Goal: Feedback & Contribution: Contribute content

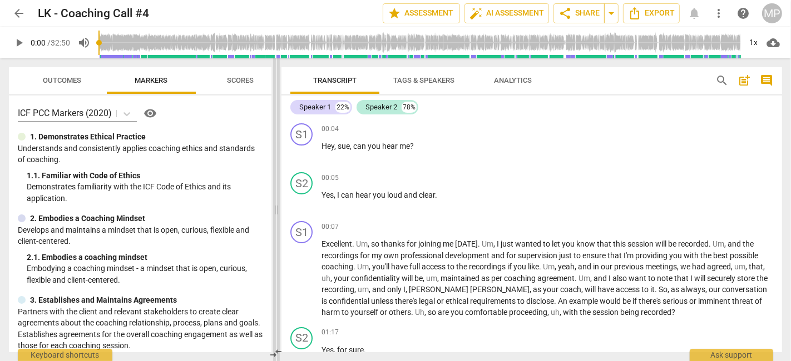
drag, startPoint x: 394, startPoint y: 210, endPoint x: 284, endPoint y: 201, distance: 110.5
click at [280, 201] on span at bounding box center [276, 209] width 7 height 303
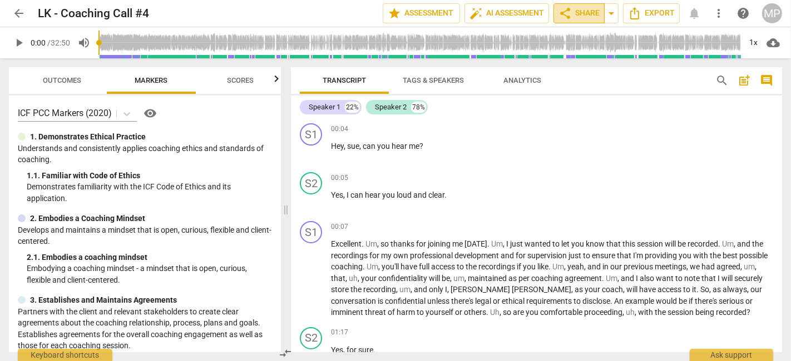
click at [592, 8] on span "share Share" at bounding box center [578, 13] width 41 height 13
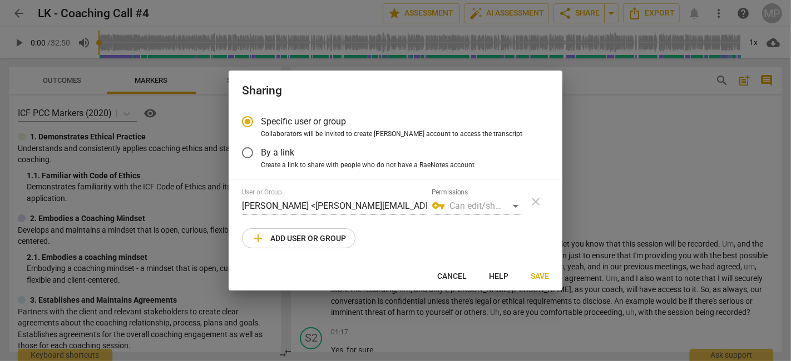
radio input "false"
click at [282, 150] on span "By a link" at bounding box center [277, 152] width 33 height 13
click at [261, 150] on input "By a link" at bounding box center [247, 153] width 27 height 27
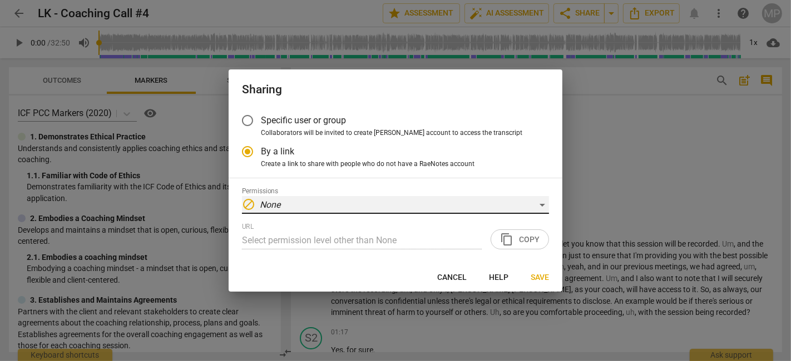
click at [513, 196] on div "block None" at bounding box center [395, 205] width 307 height 18
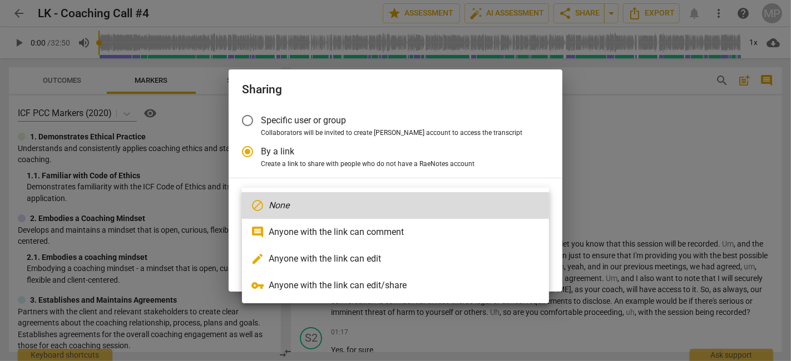
click at [414, 229] on li "comment Anyone with the link can comment" at bounding box center [395, 232] width 307 height 27
radio input "false"
type input "[URL][DOMAIN_NAME]"
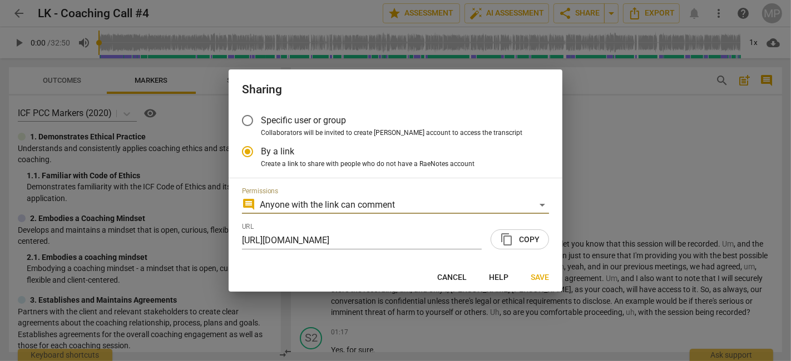
click at [509, 236] on span "content_copy" at bounding box center [506, 239] width 13 height 13
drag, startPoint x: 542, startPoint y: 275, endPoint x: 537, endPoint y: 266, distance: 10.5
click at [541, 275] on span "Save" at bounding box center [540, 278] width 18 height 11
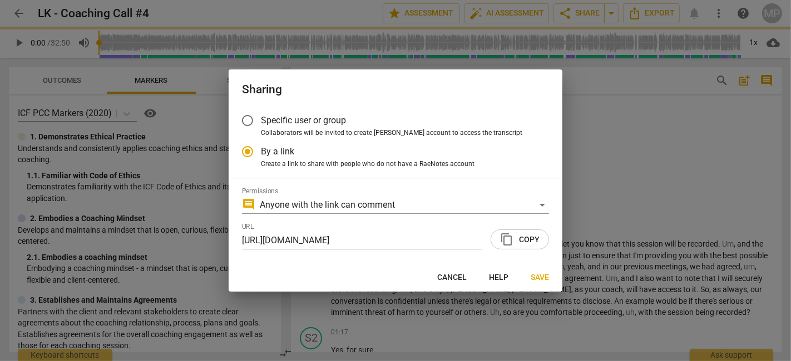
radio input "false"
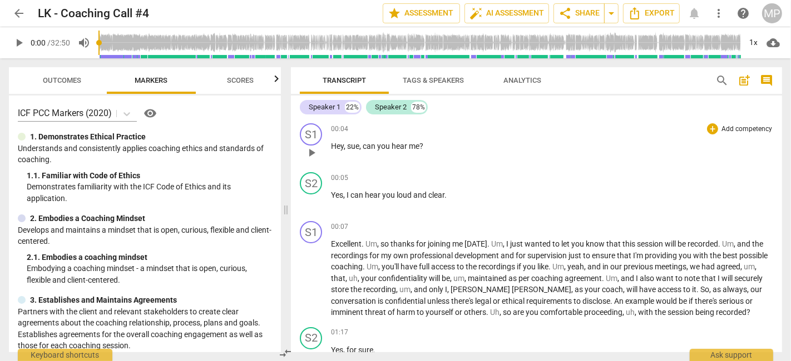
click at [312, 148] on span "play_arrow" at bounding box center [311, 152] width 13 height 13
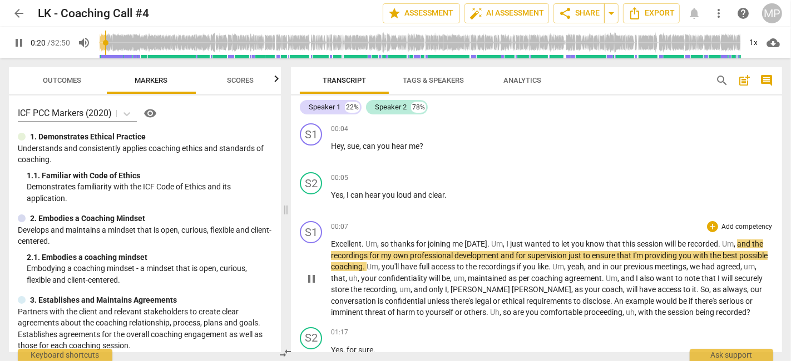
scroll to position [62, 0]
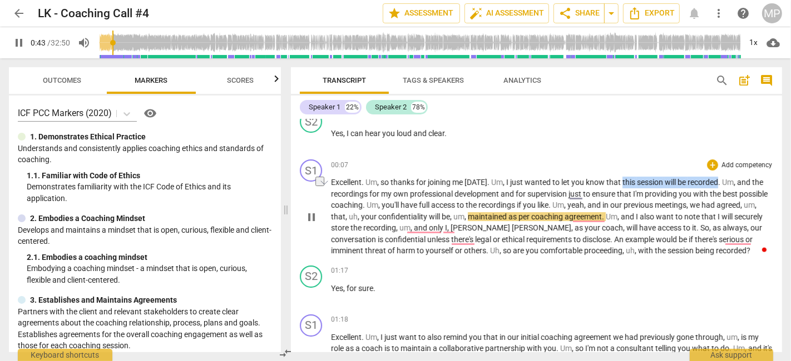
drag, startPoint x: 719, startPoint y: 182, endPoint x: 621, endPoint y: 182, distance: 97.9
click at [621, 182] on p "Excellent . Um , so thanks for joining me [DATE] . Um , I just wanted to let yo…" at bounding box center [552, 217] width 442 height 80
click at [710, 160] on div "+" at bounding box center [712, 165] width 11 height 11
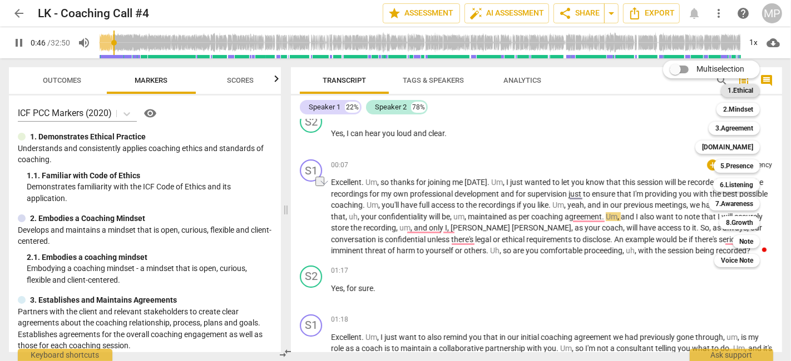
click at [711, 88] on b "1.Ethical" at bounding box center [740, 90] width 26 height 13
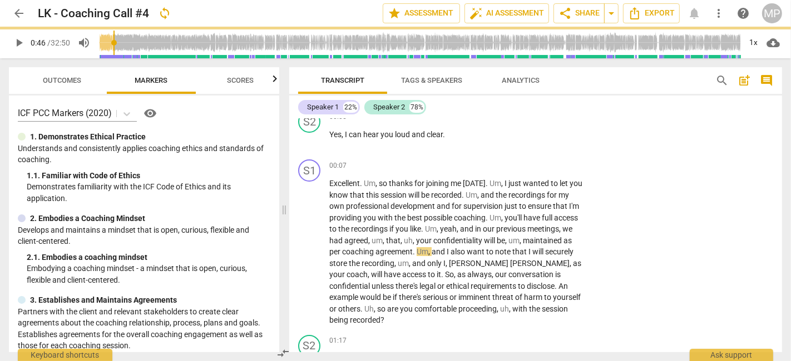
type input "46"
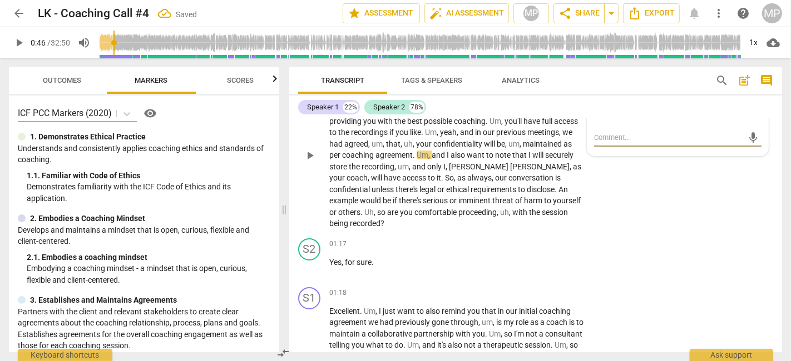
scroll to position [185, 0]
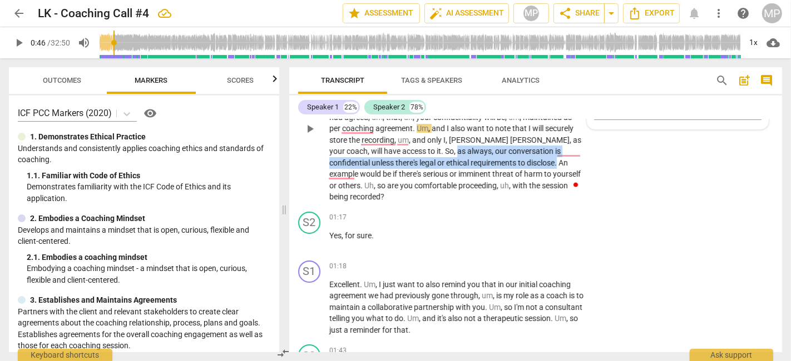
drag, startPoint x: 450, startPoint y: 160, endPoint x: 387, endPoint y: 151, distance: 64.0
click at [387, 151] on p "Excellent . Um , so thanks for joining me [DATE] . Um , I just wanted to let yo…" at bounding box center [456, 129] width 255 height 148
click at [711, 78] on span "post_add" at bounding box center [743, 80] width 13 height 13
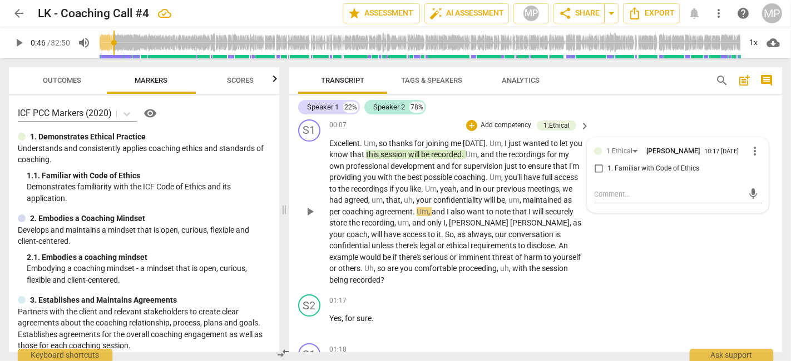
scroll to position [148, 0]
click at [629, 168] on span "1. Familiar with Code of Ethics" at bounding box center [653, 168] width 92 height 10
click at [607, 168] on input "1. Familiar with Code of Ethics" at bounding box center [599, 167] width 18 height 13
checkbox input "true"
click at [662, 251] on div "S1 play_arrow pause 00:07 + Add competency 1.Ethical keyboard_arrow_right Excel…" at bounding box center [535, 202] width 493 height 176
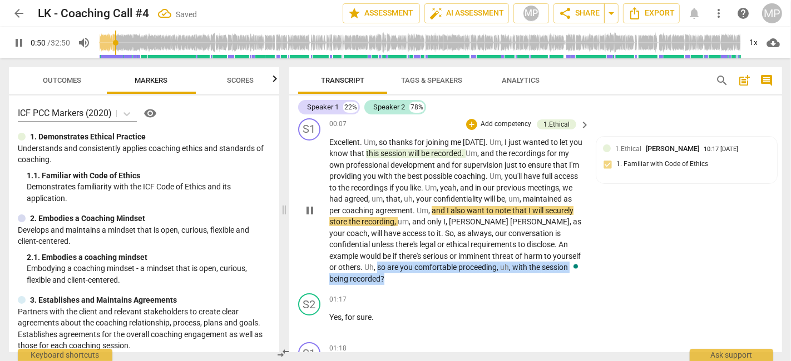
drag, startPoint x: 548, startPoint y: 266, endPoint x: 538, endPoint y: 259, distance: 11.9
click at [538, 259] on p "Excellent . Um , so thanks for joining me [DATE] . Um , I just wanted to let yo…" at bounding box center [456, 211] width 255 height 148
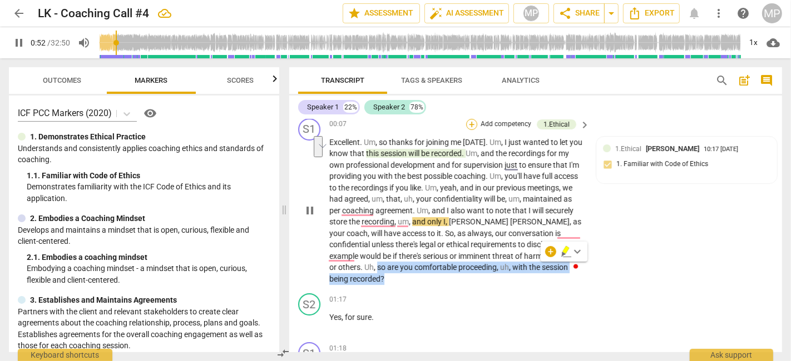
click at [468, 122] on div "+" at bounding box center [471, 124] width 11 height 11
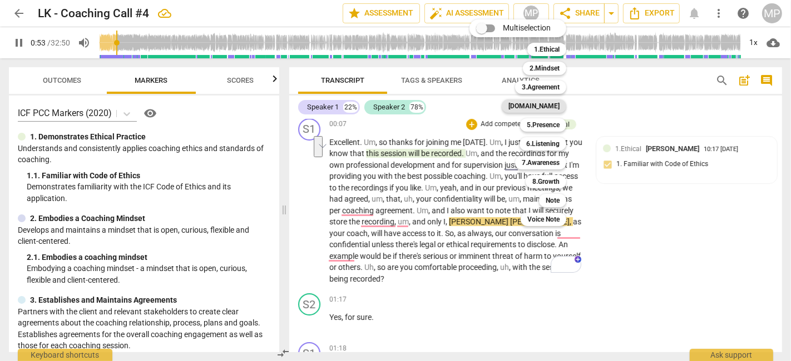
click at [545, 104] on b "[DOMAIN_NAME]" at bounding box center [533, 106] width 51 height 13
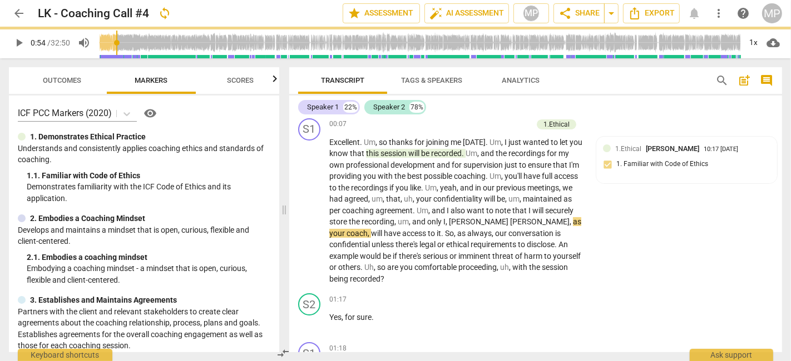
type input "54"
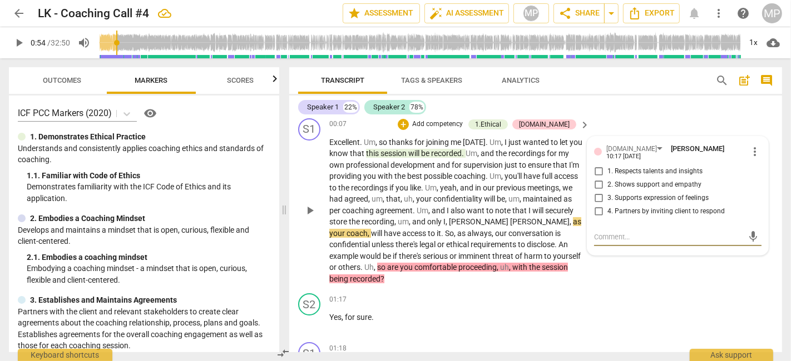
click at [597, 207] on input "4. Partners by inviting client to respond" at bounding box center [599, 211] width 18 height 13
checkbox input "true"
click at [680, 289] on div "S2 play_arrow pause 01:17 + Add competency keyboard_arrow_right Yes , for sure ." at bounding box center [535, 313] width 493 height 49
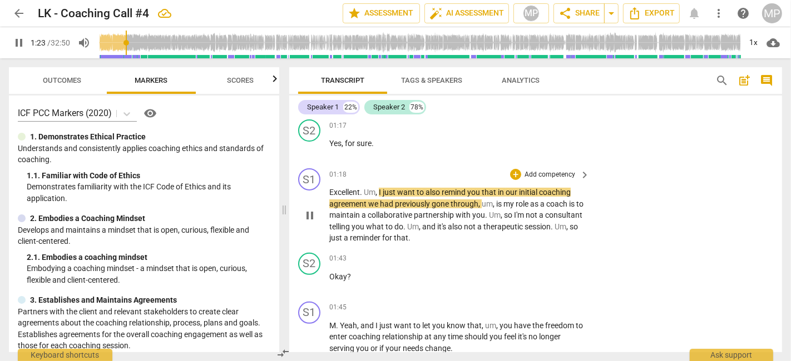
scroll to position [334, 0]
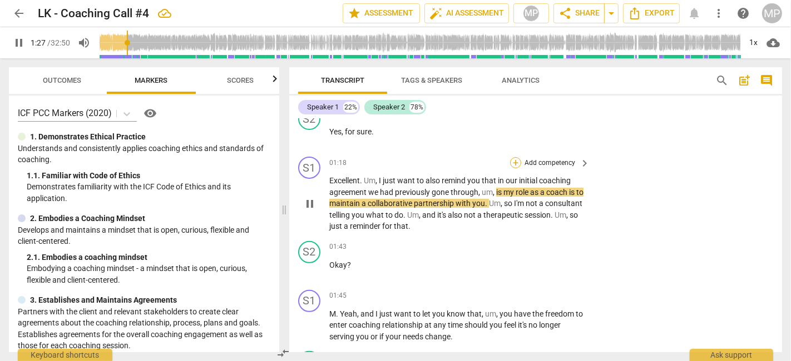
click at [512, 157] on div "+" at bounding box center [515, 162] width 11 height 11
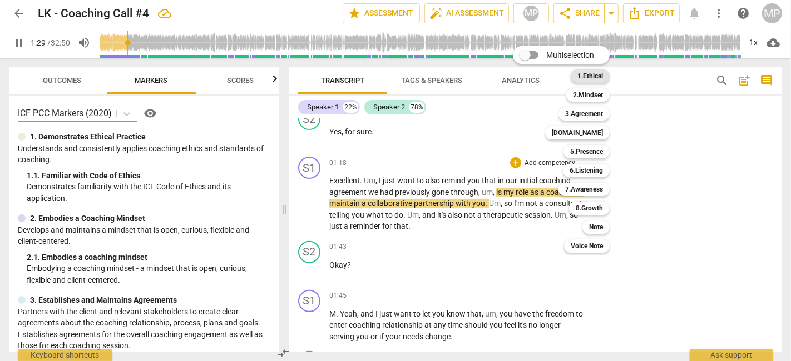
click at [590, 77] on b "1.Ethical" at bounding box center [590, 76] width 26 height 13
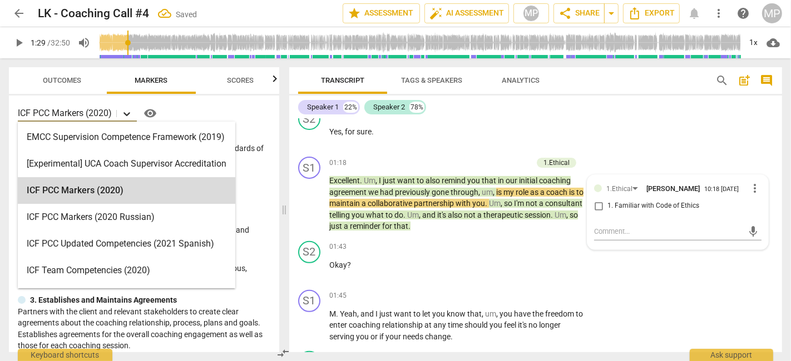
click at [125, 115] on icon at bounding box center [126, 113] width 11 height 11
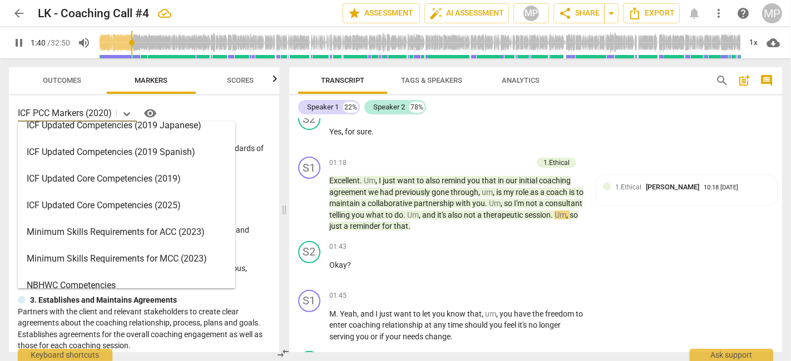
scroll to position [185, 0]
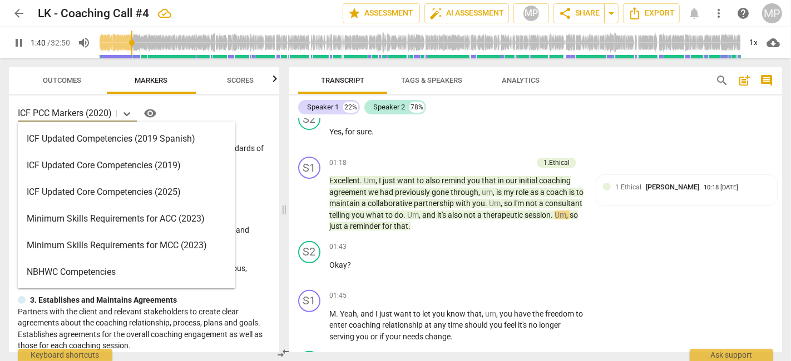
click at [102, 219] on div "Minimum Skills Requirements for ACC (2023)" at bounding box center [126, 219] width 217 height 27
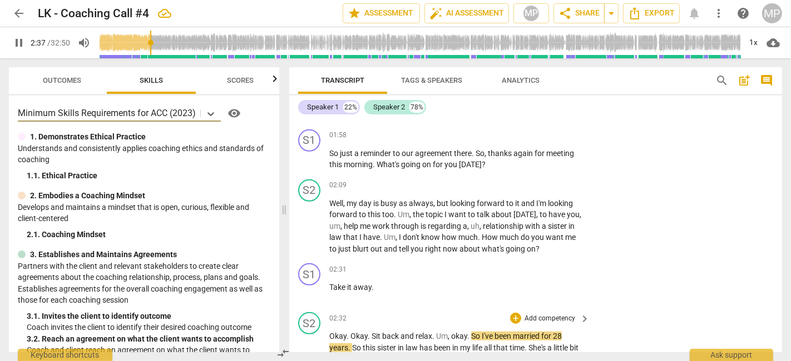
scroll to position [494, 0]
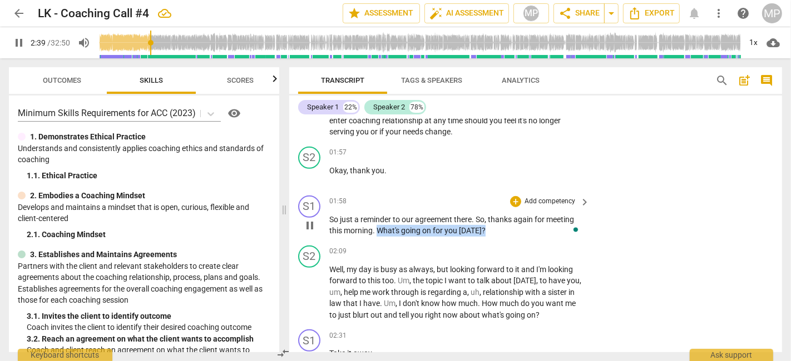
drag, startPoint x: 490, startPoint y: 214, endPoint x: 378, endPoint y: 219, distance: 112.5
click at [378, 219] on p "So just a reminder to our agreement there . So , thanks again for meeting this …" at bounding box center [456, 225] width 255 height 23
click at [516, 196] on div "+" at bounding box center [515, 201] width 11 height 11
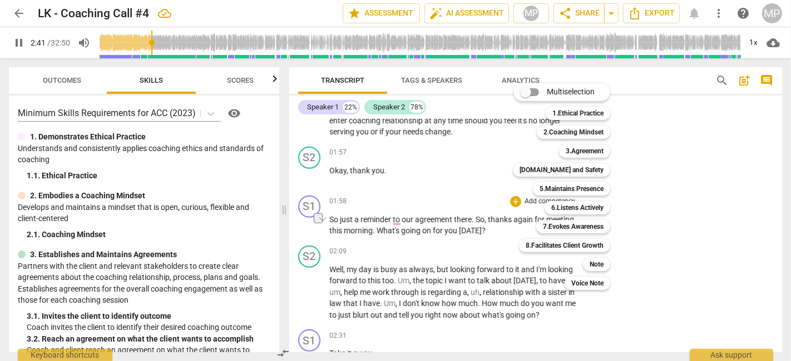
click at [576, 146] on b "3.Agreement" at bounding box center [585, 151] width 38 height 13
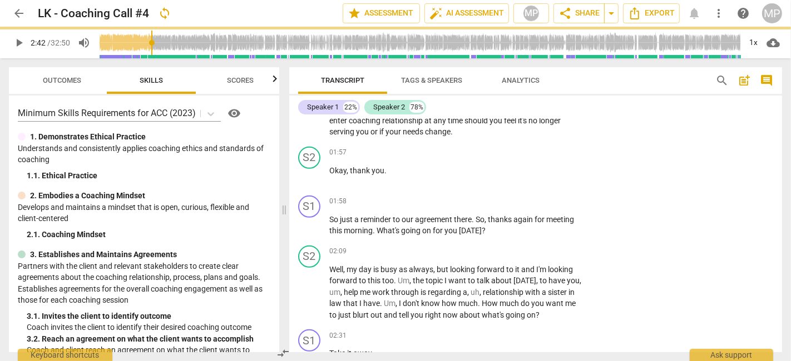
type input "162"
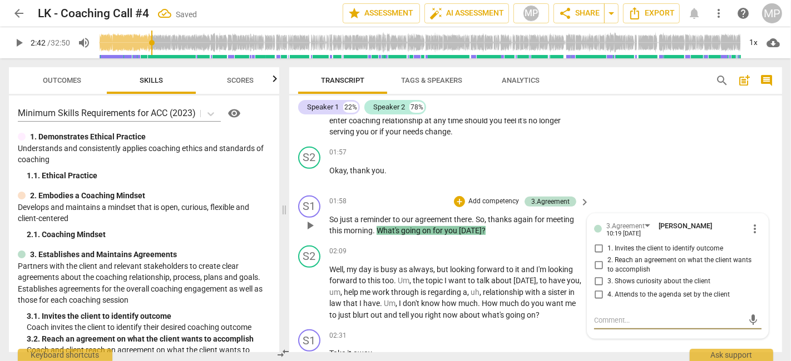
click at [597, 242] on input "1. Invites the client to identify outcome" at bounding box center [599, 248] width 18 height 13
checkbox input "true"
click at [391, 325] on div "02:31 + Add competency keyboard_arrow_right Take it away ." at bounding box center [459, 350] width 261 height 40
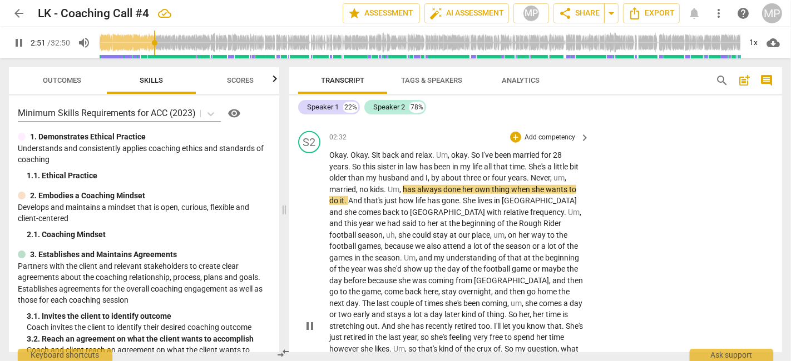
scroll to position [803, 0]
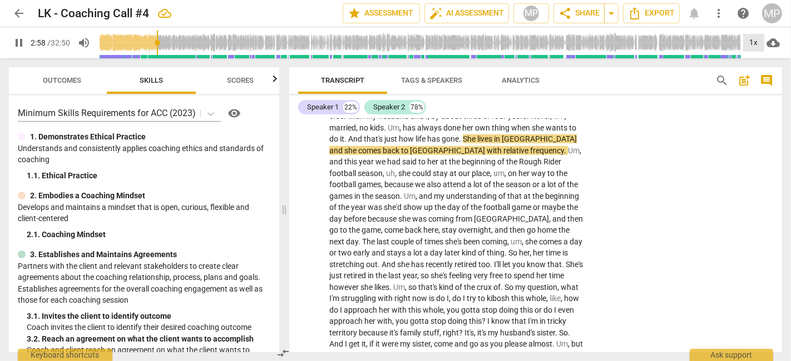
click at [711, 42] on div "1x" at bounding box center [753, 43] width 21 height 18
click at [711, 81] on li "1.25x" at bounding box center [761, 86] width 37 height 21
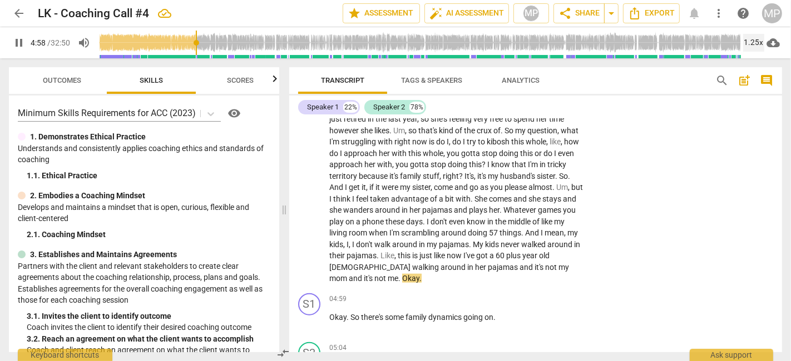
scroll to position [988, 0]
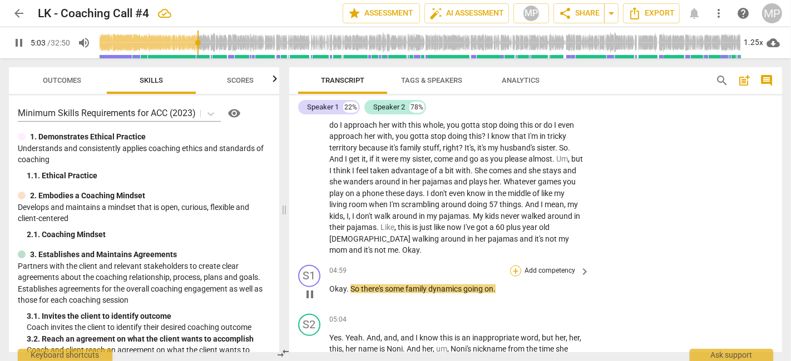
click at [513, 266] on div "+" at bounding box center [515, 271] width 11 height 11
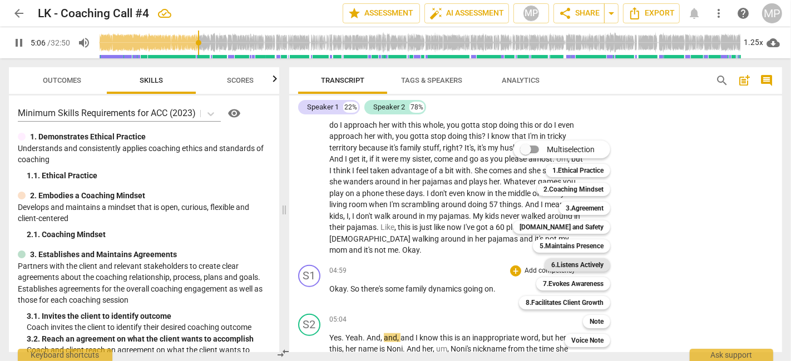
click at [592, 269] on b "6.Listens Actively" at bounding box center [577, 265] width 52 height 13
type input "306"
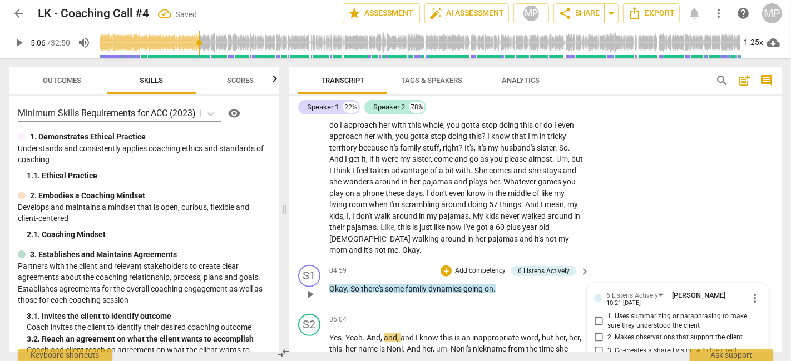
scroll to position [990, 0]
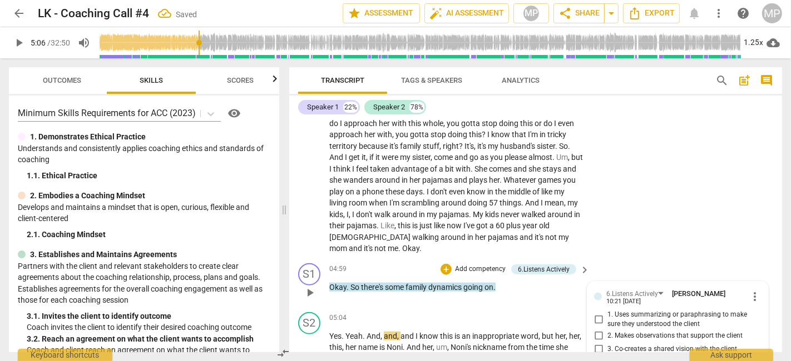
click at [596, 313] on input "1. Uses summarizing or paraphrasing to make sure they understood the client" at bounding box center [599, 319] width 18 height 13
checkbox input "true"
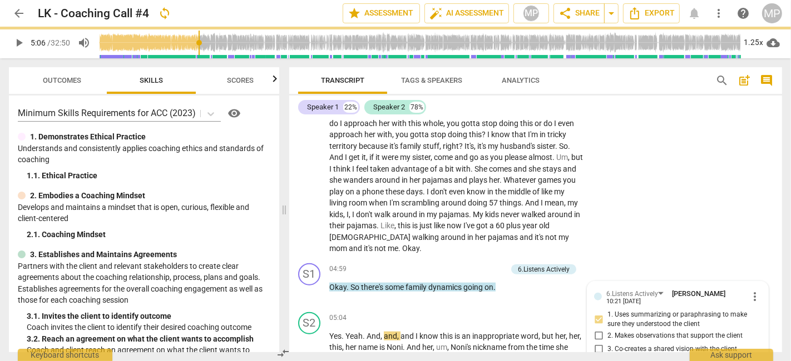
click at [685, 220] on div "S2 play_arrow pause 02:32 + Add competency keyboard_arrow_right Okay . Okay . S…" at bounding box center [535, 68] width 493 height 381
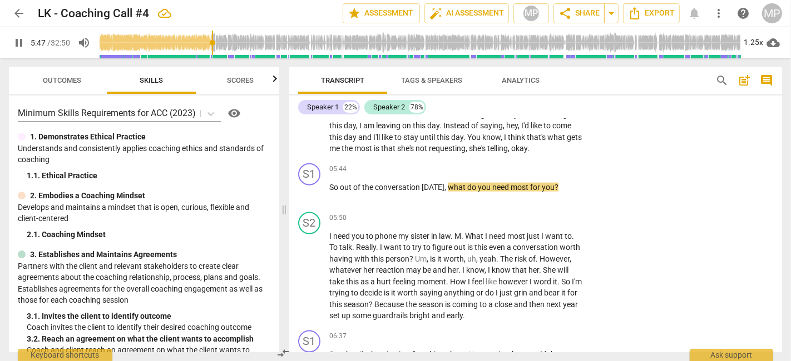
scroll to position [1232, 0]
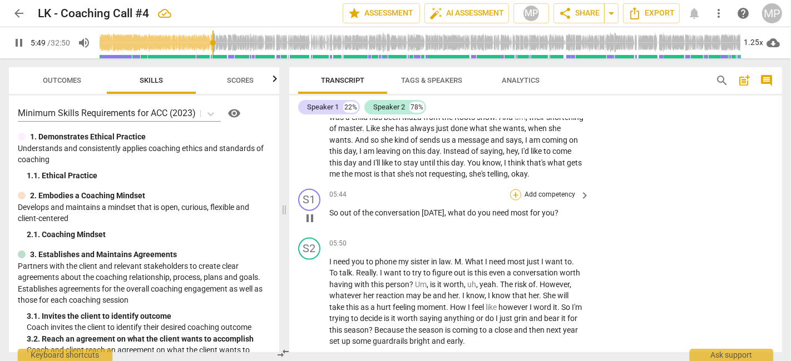
click at [513, 190] on div "+" at bounding box center [515, 195] width 11 height 11
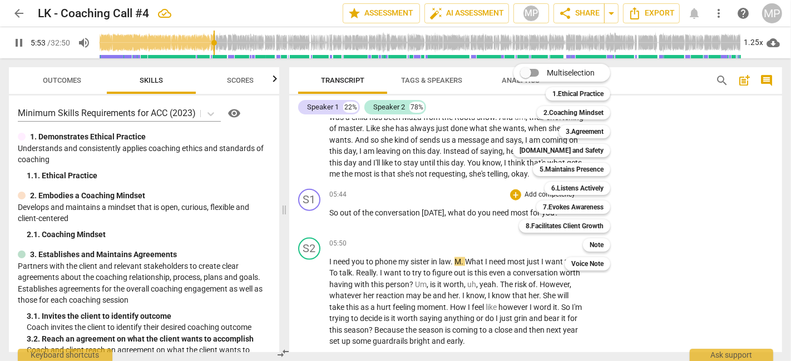
click at [611, 128] on div "3.Agreement 3" at bounding box center [590, 131] width 72 height 19
click at [598, 129] on b "3.Agreement" at bounding box center [585, 131] width 38 height 13
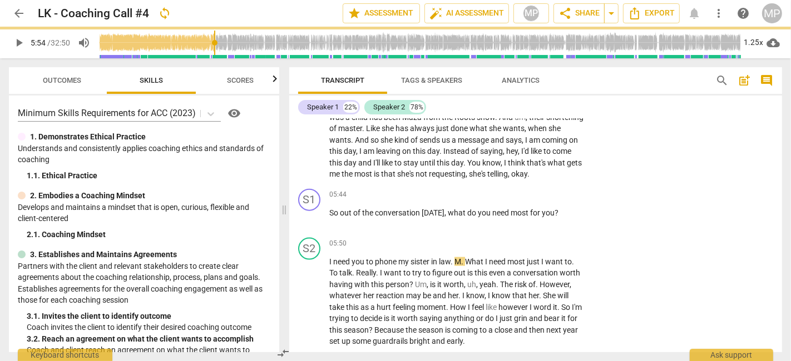
type input "354"
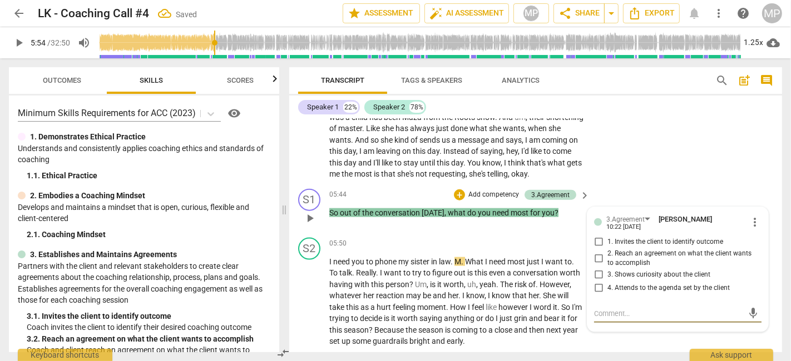
click at [656, 237] on span "1. Invites the client to identify outcome" at bounding box center [665, 242] width 116 height 10
click at [607, 236] on input "1. Invites the client to identify outcome" at bounding box center [599, 242] width 18 height 13
checkbox input "true"
click at [305, 295] on span "play_arrow" at bounding box center [309, 301] width 13 height 13
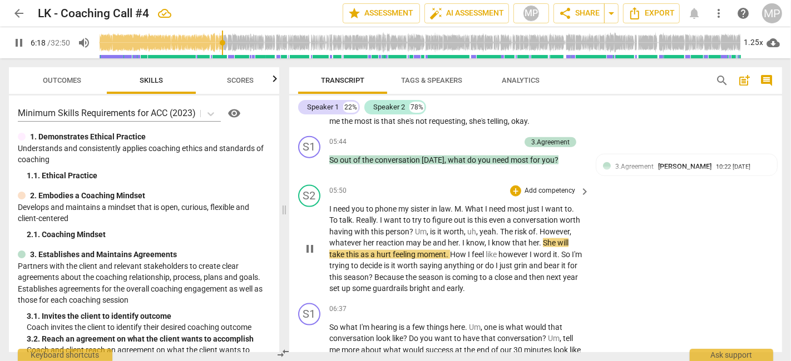
scroll to position [1294, 0]
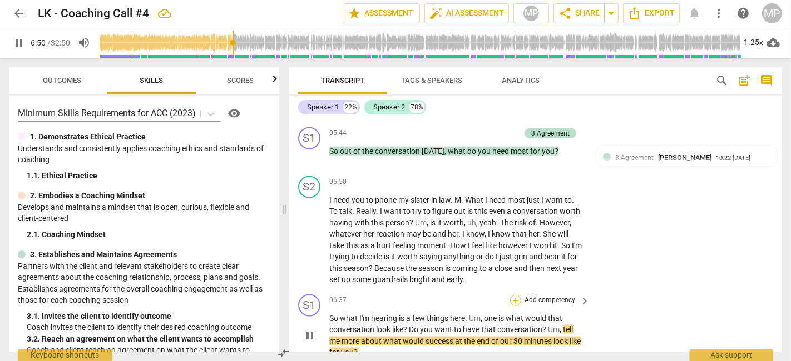
click at [516, 295] on div "+" at bounding box center [515, 300] width 11 height 11
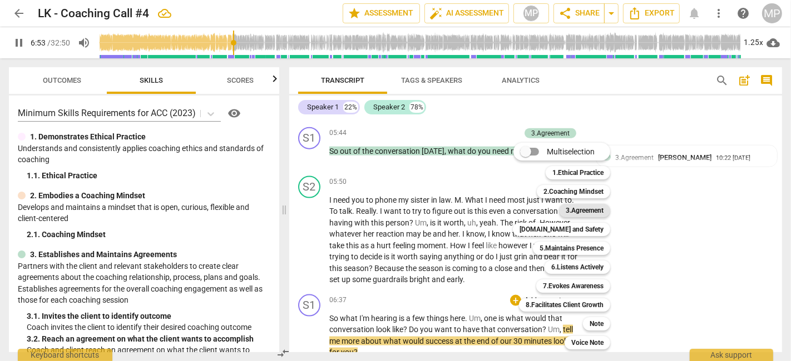
click at [606, 207] on div "3.Agreement" at bounding box center [584, 210] width 51 height 13
type input "414"
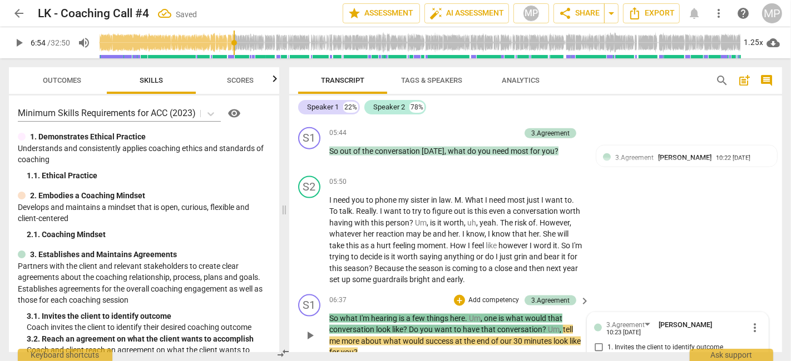
scroll to position [1449, 0]
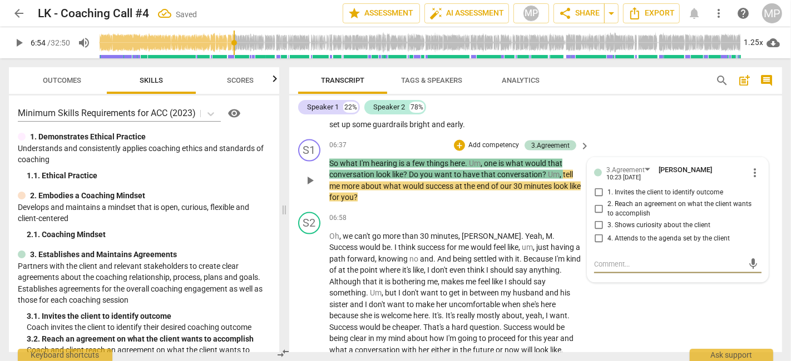
click at [597, 186] on input "1. Invites the client to identify outcome" at bounding box center [599, 192] width 18 height 13
checkbox input "true"
click at [383, 168] on p "So what I'm hearing is a few things here . Um , one is what would that conversa…" at bounding box center [456, 181] width 255 height 46
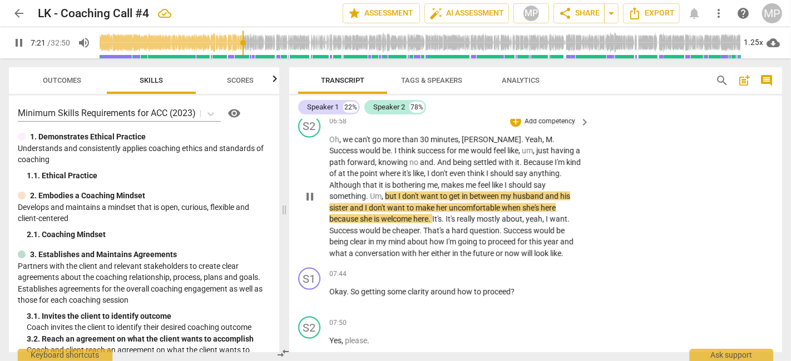
scroll to position [1573, 0]
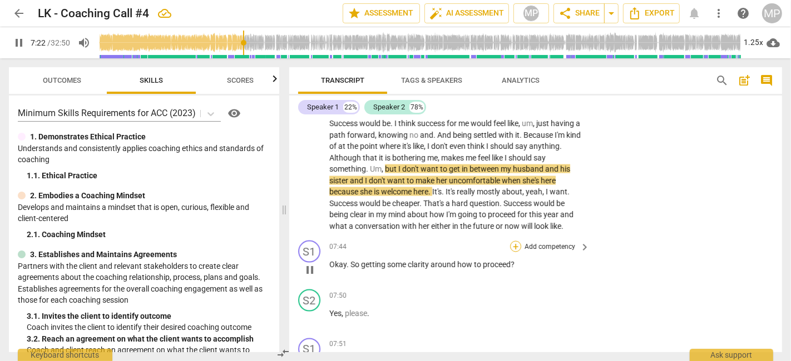
click at [514, 241] on div "+" at bounding box center [515, 246] width 11 height 11
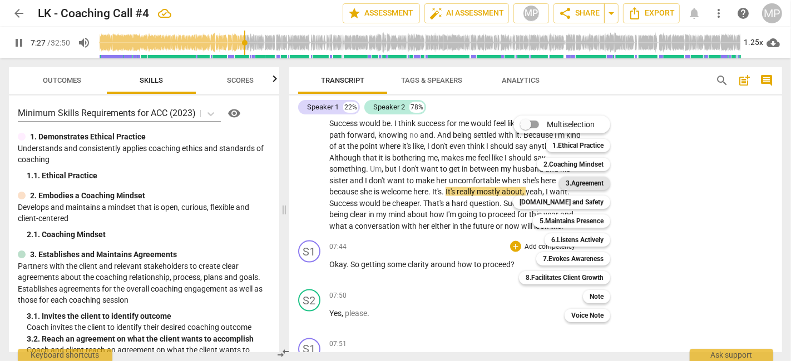
click at [588, 181] on b "3.Agreement" at bounding box center [585, 183] width 38 height 13
type input "448"
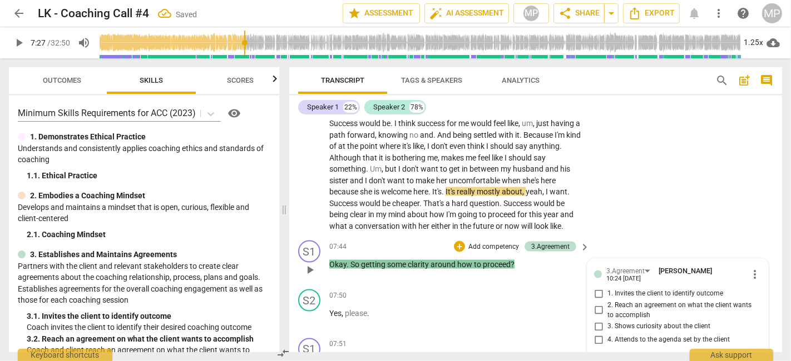
click at [596, 304] on input "2. Reach an agreement on what the client wants to accomplish" at bounding box center [599, 310] width 18 height 13
checkbox input "true"
click at [653, 236] on div "S1 play_arrow pause 07:44 + Add competency 3.Agreement keyboard_arrow_right Oka…" at bounding box center [535, 260] width 493 height 49
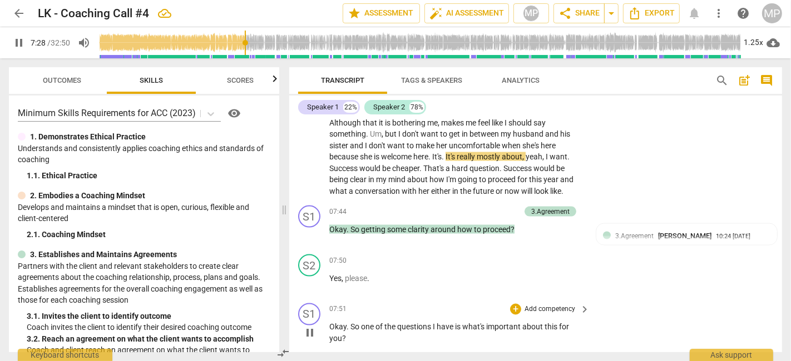
scroll to position [1634, 0]
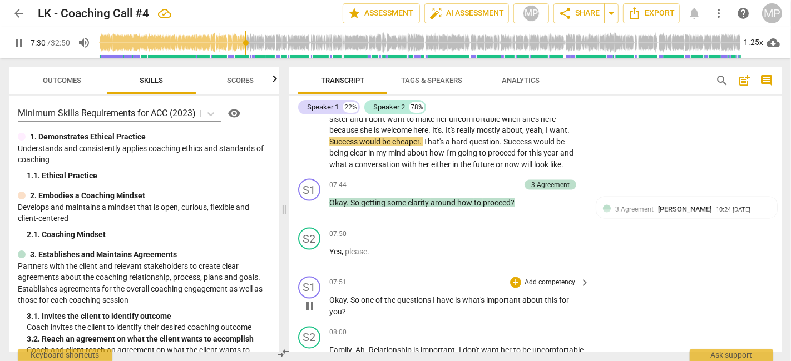
click at [334, 296] on span "Okay" at bounding box center [337, 300] width 17 height 9
click at [330, 296] on span "Okay" at bounding box center [337, 300] width 17 height 9
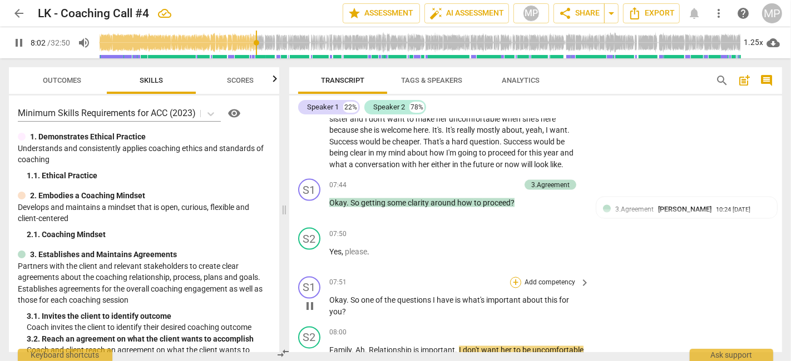
click at [515, 278] on div "+" at bounding box center [515, 283] width 11 height 11
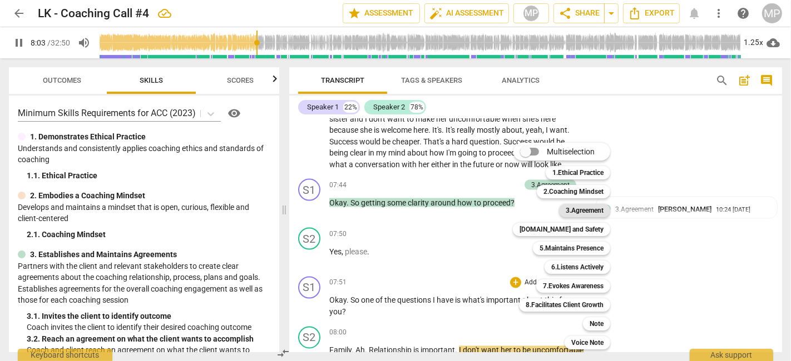
click at [592, 214] on b "3.Agreement" at bounding box center [585, 210] width 38 height 13
type input "484"
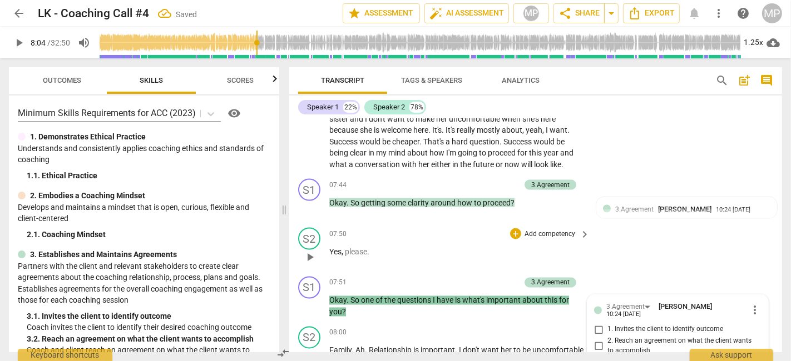
scroll to position [1771, 0]
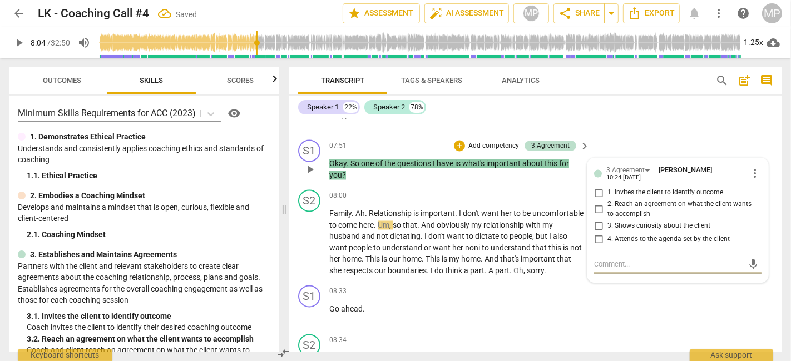
click at [598, 220] on input "3. Shows curiosity about the client" at bounding box center [599, 226] width 18 height 13
checkbox input "true"
click at [382, 244] on span "to" at bounding box center [377, 248] width 9 height 9
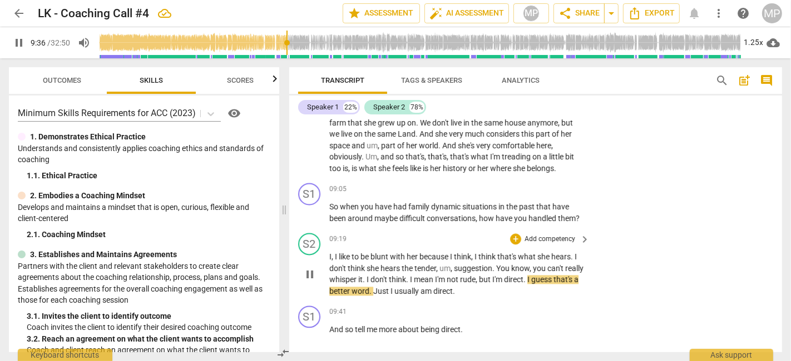
scroll to position [2081, 0]
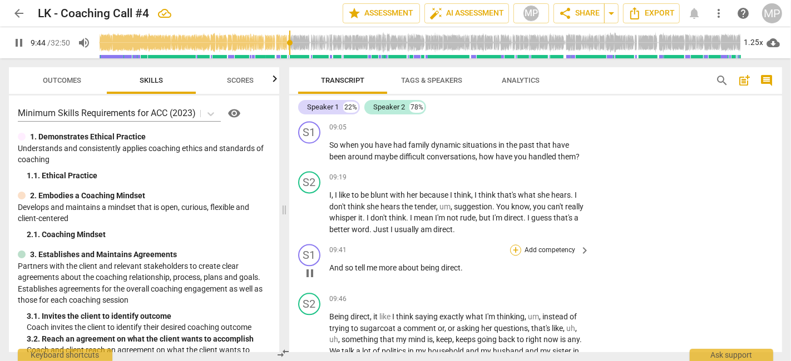
click at [511, 245] on div "+" at bounding box center [515, 250] width 11 height 11
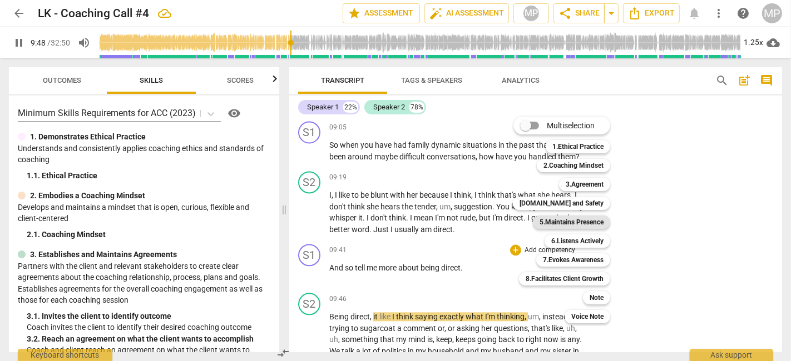
click at [596, 221] on b "5.Maintains Presence" at bounding box center [571, 222] width 64 height 13
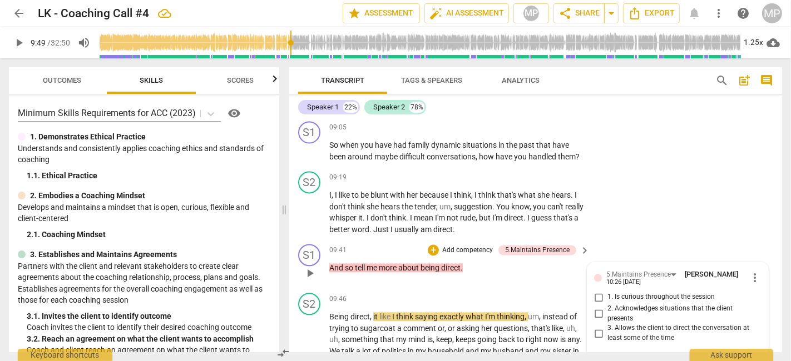
click at [311, 267] on span "play_arrow" at bounding box center [309, 273] width 13 height 13
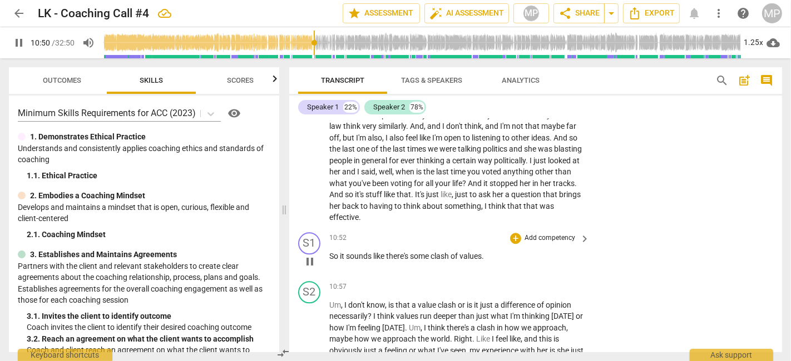
scroll to position [2327, 0]
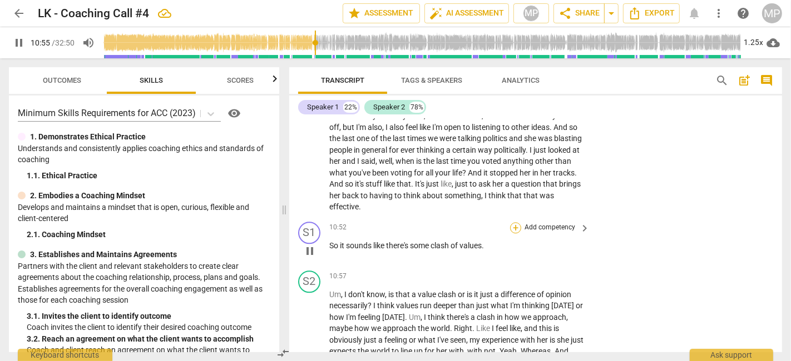
click at [517, 222] on div "+" at bounding box center [515, 227] width 11 height 11
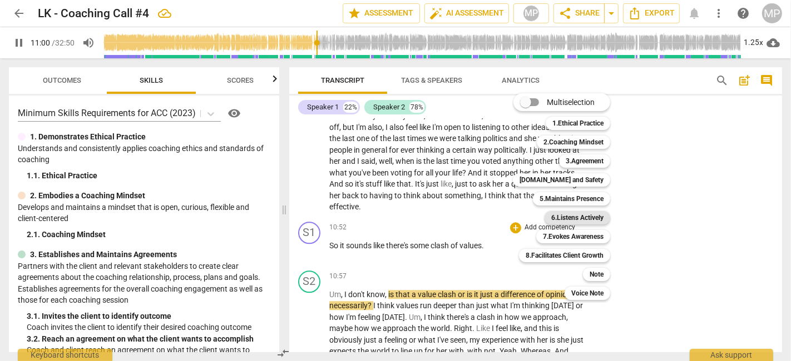
click at [589, 216] on b "6.Listens Actively" at bounding box center [577, 217] width 52 height 13
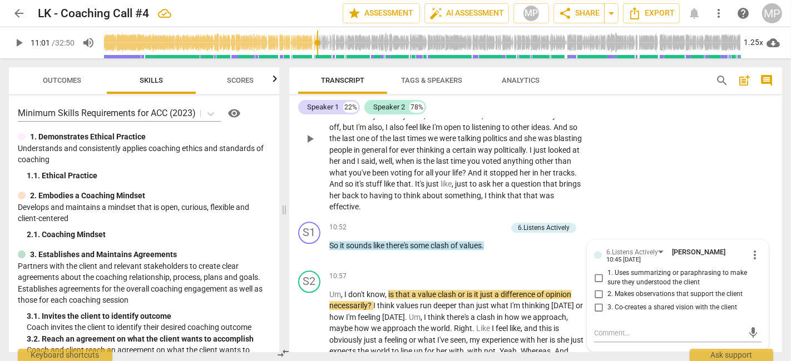
click at [627, 185] on div "S2 play_arrow pause 09:46 + Add competency keyboard_arrow_right Being direct , …" at bounding box center [535, 130] width 493 height 176
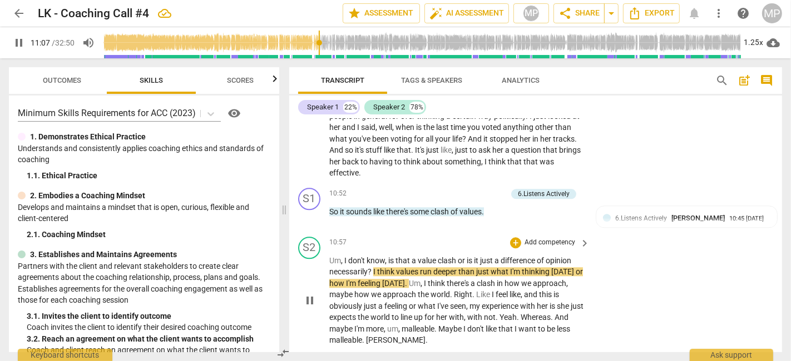
scroll to position [2390, 0]
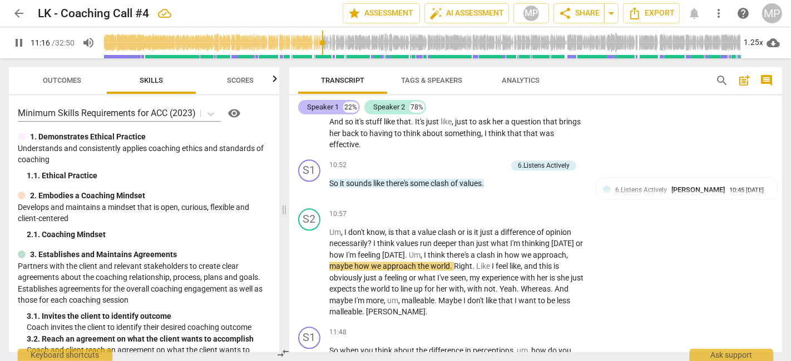
click at [321, 108] on div "Speaker 1" at bounding box center [323, 107] width 32 height 11
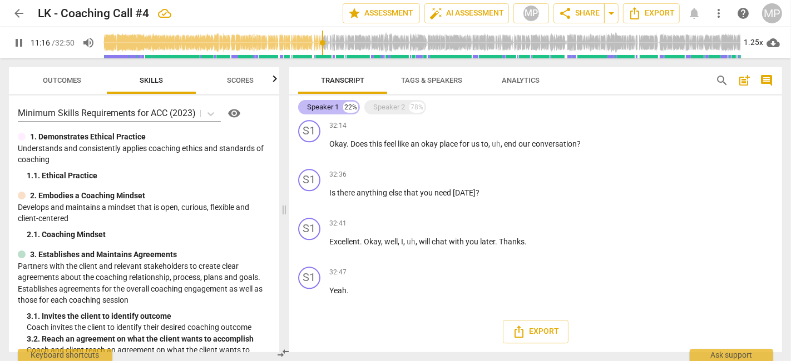
scroll to position [865, 0]
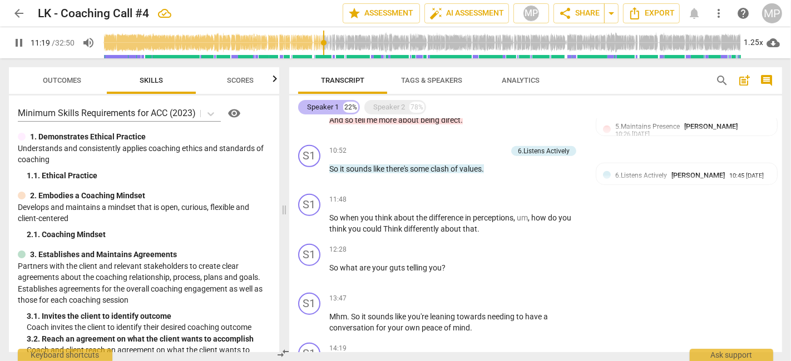
click at [320, 106] on div "Speaker 1" at bounding box center [323, 107] width 32 height 11
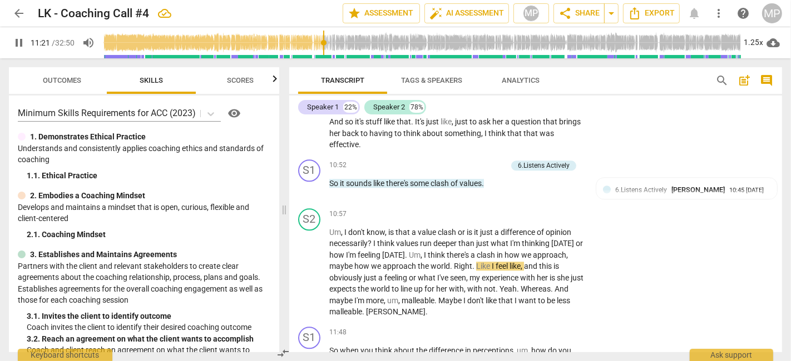
drag, startPoint x: 387, startPoint y: 100, endPoint x: 421, endPoint y: 77, distance: 41.0
click at [390, 101] on div "Speaker 2 78%" at bounding box center [395, 107] width 62 height 14
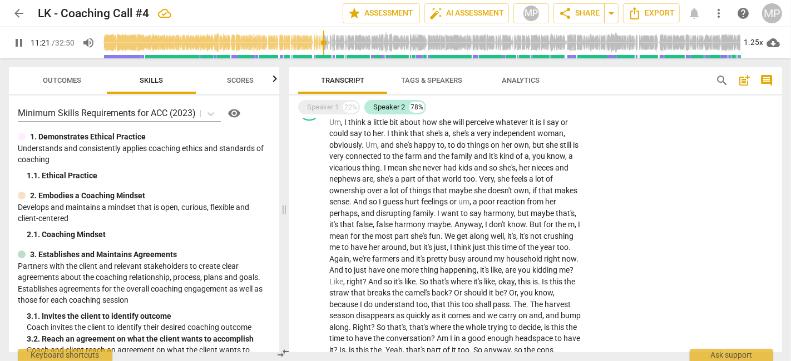
scroll to position [1518, 0]
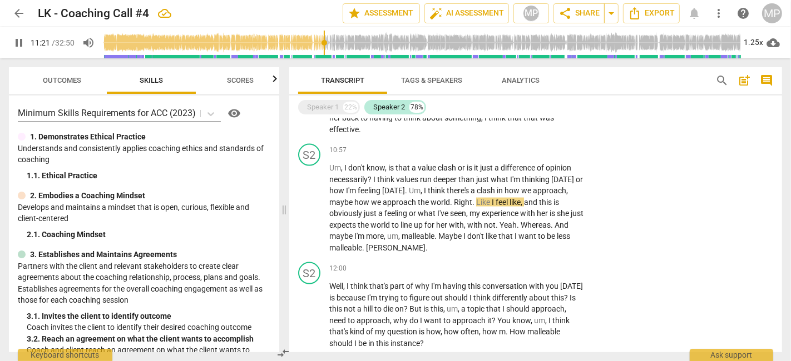
click at [423, 77] on span "Tags & Speakers" at bounding box center [431, 80] width 61 height 8
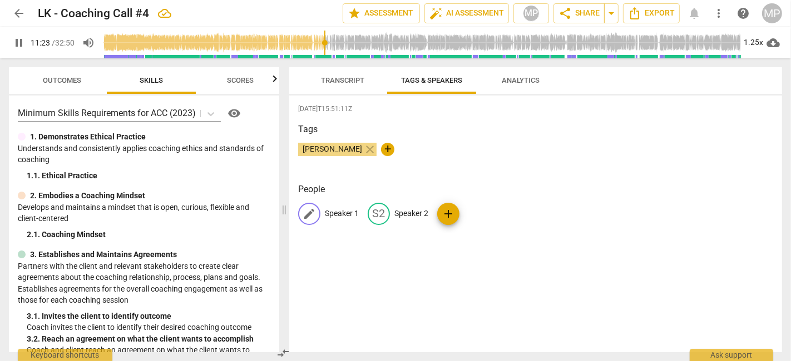
click at [316, 212] on div "edit" at bounding box center [309, 214] width 22 height 22
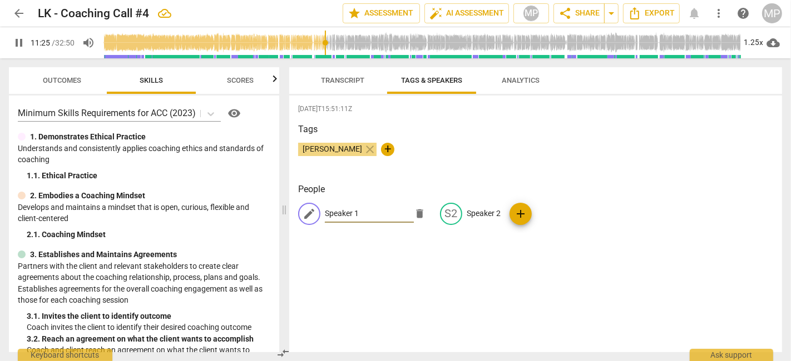
type input "686"
type input "L"
type input "686"
type input "LK"
type input "687"
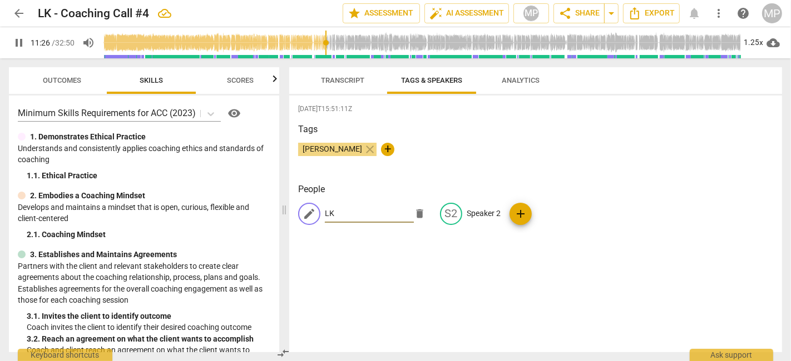
type input "LK"
click at [711, 249] on div "[DATE]T15:51:11Z Tags [PERSON_NAME] close + People edit LK delete S2 Speaker 2 …" at bounding box center [535, 224] width 493 height 257
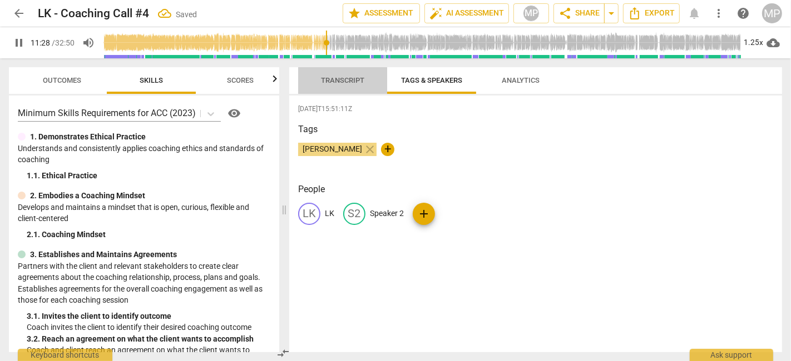
click at [331, 82] on span "Transcript" at bounding box center [342, 80] width 43 height 8
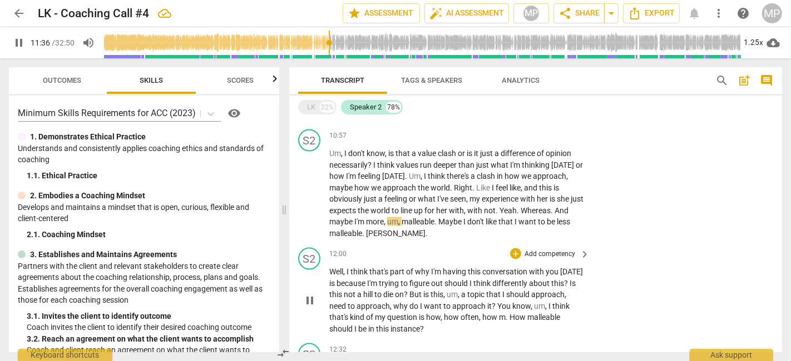
scroll to position [1457, 0]
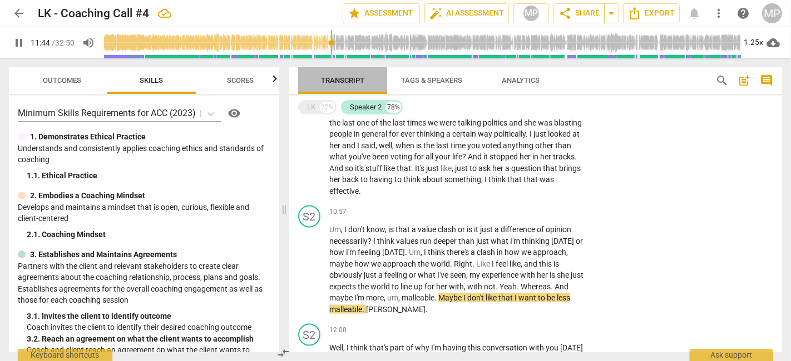
click at [336, 77] on span "Transcript" at bounding box center [342, 80] width 43 height 8
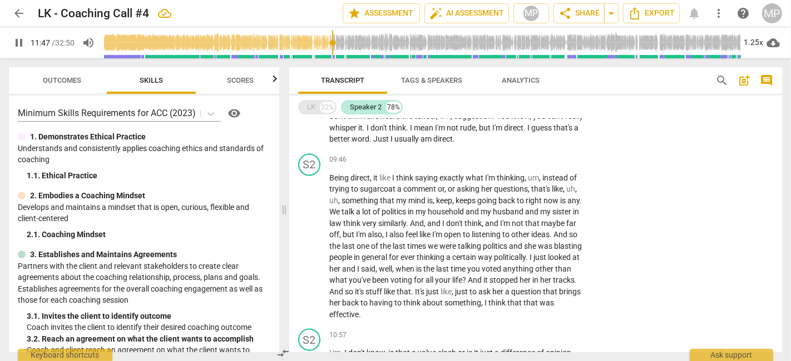
click at [313, 110] on div "LK" at bounding box center [311, 107] width 8 height 11
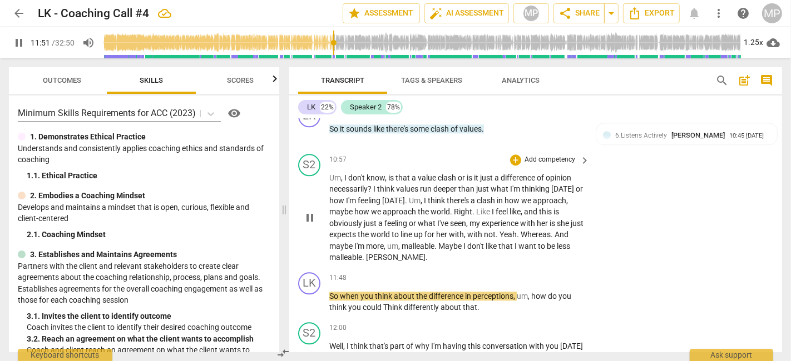
scroll to position [2526, 0]
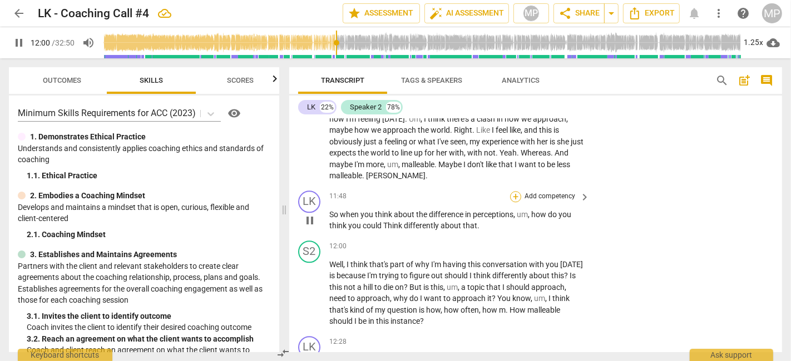
click at [516, 191] on div "+" at bounding box center [515, 196] width 11 height 11
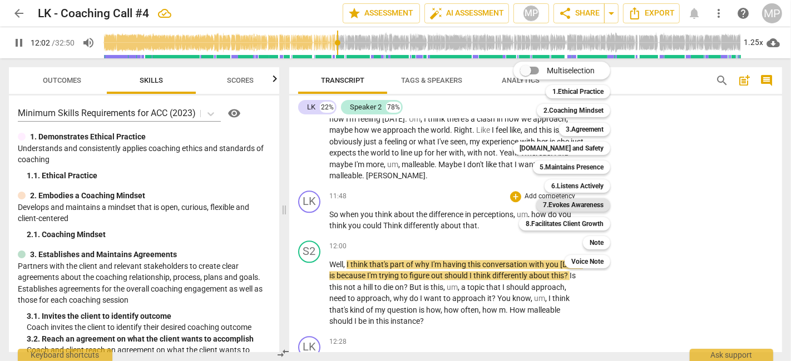
click at [594, 202] on b "7.Evokes Awareness" at bounding box center [573, 205] width 61 height 13
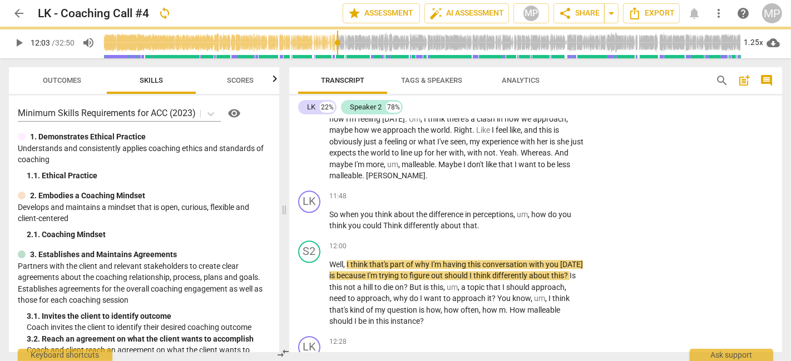
type input "723"
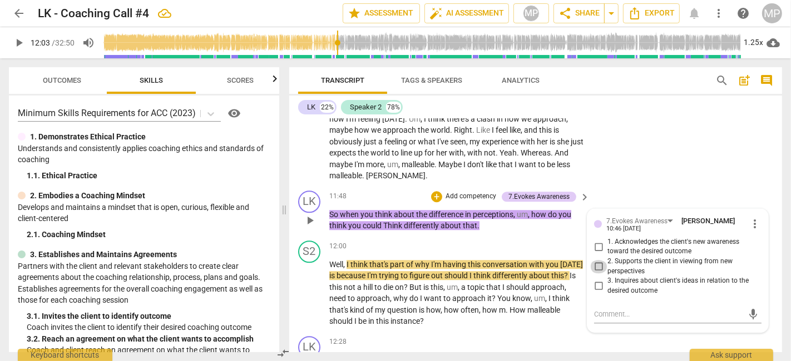
click at [590, 260] on input "2. Supports the client in viewing from new perspectives" at bounding box center [599, 266] width 18 height 13
checkbox input "true"
click at [345, 283] on span "not" at bounding box center [350, 287] width 13 height 9
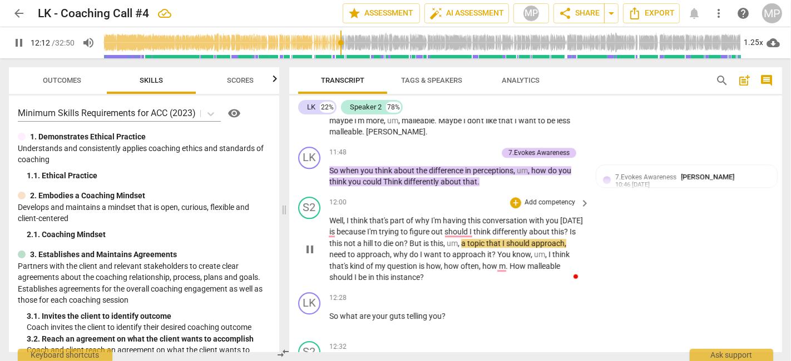
scroll to position [2588, 0]
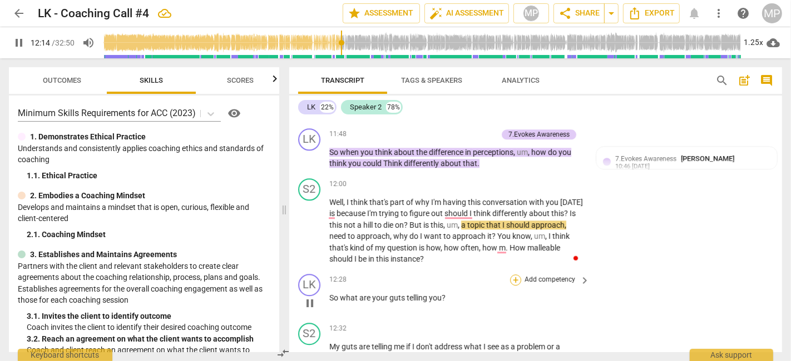
type input "735"
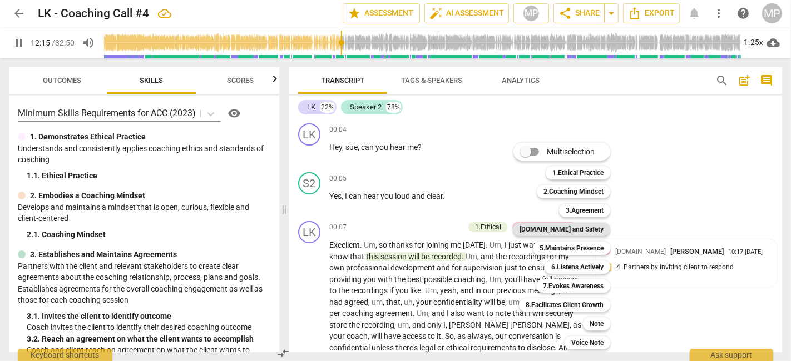
scroll to position [2588, 0]
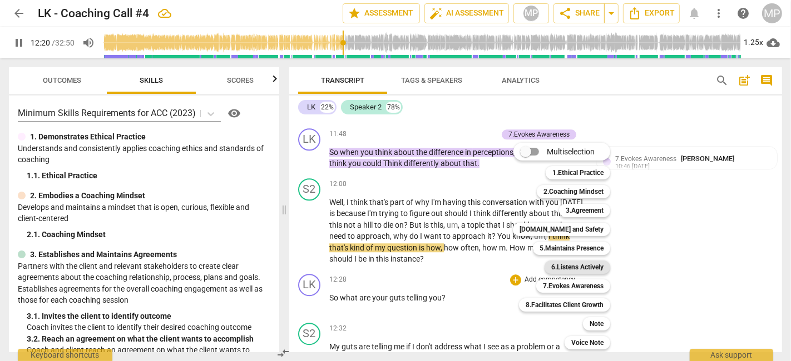
click at [596, 266] on b "6.Listens Actively" at bounding box center [577, 267] width 52 height 13
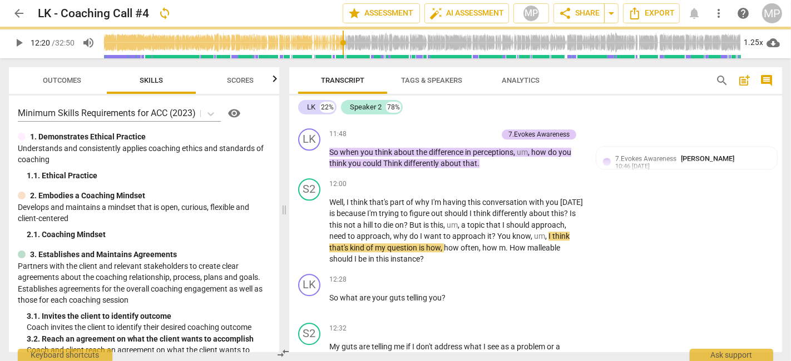
type input "741"
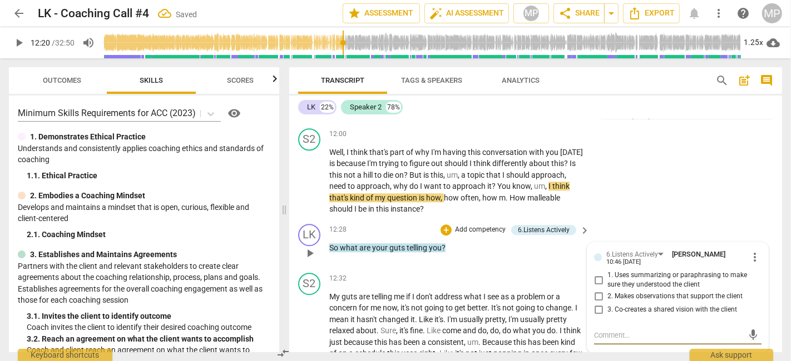
scroll to position [2656, 0]
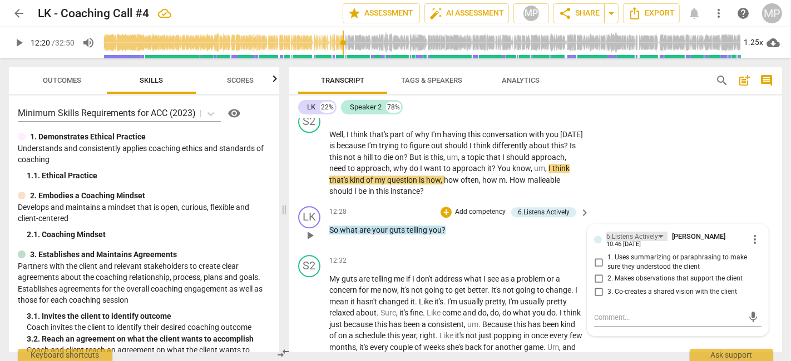
click at [659, 232] on div "6.Listens Actively" at bounding box center [636, 236] width 61 height 9
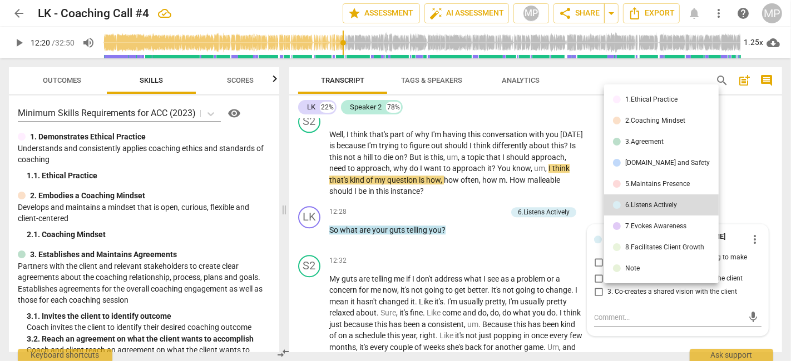
click at [656, 223] on div "7.Evokes Awareness" at bounding box center [655, 226] width 61 height 7
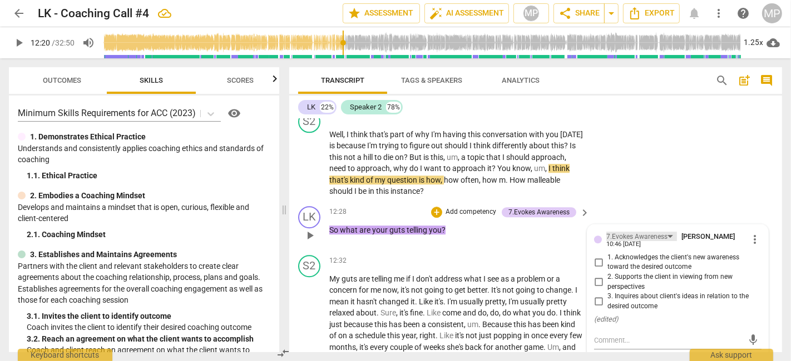
click at [664, 232] on div "7.Evokes Awareness" at bounding box center [636, 237] width 61 height 11
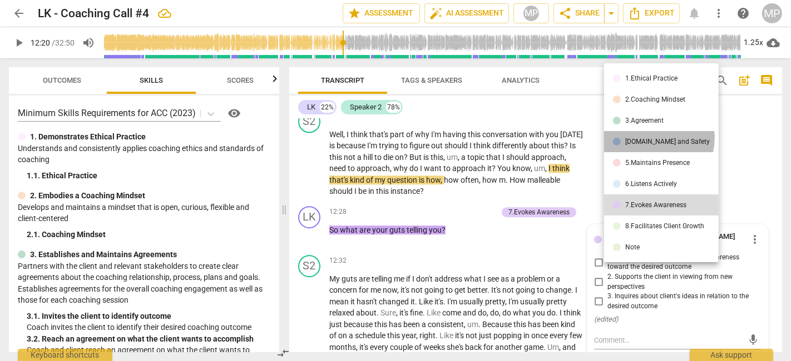
click at [653, 138] on div "[DOMAIN_NAME] and Safety" at bounding box center [667, 141] width 85 height 7
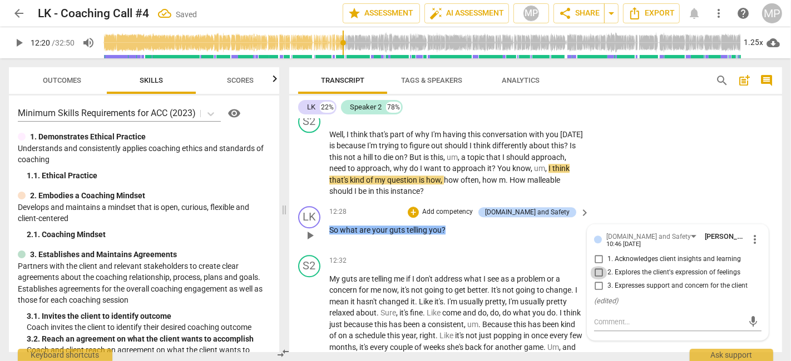
click at [598, 266] on input "2. Explores the client's expression of feelings" at bounding box center [599, 272] width 18 height 13
checkbox input "true"
click at [310, 229] on span "play_arrow" at bounding box center [309, 235] width 13 height 13
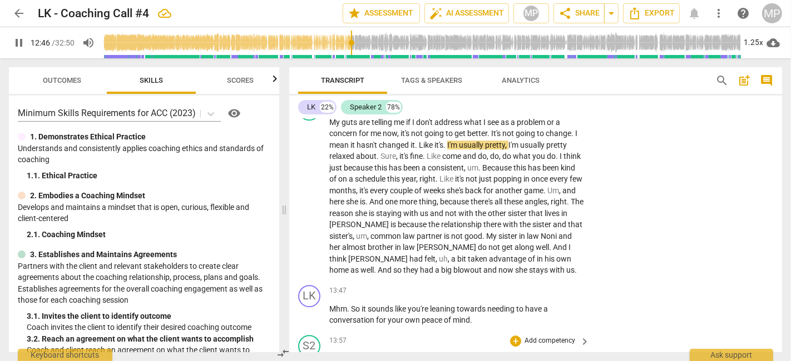
scroll to position [2841, 0]
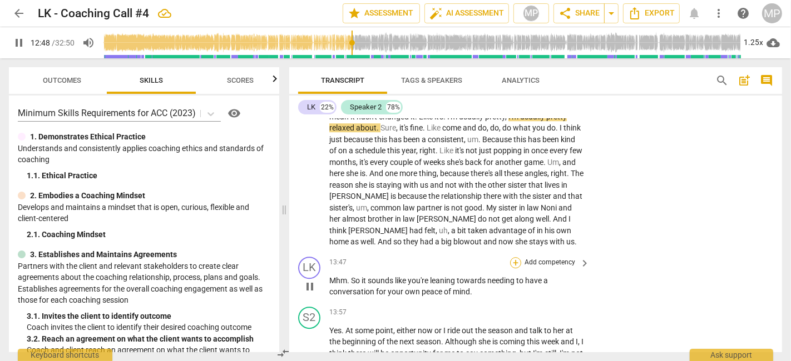
click at [517, 257] on div "+" at bounding box center [515, 262] width 11 height 11
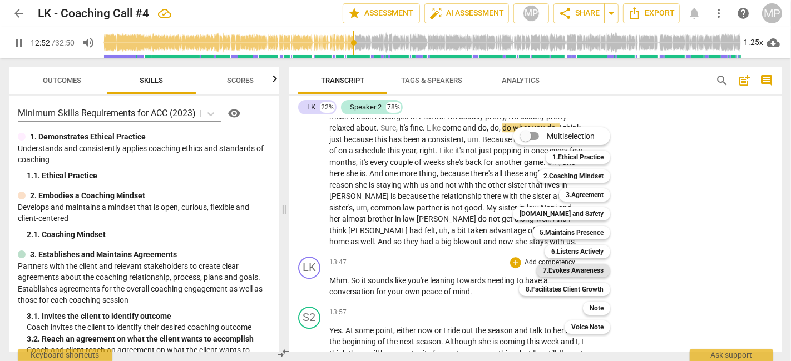
click at [591, 270] on b "7.Evokes Awareness" at bounding box center [573, 270] width 61 height 13
type input "773"
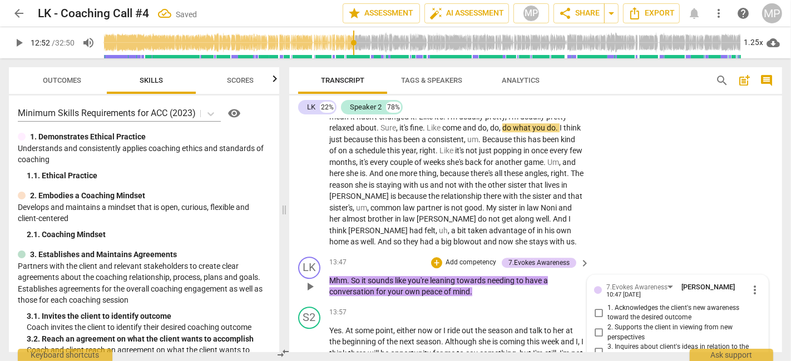
scroll to position [2842, 0]
click at [599, 306] on input "1. Acknowledges the client's new awareness toward the desired outcome" at bounding box center [599, 312] width 18 height 13
checkbox input "true"
click at [670, 282] on div "7.Evokes Awareness" at bounding box center [641, 286] width 71 height 9
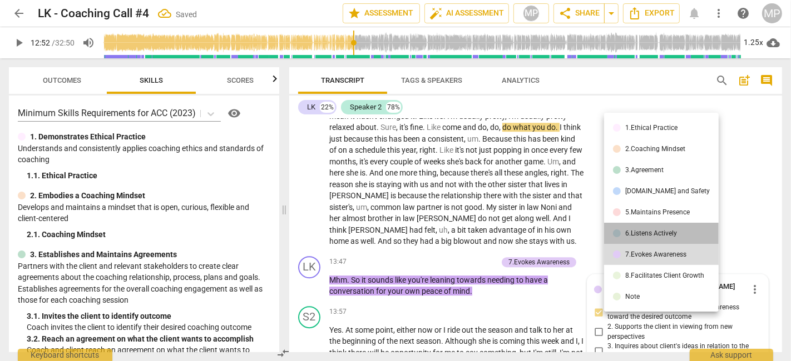
click at [664, 229] on li "6.Listens Actively" at bounding box center [661, 233] width 115 height 21
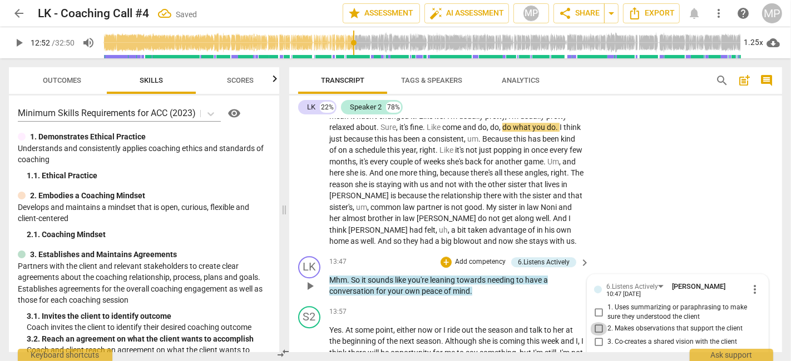
click at [603, 323] on input "2. Makes observations that support the client" at bounding box center [599, 329] width 18 height 13
checkbox input "true"
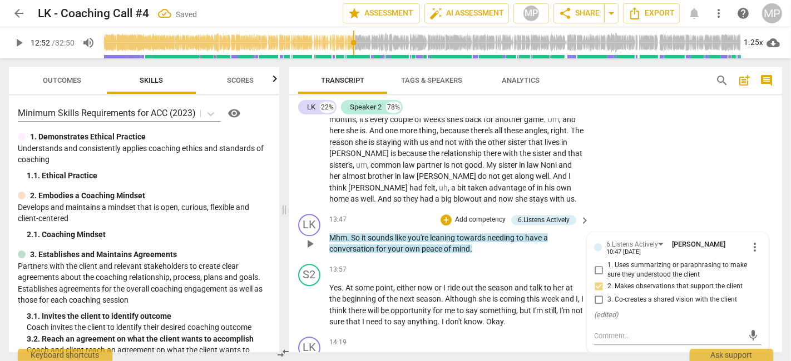
scroll to position [2904, 0]
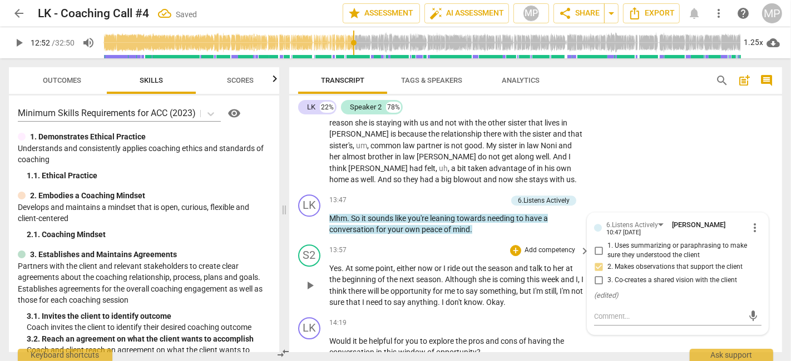
click at [486, 245] on div "13:57 + Add competency keyboard_arrow_right" at bounding box center [459, 251] width 261 height 12
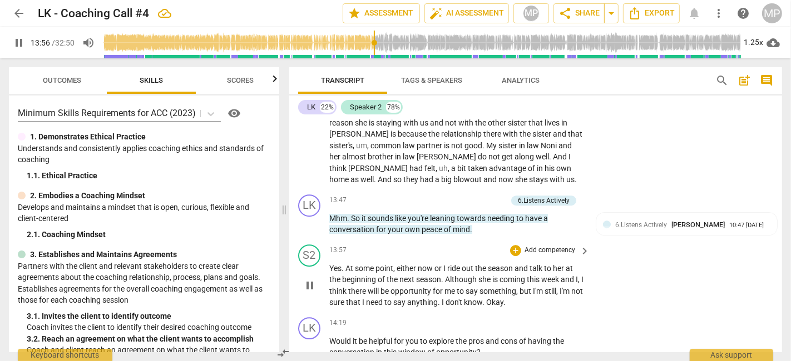
scroll to position [2965, 0]
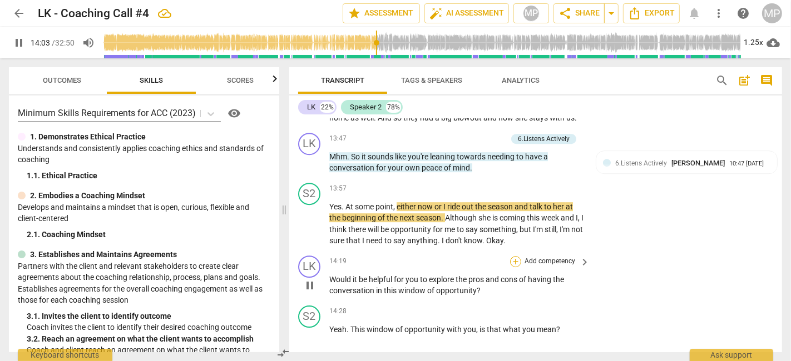
click at [516, 256] on div "+" at bounding box center [515, 261] width 11 height 11
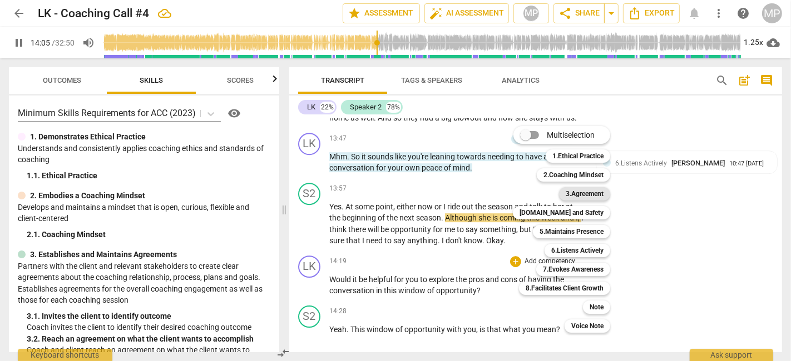
click at [593, 190] on b "3.Agreement" at bounding box center [585, 193] width 38 height 13
type input "846"
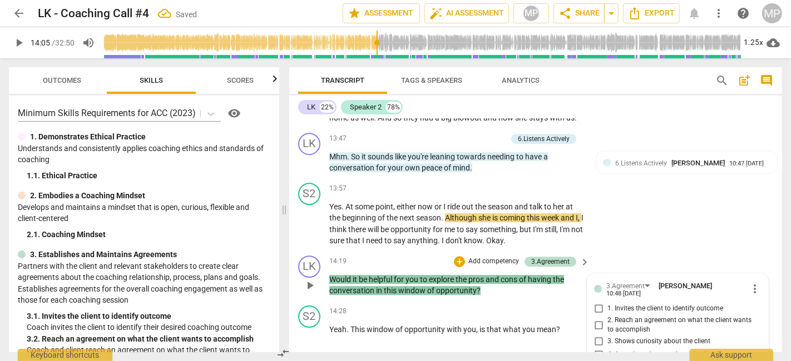
scroll to position [2966, 0]
click at [599, 348] on input "4. Attends to the agenda set by the client" at bounding box center [599, 354] width 18 height 13
checkbox input "true"
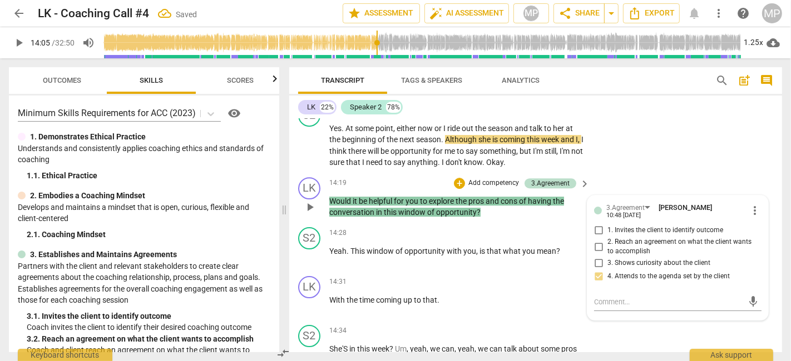
scroll to position [3089, 0]
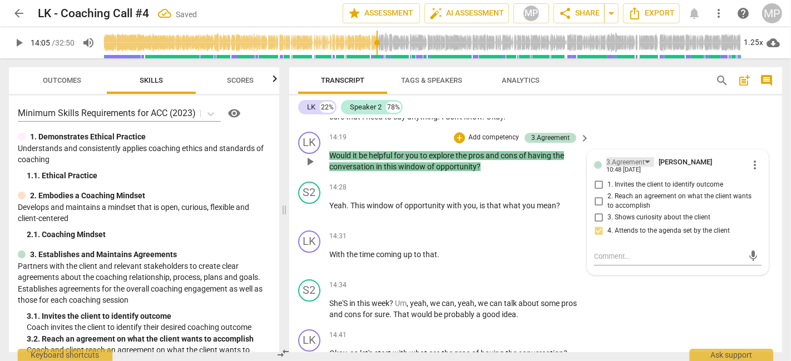
click at [644, 157] on div "3.Agreement" at bounding box center [630, 161] width 48 height 9
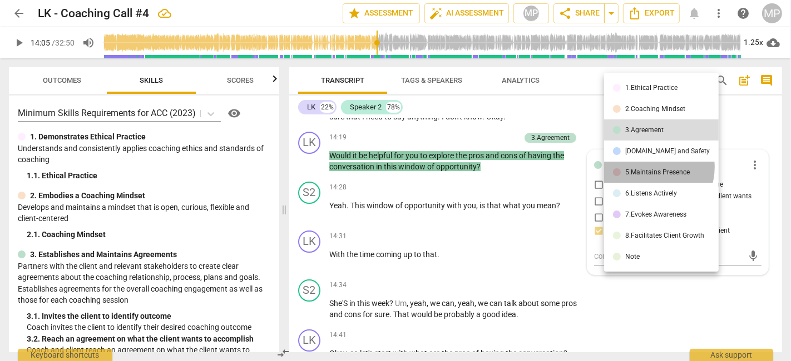
click at [652, 169] on div "5.Maintains Presence" at bounding box center [657, 172] width 65 height 7
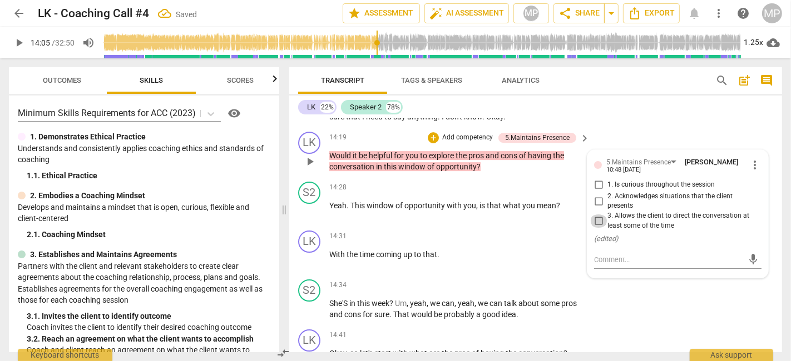
click at [597, 215] on input "3. Allows the client to direct the conversation at least some of the time" at bounding box center [599, 221] width 18 height 13
checkbox input "true"
click at [558, 150] on p "Would it be helpful for you to explore the pros and cons of having the conversa…" at bounding box center [456, 161] width 255 height 23
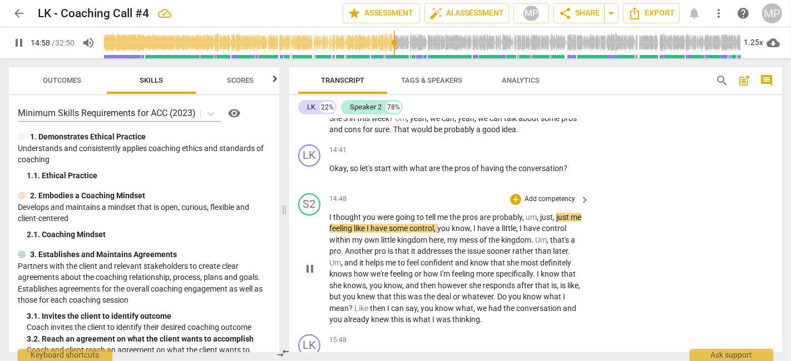
scroll to position [3337, 0]
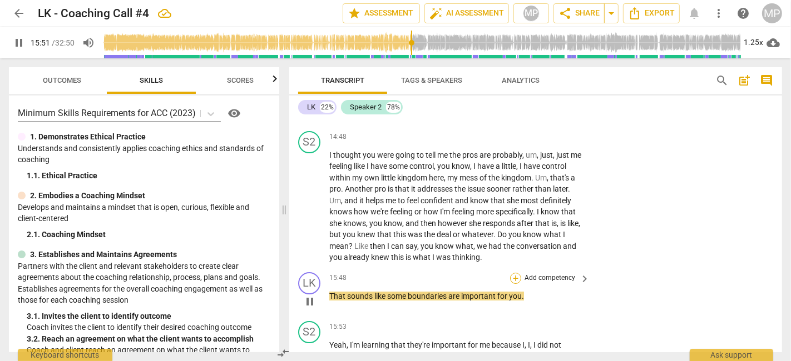
click at [514, 273] on div "+" at bounding box center [515, 278] width 11 height 11
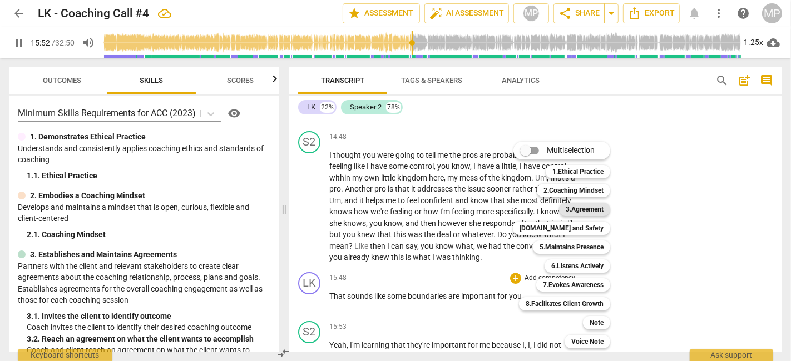
click at [596, 205] on b "3.Agreement" at bounding box center [585, 209] width 38 height 13
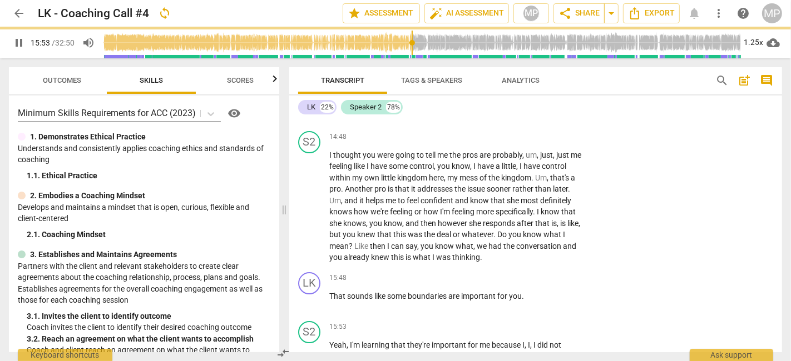
type input "954"
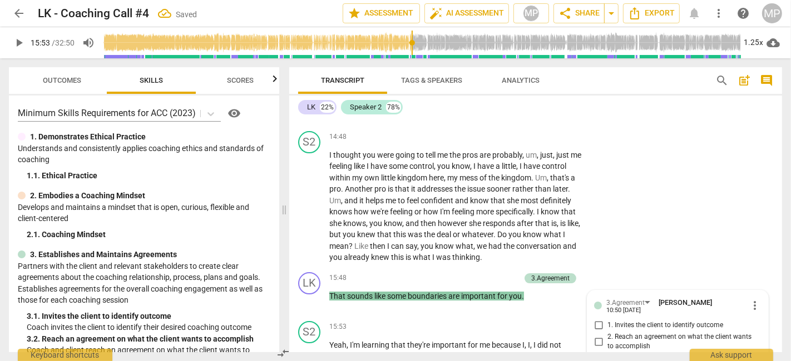
scroll to position [3465, 0]
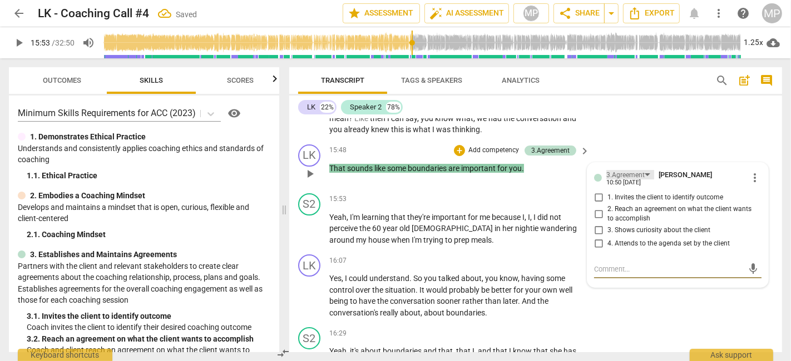
click at [645, 170] on div "3.Agreement" at bounding box center [630, 174] width 48 height 9
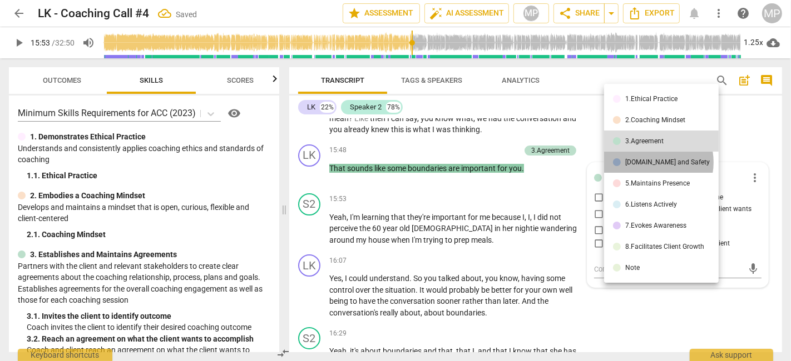
click at [650, 162] on div "[DOMAIN_NAME] and Safety" at bounding box center [667, 162] width 85 height 7
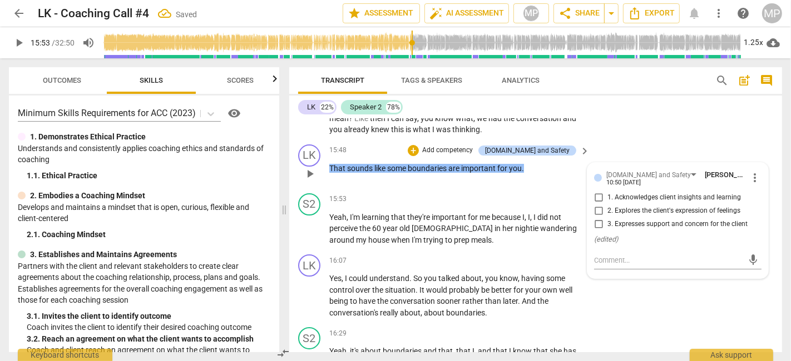
click at [659, 193] on span "1. Acknowledges client insights and learning" at bounding box center [673, 198] width 133 height 10
click at [607, 191] on input "1. Acknowledges client insights and learning" at bounding box center [599, 197] width 18 height 13
click at [599, 191] on input "1. Acknowledges client insights and learning" at bounding box center [599, 197] width 18 height 13
click at [597, 191] on input "1. Acknowledges client insights and learning" at bounding box center [599, 197] width 18 height 13
checkbox input "false"
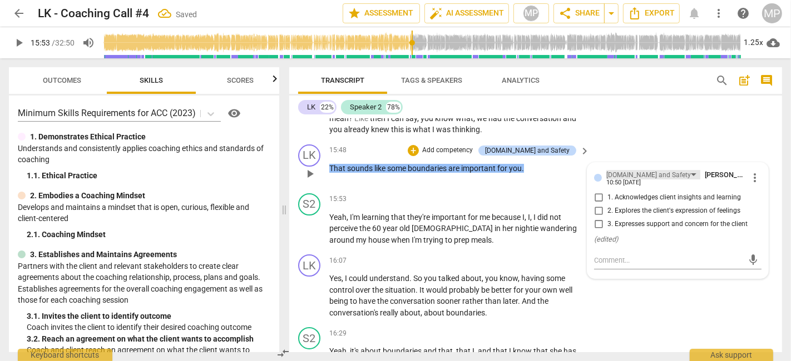
click at [655, 170] on div "[DOMAIN_NAME] and Safety" at bounding box center [648, 175] width 85 height 11
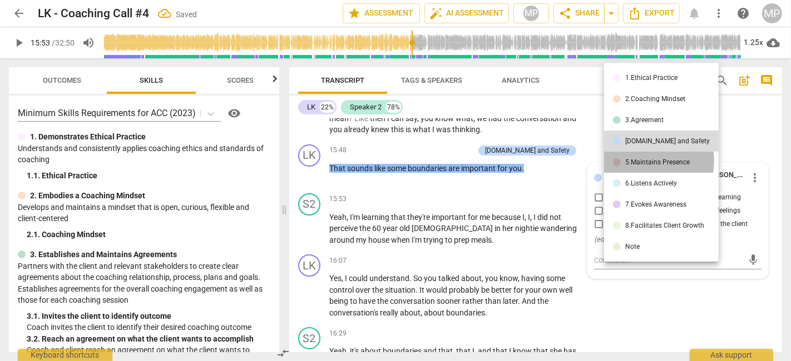
click at [651, 161] on div "5.Maintains Presence" at bounding box center [657, 162] width 65 height 7
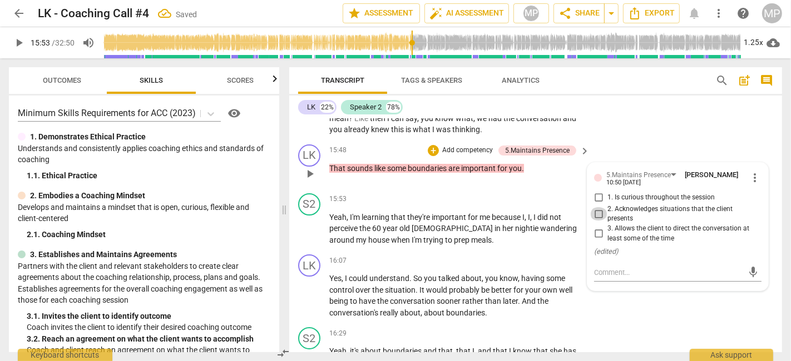
click at [597, 207] on input "2. Acknowledges situations that the client presents" at bounding box center [599, 213] width 18 height 13
checkbox input "true"
click at [670, 170] on div "5.Maintains Presence" at bounding box center [643, 174] width 74 height 9
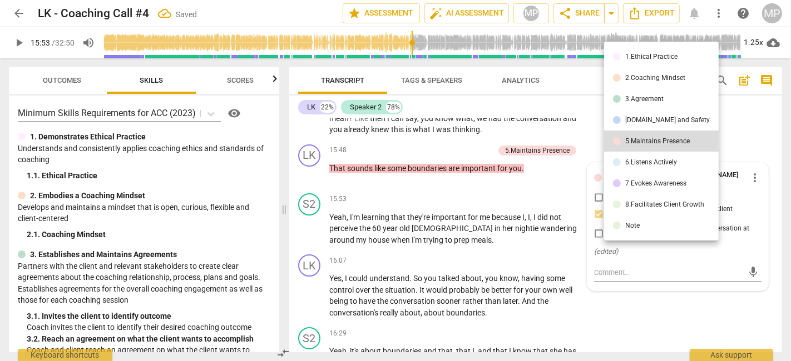
click at [653, 168] on li "6.Listens Actively" at bounding box center [661, 162] width 115 height 21
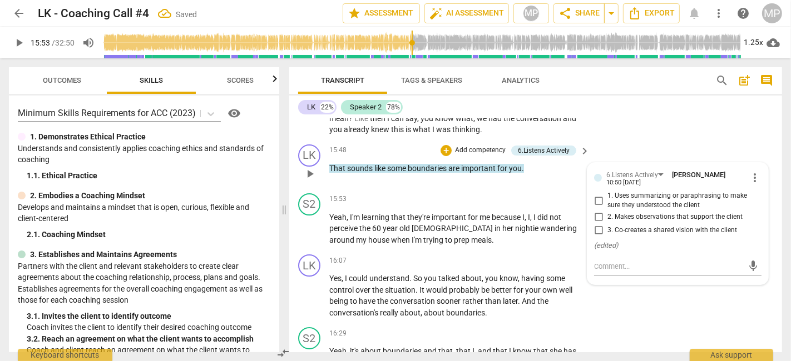
click at [617, 191] on span "1. Uses summarizing or paraphrasing to make sure they understood the client" at bounding box center [682, 200] width 150 height 19
click at [607, 194] on input "1. Uses summarizing or paraphrasing to make sure they understood the client" at bounding box center [599, 200] width 18 height 13
checkbox input "true"
click at [308, 222] on span "play_arrow" at bounding box center [309, 228] width 13 height 13
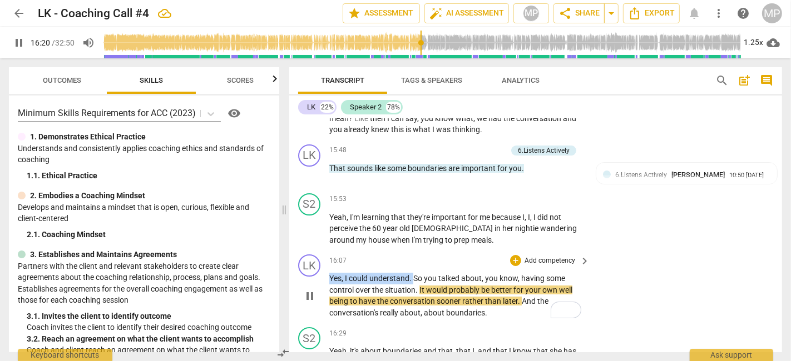
drag, startPoint x: 330, startPoint y: 244, endPoint x: 413, endPoint y: 244, distance: 82.3
click at [413, 273] on p "Yes , I could understand . So you talked about , you know , having some control…" at bounding box center [456, 296] width 255 height 46
click at [511, 255] on div "+" at bounding box center [515, 260] width 11 height 11
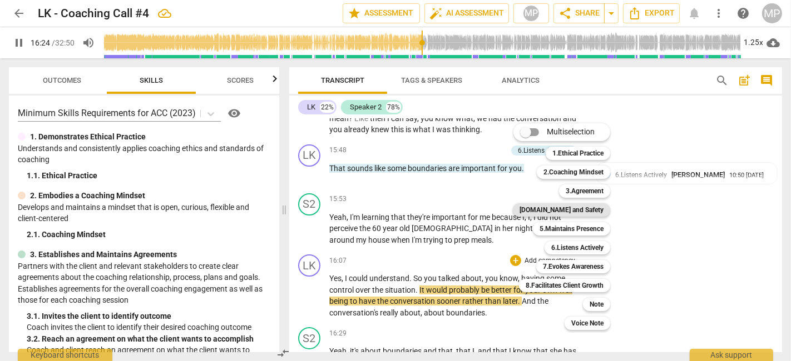
click at [593, 208] on b "[DOMAIN_NAME] and Safety" at bounding box center [561, 210] width 84 height 13
type input "985"
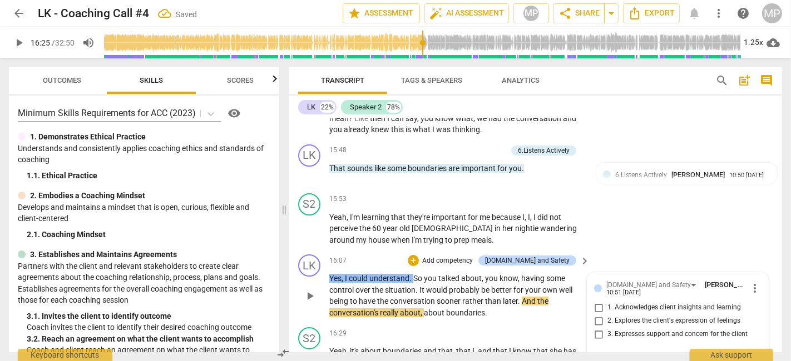
click at [635, 330] on span "3. Expresses support and concern for the client" at bounding box center [677, 335] width 140 height 10
click at [607, 328] on input "3. Expresses support and concern for the client" at bounding box center [599, 334] width 18 height 13
checkbox input "true"
click at [669, 189] on div "S2 play_arrow pause 15:53 + Add competency keyboard_arrow_right Yeah , I'm lear…" at bounding box center [535, 220] width 493 height 62
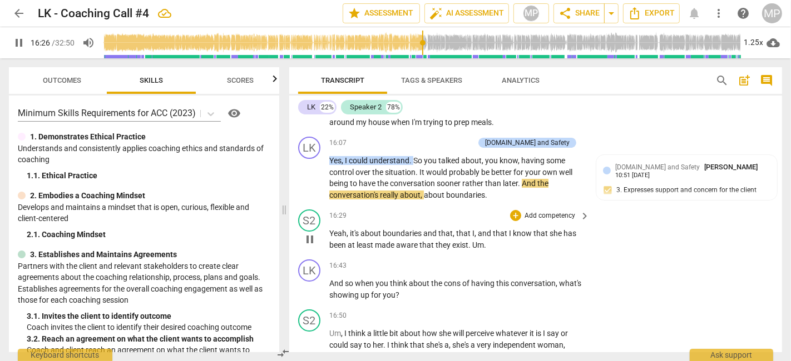
scroll to position [3588, 0]
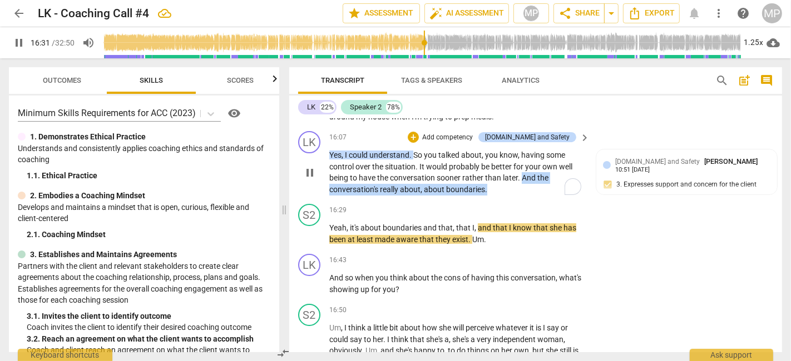
drag, startPoint x: 489, startPoint y: 155, endPoint x: 522, endPoint y: 144, distance: 34.6
click at [522, 150] on p "Yes , I could understand . So you talked about , you know , having some control…" at bounding box center [456, 173] width 255 height 46
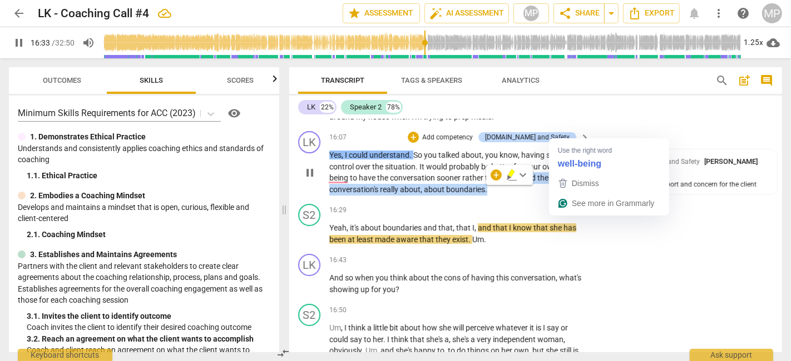
scroll to position [3526, 0]
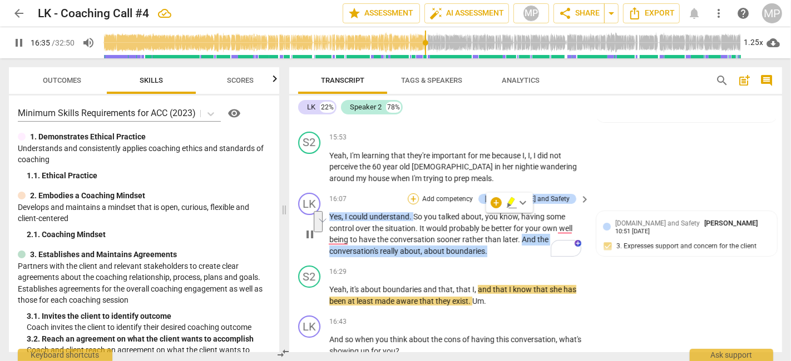
click at [419, 194] on div "+" at bounding box center [413, 199] width 11 height 11
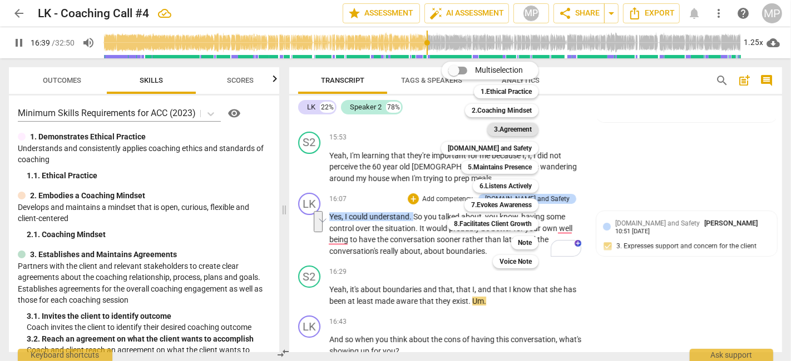
click at [509, 131] on b "3.Agreement" at bounding box center [513, 129] width 38 height 13
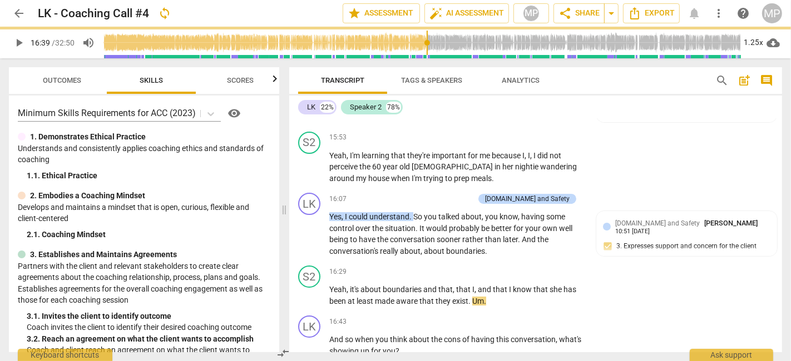
type input "1000"
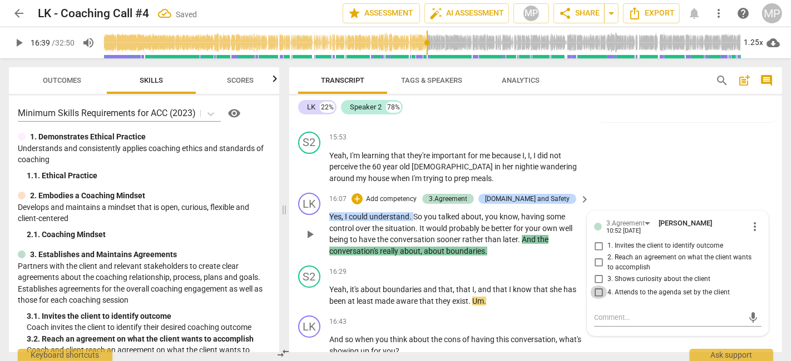
click at [597, 286] on input "4. Attends to the agenda set by the client" at bounding box center [599, 292] width 18 height 13
checkbox input "true"
click at [707, 134] on div "S2 play_arrow pause 15:53 + Add competency keyboard_arrow_right Yeah , I'm lear…" at bounding box center [535, 158] width 493 height 62
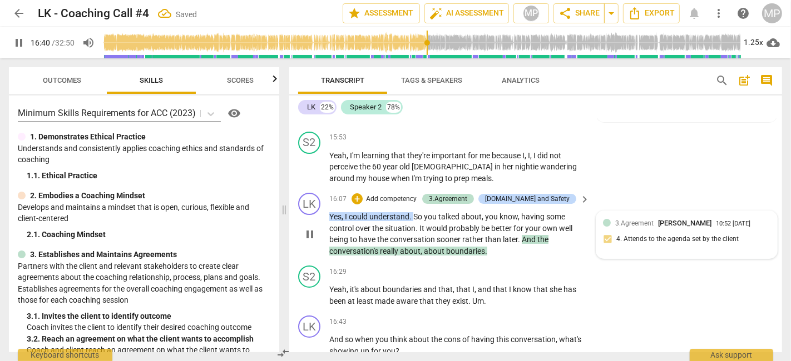
scroll to position [3650, 0]
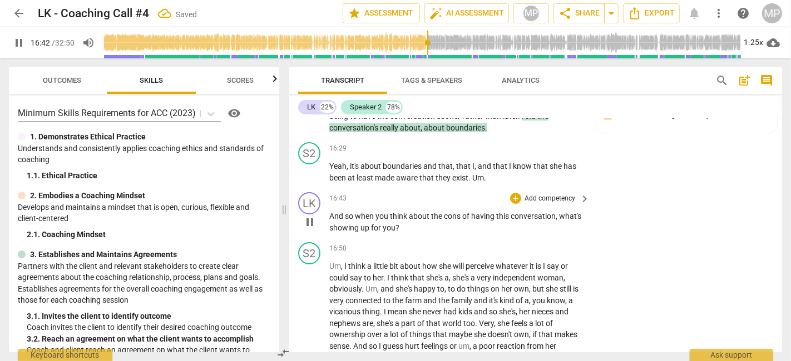
click at [336, 212] on span "And" at bounding box center [337, 216] width 16 height 9
click at [349, 212] on span "so" at bounding box center [350, 216] width 10 height 9
click at [513, 193] on div "+" at bounding box center [515, 198] width 11 height 11
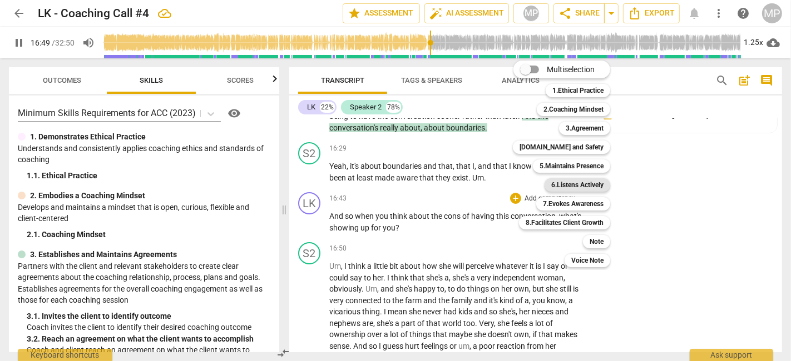
click at [592, 182] on b "6.Listens Actively" at bounding box center [577, 185] width 52 height 13
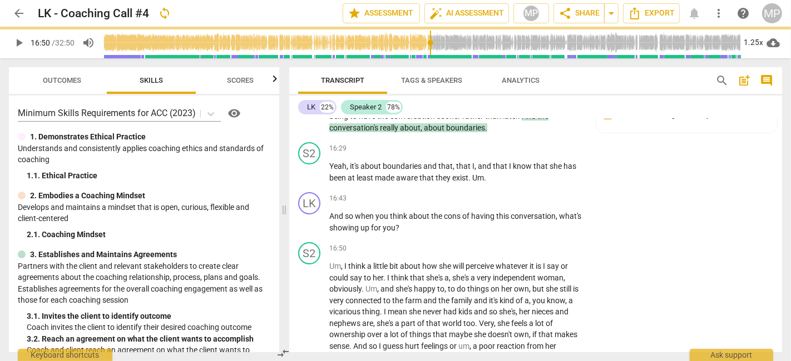
type input "1010"
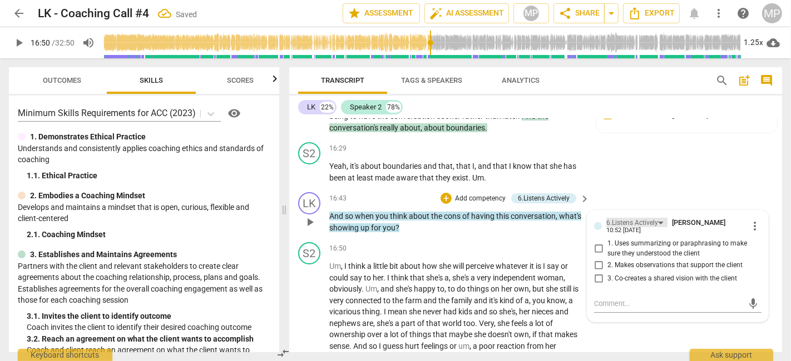
click at [645, 218] on div "6.Listens Actively" at bounding box center [632, 223] width 52 height 11
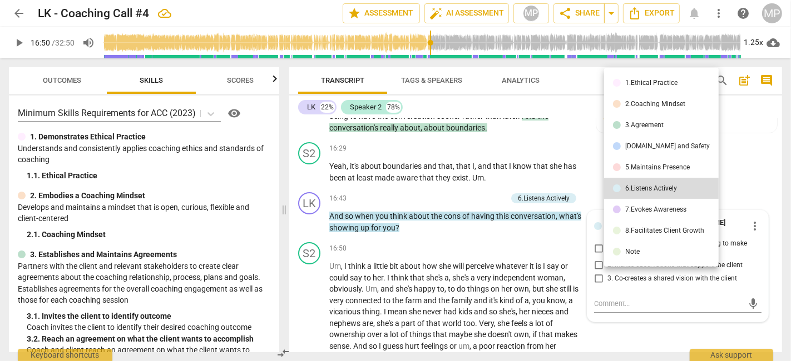
click at [645, 167] on div "5.Maintains Presence" at bounding box center [657, 167] width 65 height 7
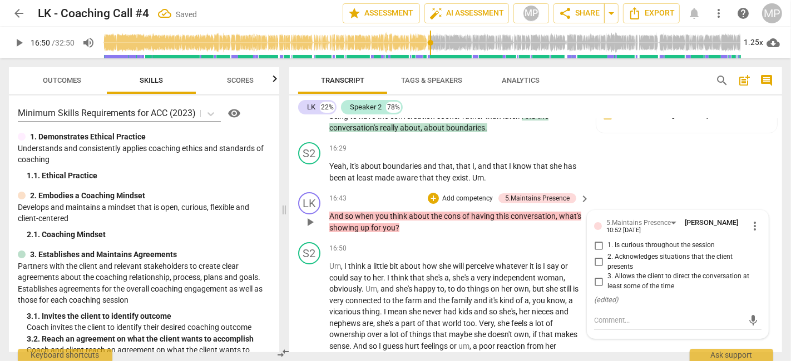
click at [610, 241] on span "1. Is curious throughout the session" at bounding box center [660, 246] width 107 height 10
click at [607, 239] on input "1. Is curious throughout the session" at bounding box center [599, 245] width 18 height 13
checkbox input "true"
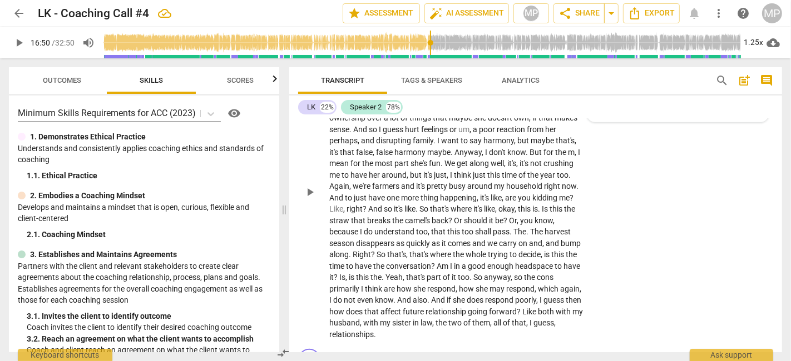
scroll to position [3897, 0]
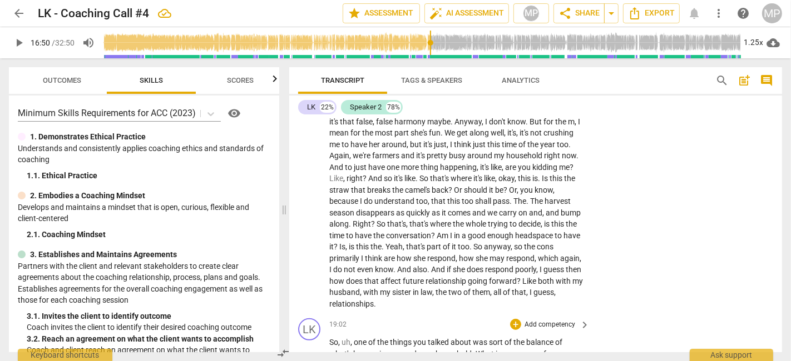
click at [334, 338] on span "So" at bounding box center [333, 342] width 9 height 9
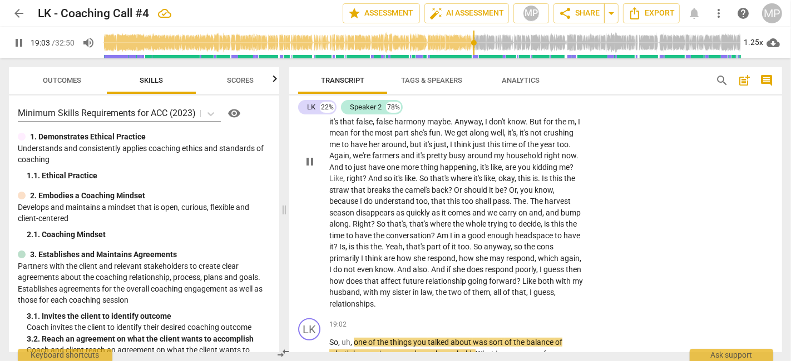
scroll to position [3959, 0]
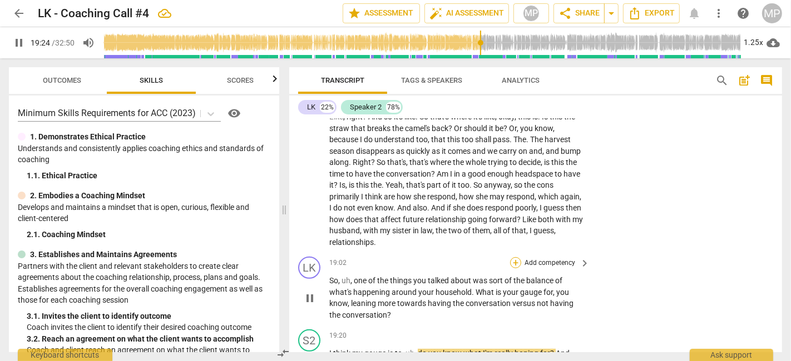
click at [514, 257] on div "+" at bounding box center [515, 262] width 11 height 11
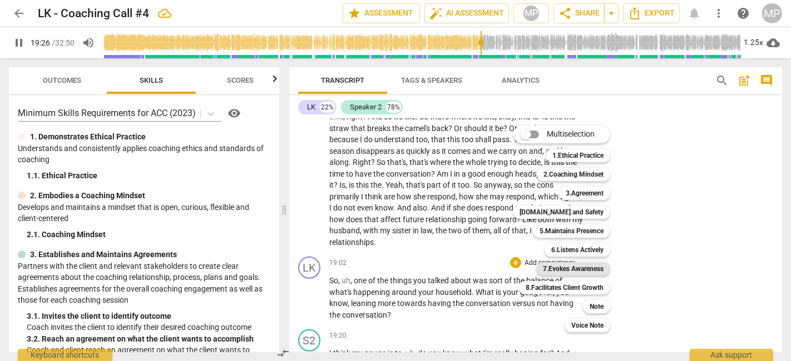
click at [584, 269] on b "7.Evokes Awareness" at bounding box center [573, 268] width 61 height 13
type input "1167"
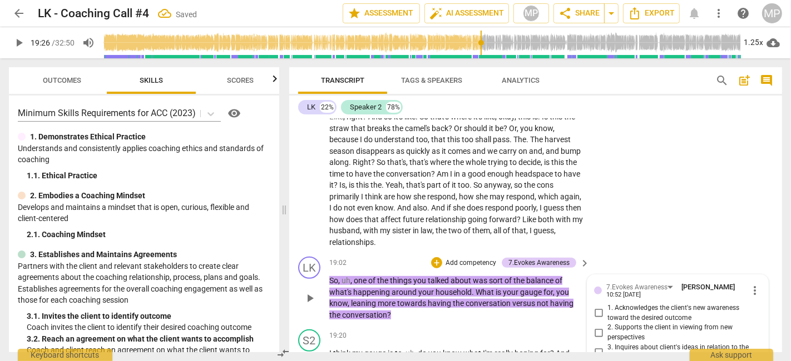
click at [650, 304] on span "1. Acknowledges the client's new awareness toward the desired outcome" at bounding box center [682, 313] width 150 height 19
click at [607, 307] on input "1. Acknowledges the client's new awareness toward the desired outcome" at bounding box center [599, 313] width 18 height 13
checkbox input "true"
click at [332, 349] on span "I" at bounding box center [331, 353] width 4 height 9
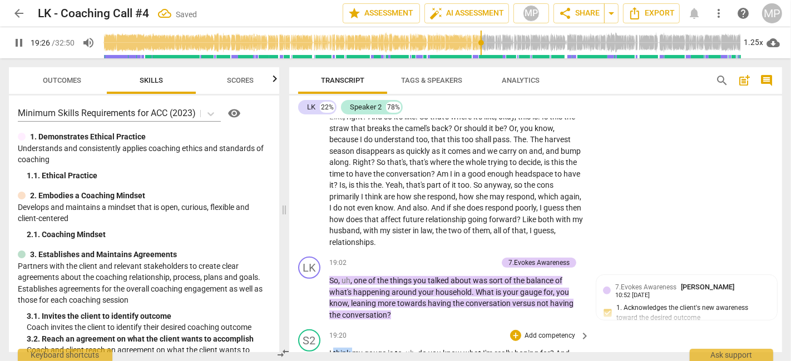
click at [332, 349] on span "I" at bounding box center [331, 353] width 4 height 9
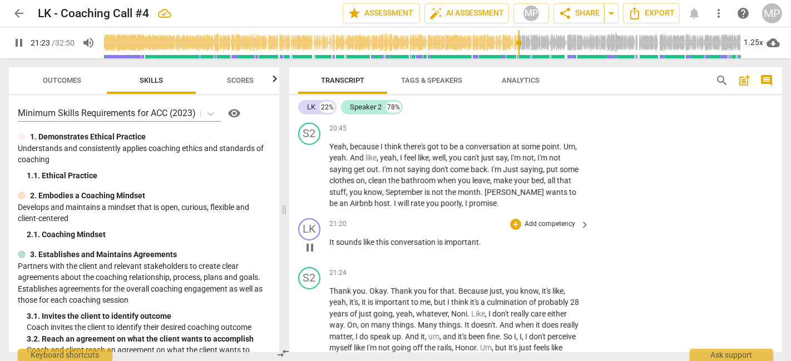
scroll to position [4454, 0]
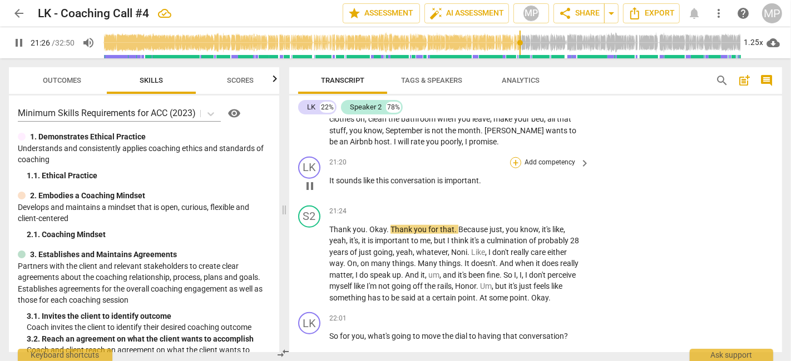
click at [516, 157] on div "+" at bounding box center [515, 162] width 11 height 11
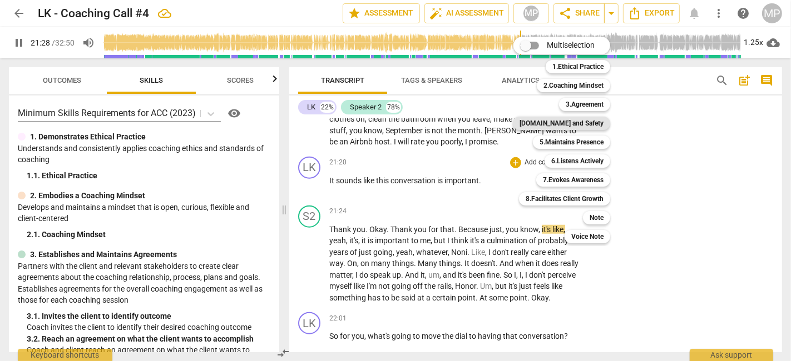
click at [584, 126] on b "[DOMAIN_NAME] and Safety" at bounding box center [561, 123] width 84 height 13
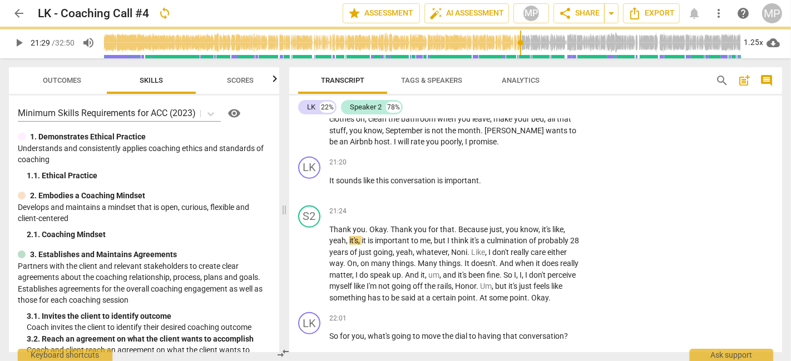
type input "1289"
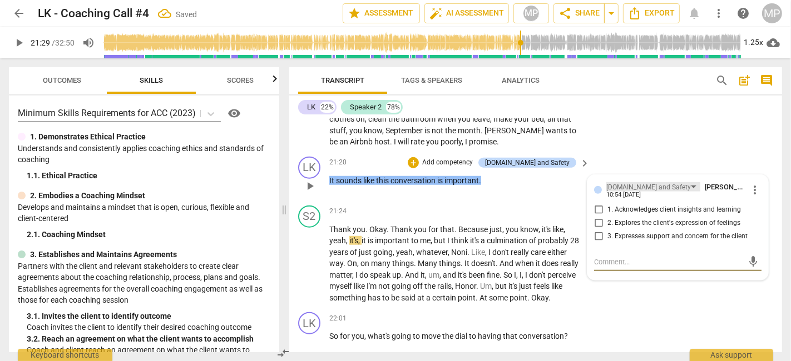
click at [661, 182] on div "[DOMAIN_NAME] and Safety" at bounding box center [653, 186] width 94 height 9
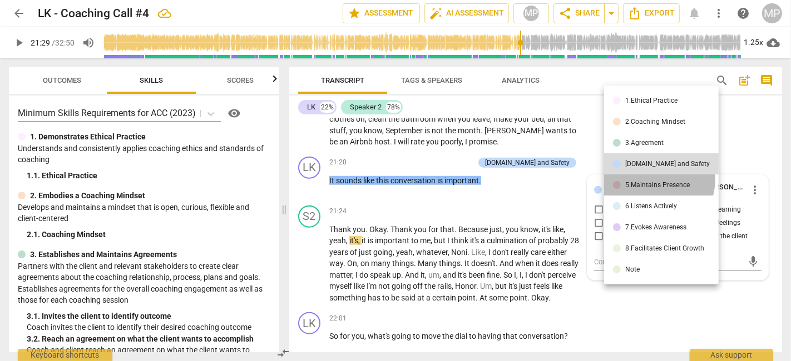
click at [656, 180] on li "5.Maintains Presence" at bounding box center [661, 185] width 115 height 21
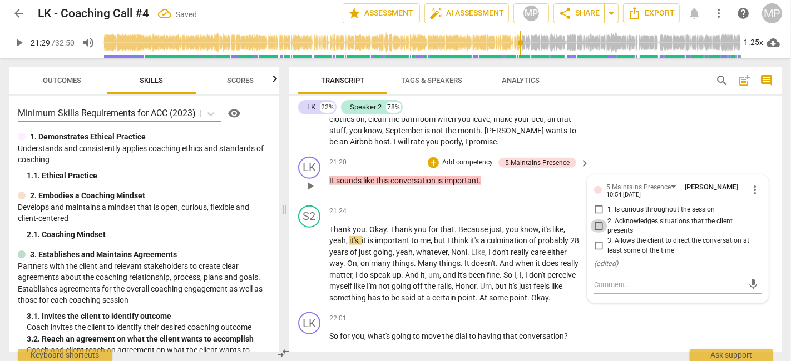
click at [596, 220] on input "2. Acknowledges situations that the client presents" at bounding box center [599, 226] width 18 height 13
checkbox input "true"
click at [718, 309] on div "LK play_arrow pause 22:01 + Add competency keyboard_arrow_right So for you , wh…" at bounding box center [535, 332] width 493 height 49
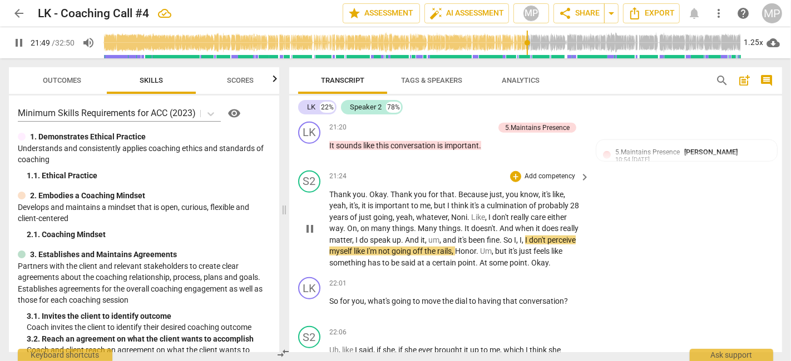
scroll to position [4515, 0]
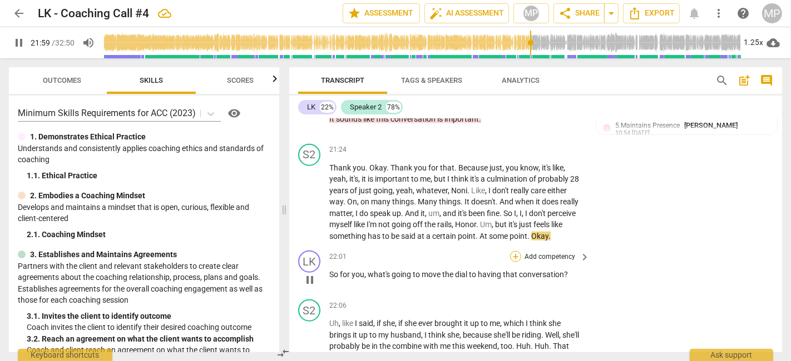
click at [514, 251] on div "+" at bounding box center [515, 256] width 11 height 11
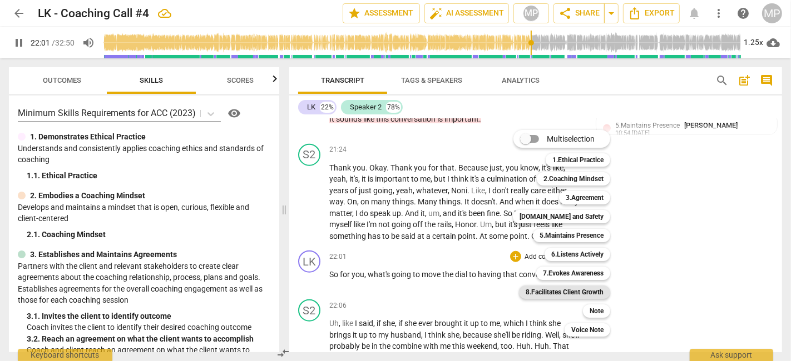
click at [573, 291] on b "8.Facilitates Client Growth" at bounding box center [565, 292] width 78 height 13
type input "1322"
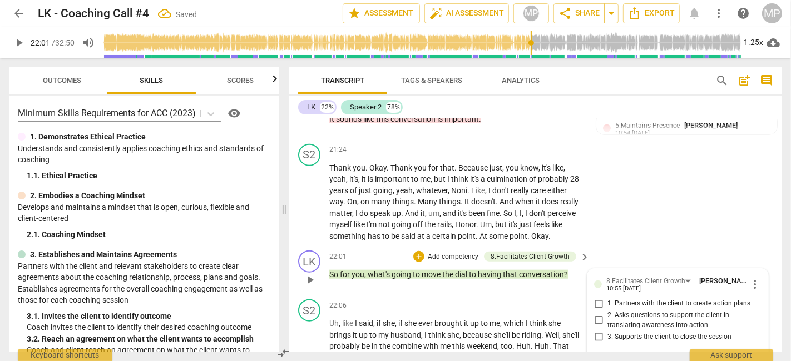
click at [645, 299] on span "1. Partners with the client to create action plans" at bounding box center [678, 304] width 143 height 10
click at [607, 298] on input "1. Partners with the client to create action plans" at bounding box center [599, 304] width 18 height 13
checkbox input "true"
click at [701, 201] on div "S2 play_arrow pause 21:24 + Add competency keyboard_arrow_right Thank you . Oka…" at bounding box center [535, 193] width 493 height 107
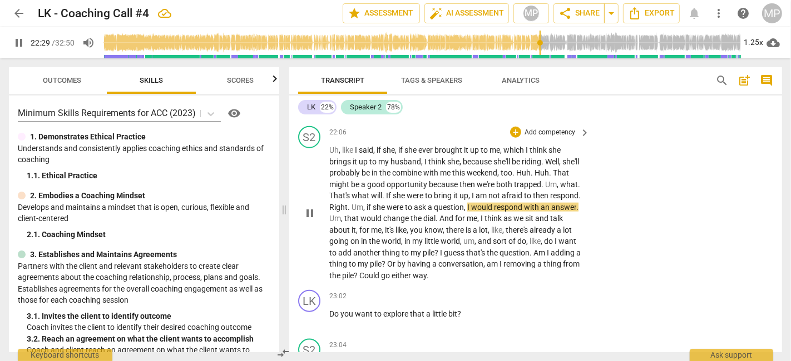
scroll to position [4700, 0]
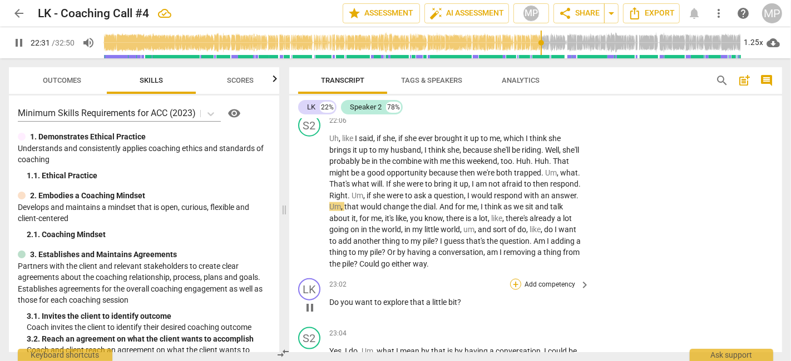
click at [516, 279] on div "+" at bounding box center [515, 284] width 11 height 11
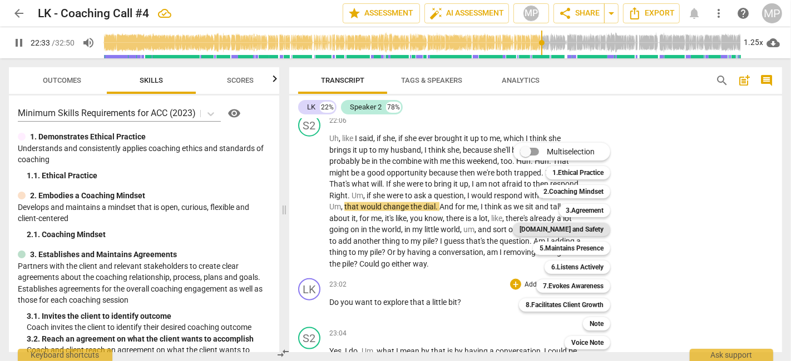
click at [594, 230] on b "[DOMAIN_NAME] and Safety" at bounding box center [561, 229] width 84 height 13
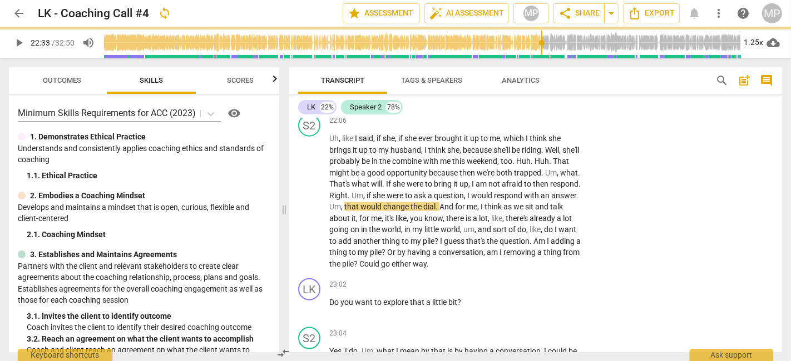
type input "1354"
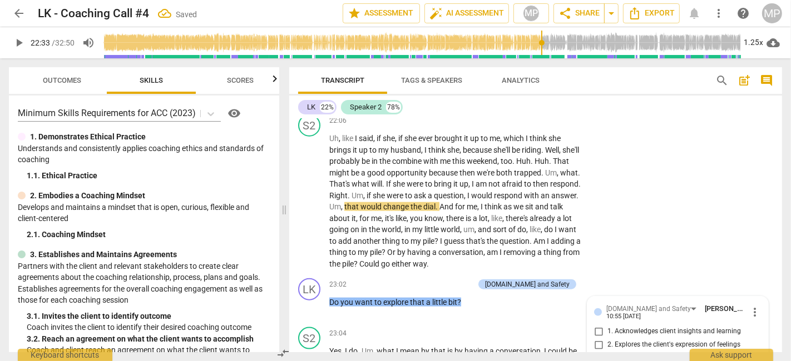
scroll to position [4824, 0]
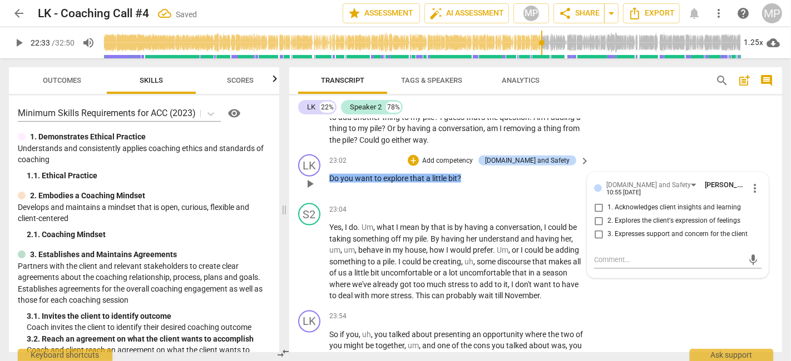
click at [639, 216] on span "2. Explores the client's expression of feelings" at bounding box center [673, 221] width 133 height 10
click at [607, 215] on input "2. Explores the client's expression of feelings" at bounding box center [599, 221] width 18 height 13
checkbox input "true"
click at [657, 180] on div "[DOMAIN_NAME] and Safety" at bounding box center [648, 185] width 85 height 11
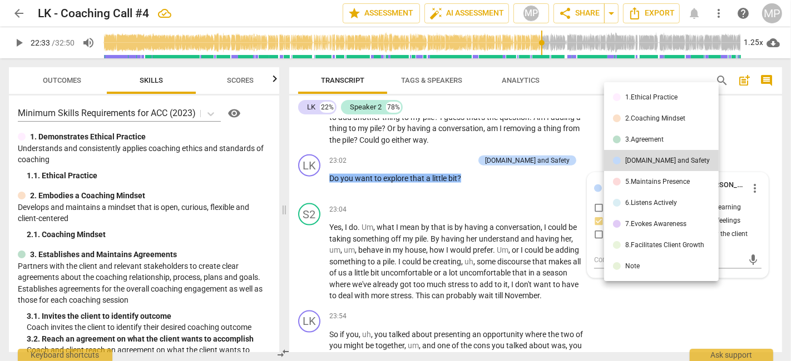
click at [654, 118] on div "2.Coaching Mindset" at bounding box center [655, 118] width 60 height 7
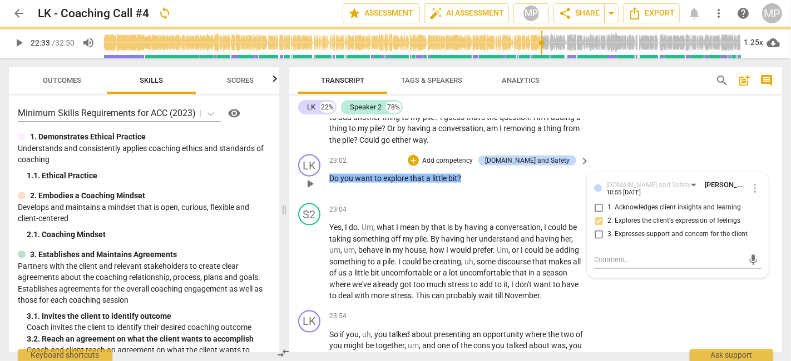
click at [659, 180] on div "4.Trust and Safety Melissa Pylypchuk 10:55 09-12-2025" at bounding box center [677, 188] width 142 height 17
click at [661, 180] on div "[DOMAIN_NAME] and Safety" at bounding box center [648, 185] width 85 height 11
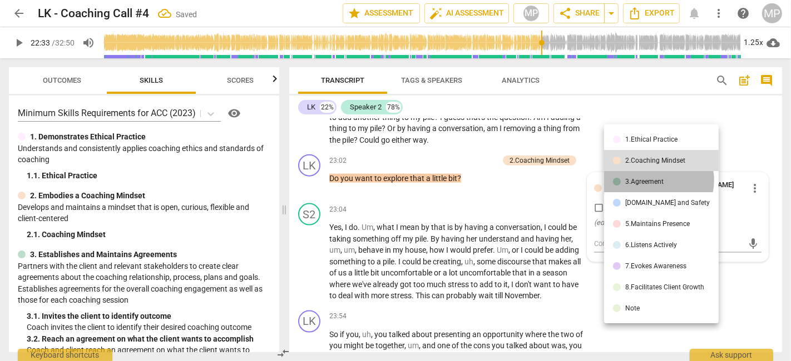
click at [656, 180] on div "3.Agreement" at bounding box center [644, 182] width 38 height 7
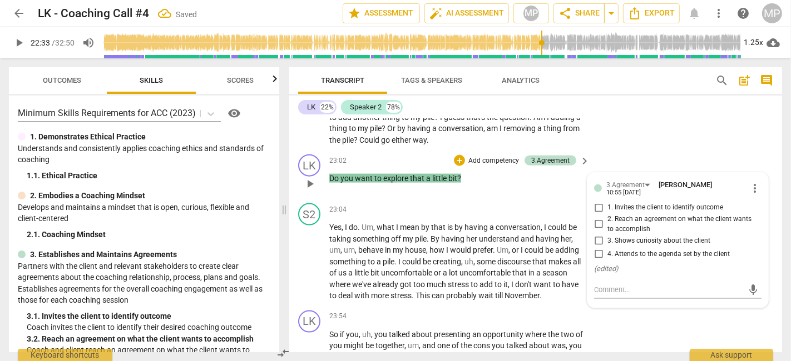
click at [607, 250] on span "4. Attends to the agenda set by the client" at bounding box center [668, 255] width 122 height 10
click at [606, 247] on input "4. Attends to the agenda set by the client" at bounding box center [599, 253] width 18 height 13
checkbox input "true"
drag, startPoint x: 707, startPoint y: 304, endPoint x: 679, endPoint y: 281, distance: 36.7
click at [708, 306] on div "LK play_arrow pause 23:54 + Add competency keyboard_arrow_right So if you , uh …" at bounding box center [535, 337] width 493 height 62
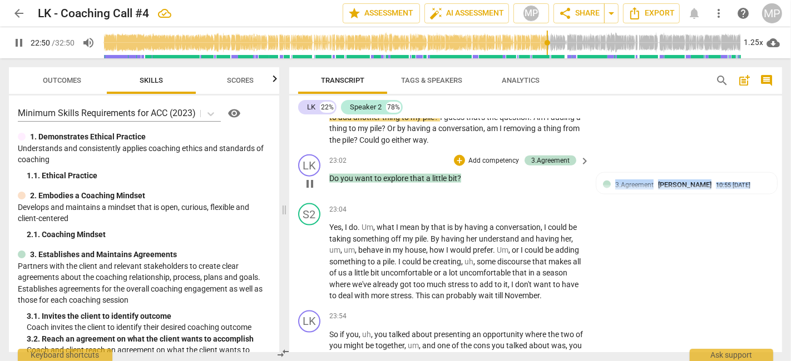
drag, startPoint x: 601, startPoint y: 180, endPoint x: 551, endPoint y: 147, distance: 59.8
click at [601, 180] on div "3.Agreement Melissa Pylypchuk 10:55 09-12-2025 4. Attends to the agenda set by …" at bounding box center [686, 201] width 181 height 57
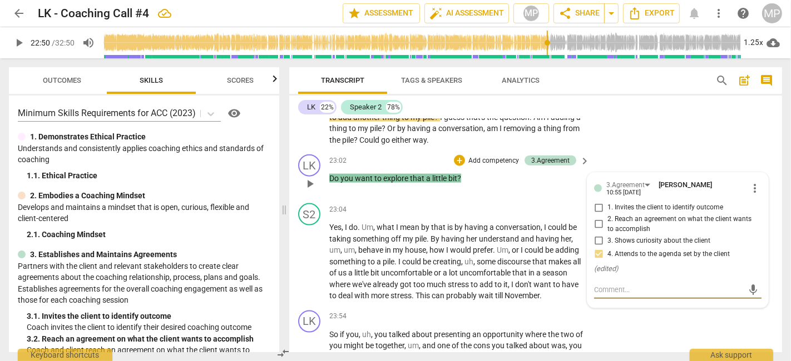
click at [452, 155] on div "+ Add competency 3.Agreement keyboard_arrow_right" at bounding box center [521, 161] width 139 height 12
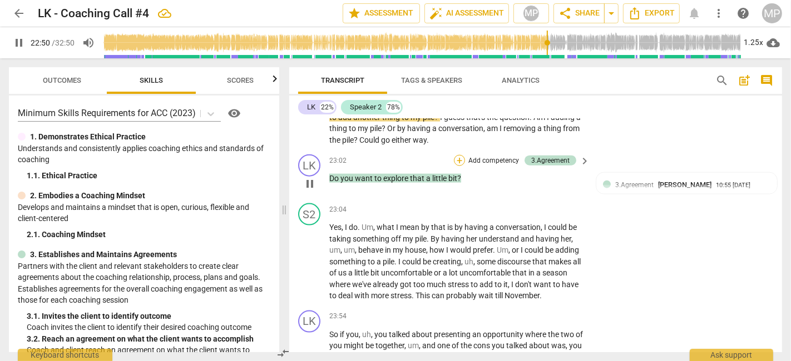
click at [459, 155] on div "+" at bounding box center [459, 160] width 11 height 11
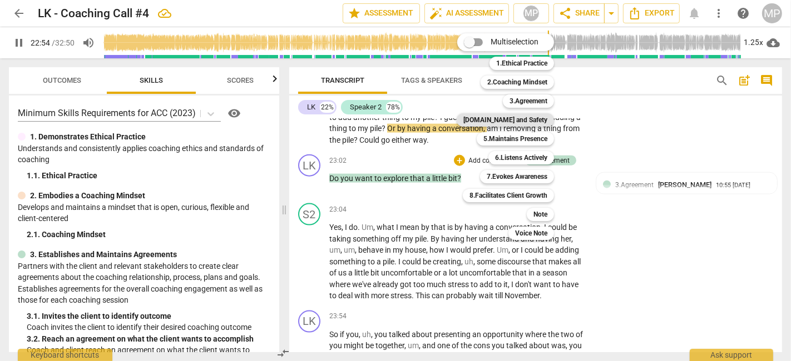
click at [532, 115] on b "[DOMAIN_NAME] and Safety" at bounding box center [505, 119] width 84 height 13
type input "1375"
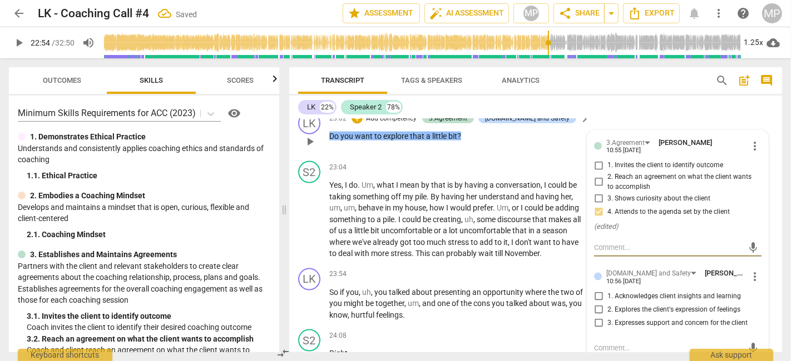
scroll to position [4886, 0]
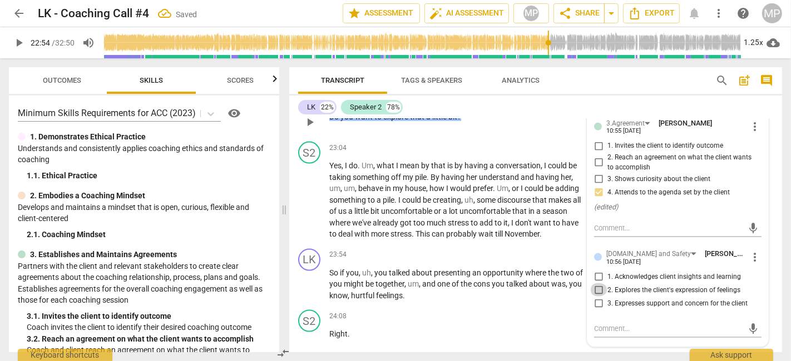
click at [596, 284] on input "2. Explores the client's expression of feelings" at bounding box center [599, 290] width 18 height 13
checkbox input "true"
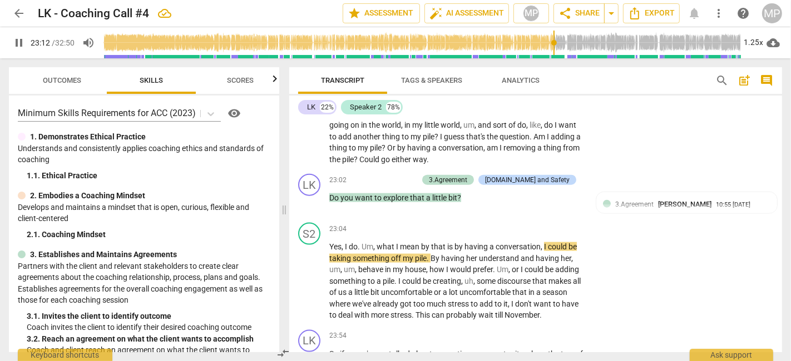
scroll to position [4824, 0]
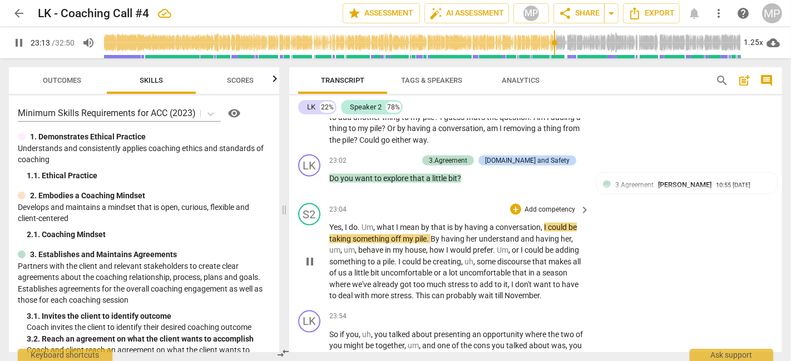
click at [311, 255] on span "pause" at bounding box center [309, 261] width 13 height 13
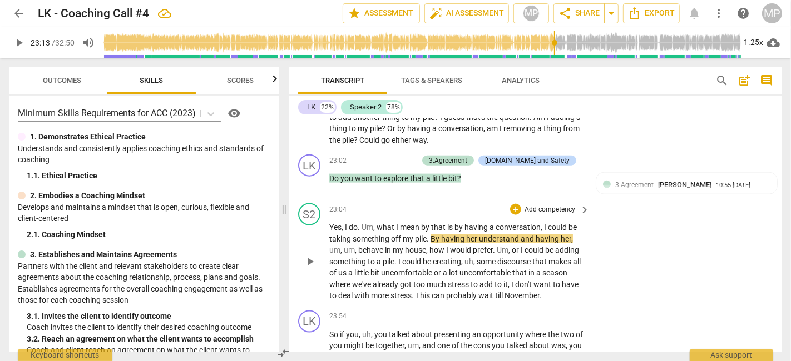
click at [313, 255] on span "play_arrow" at bounding box center [309, 261] width 13 height 13
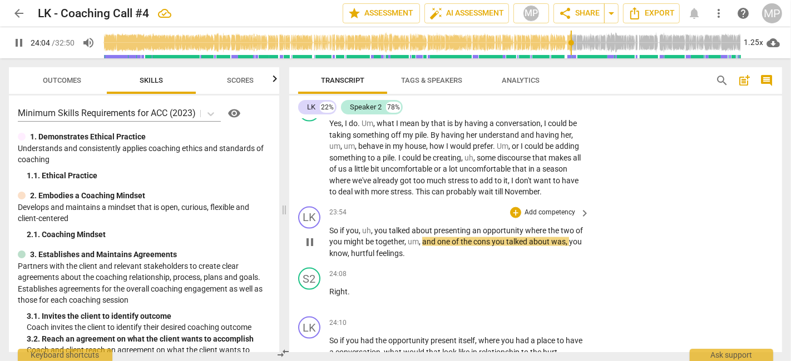
scroll to position [4948, 0]
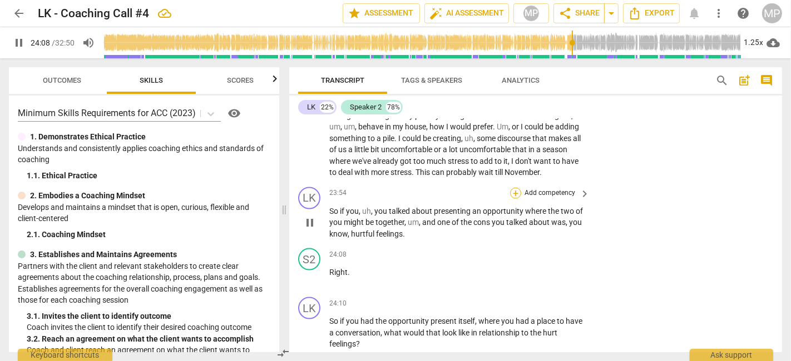
click at [513, 188] on div "+" at bounding box center [515, 193] width 11 height 11
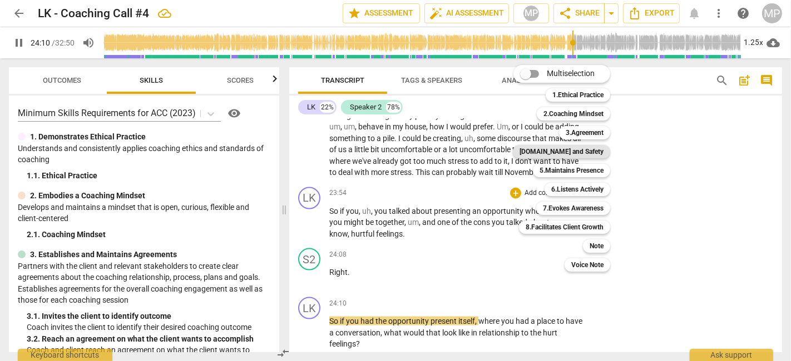
click at [573, 156] on b "[DOMAIN_NAME] and Safety" at bounding box center [561, 151] width 84 height 13
type input "1451"
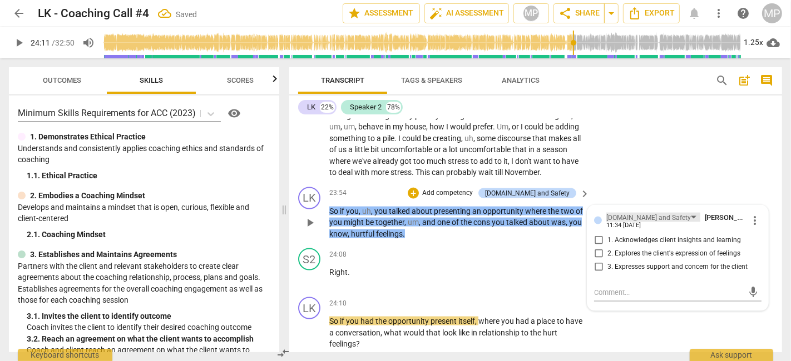
click at [661, 213] on div "[DOMAIN_NAME] and Safety" at bounding box center [653, 217] width 94 height 9
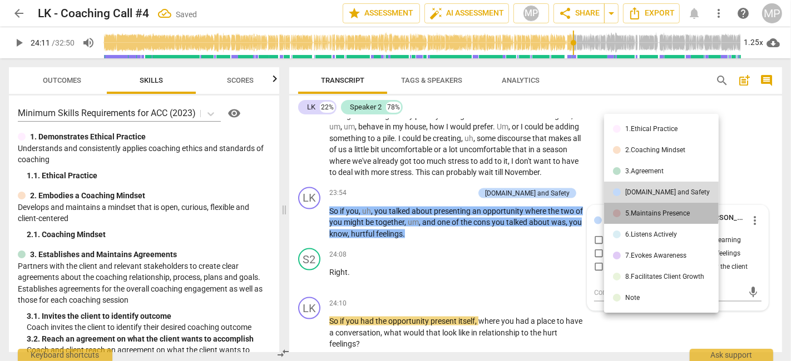
click at [661, 211] on div "5.Maintains Presence" at bounding box center [657, 213] width 65 height 7
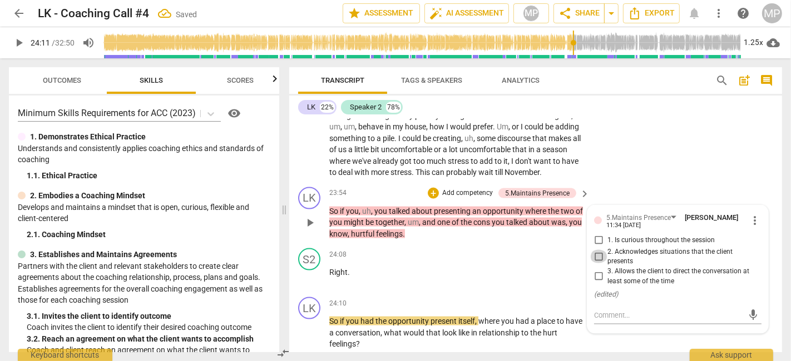
click at [597, 250] on input "2. Acknowledges situations that the client presents" at bounding box center [599, 256] width 18 height 13
checkbox input "true"
click at [670, 325] on div "LK play_arrow pause 24:10 + Add competency keyboard_arrow_right So if you had t…" at bounding box center [535, 324] width 493 height 62
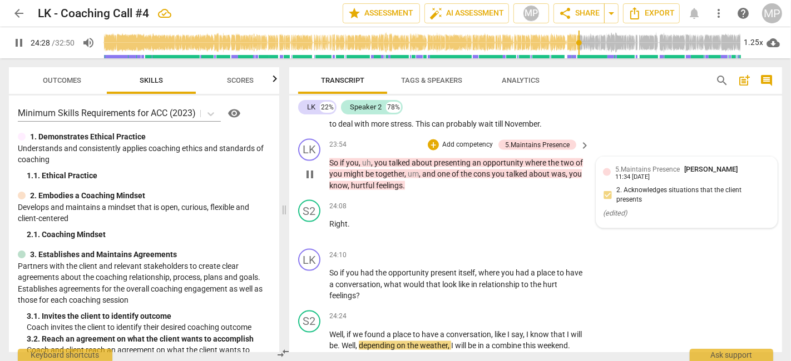
scroll to position [4935, 0]
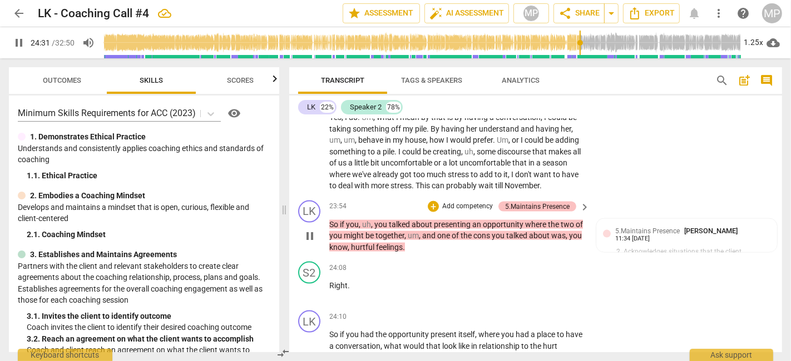
click at [536, 202] on div "5.Maintains Presence" at bounding box center [537, 207] width 65 height 10
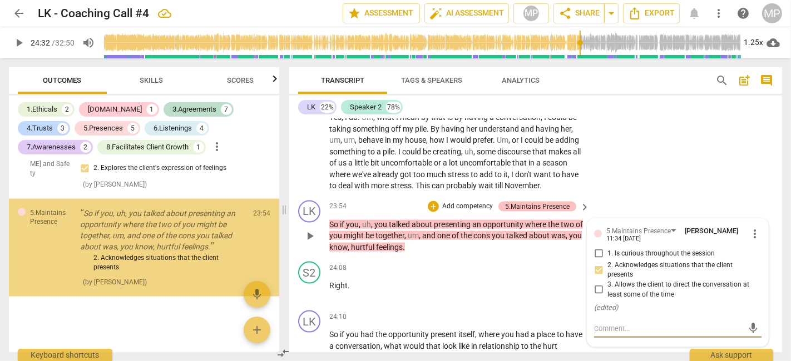
scroll to position [1721, 0]
click at [536, 202] on div "5.Maintains Presence" at bounding box center [537, 207] width 65 height 10
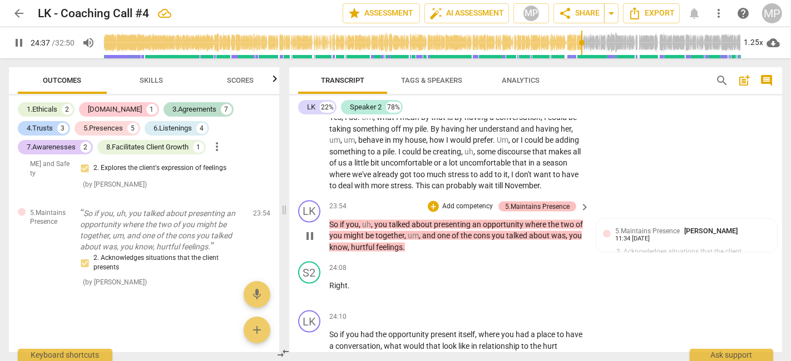
drag, startPoint x: 562, startPoint y: 182, endPoint x: 548, endPoint y: 184, distance: 13.9
click at [548, 202] on div "5.Maintains Presence" at bounding box center [537, 207] width 65 height 10
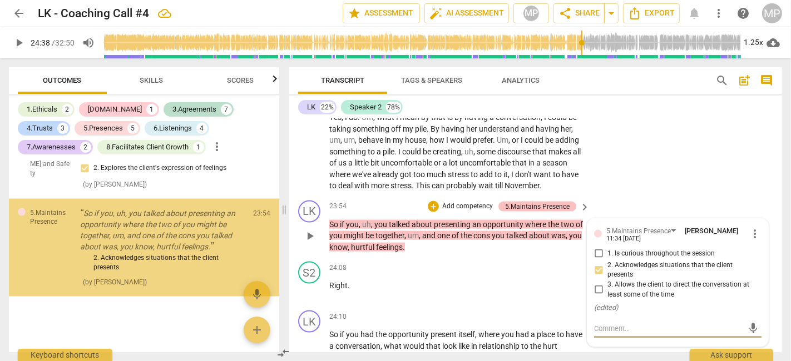
type input "1478"
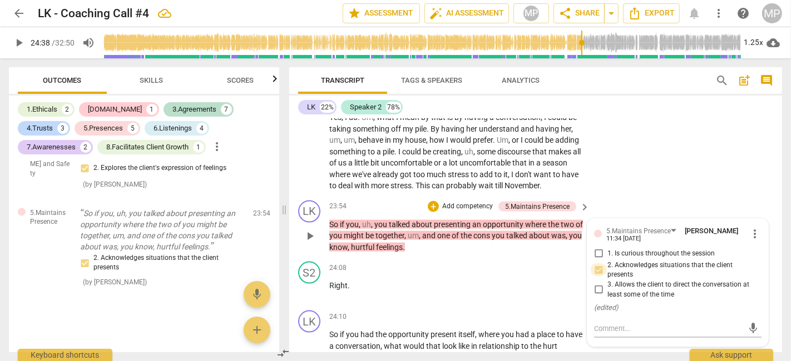
click at [600, 264] on input "2. Acknowledges situations that the client presents" at bounding box center [599, 270] width 18 height 13
click at [596, 264] on input "2. Acknowledges situations that the client presents" at bounding box center [599, 270] width 18 height 13
checkbox input "false"
click at [566, 264] on p "Add competency" at bounding box center [549, 269] width 53 height 10
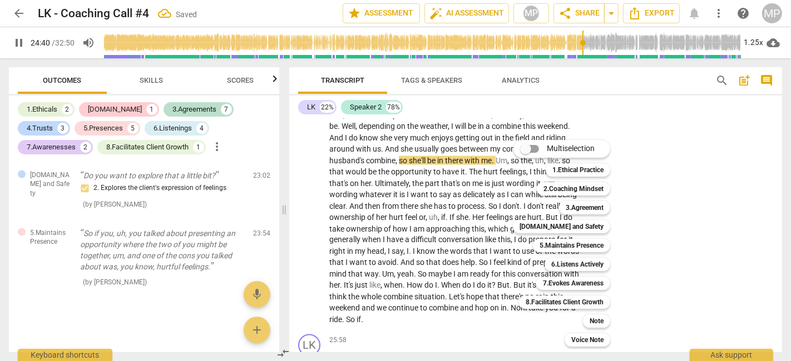
scroll to position [1710, 0]
click at [667, 204] on div at bounding box center [395, 180] width 791 height 361
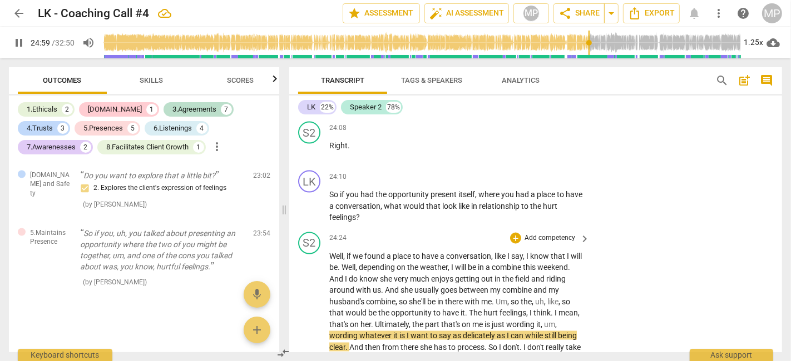
scroll to position [5003, 0]
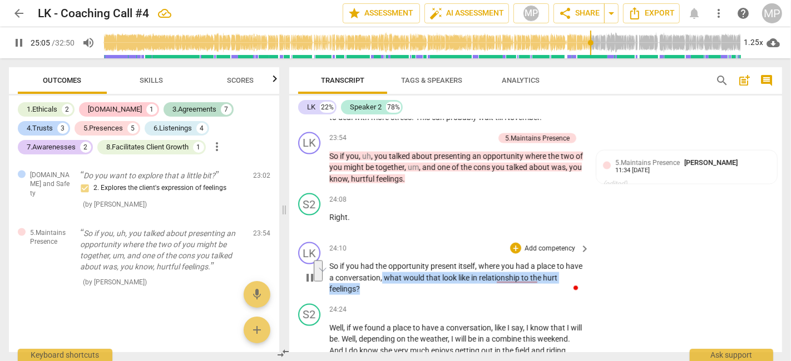
drag, startPoint x: 364, startPoint y: 264, endPoint x: 399, endPoint y: 254, distance: 36.4
click at [399, 261] on p "So if you had the opportunity present itself , where you had a place to have a …" at bounding box center [456, 278] width 255 height 34
click at [518, 243] on div "+" at bounding box center [515, 248] width 11 height 11
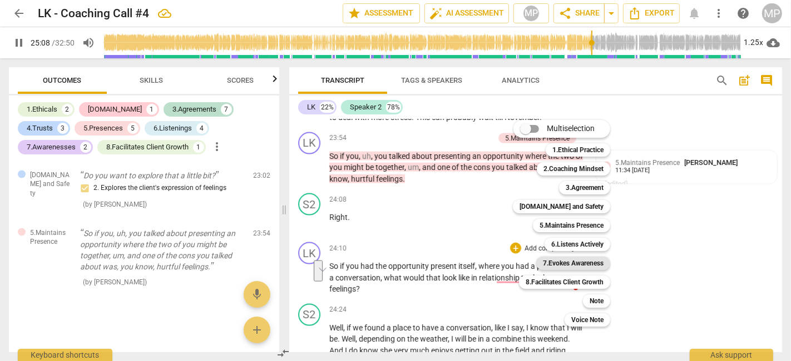
click at [582, 261] on b "7.Evokes Awareness" at bounding box center [573, 263] width 61 height 13
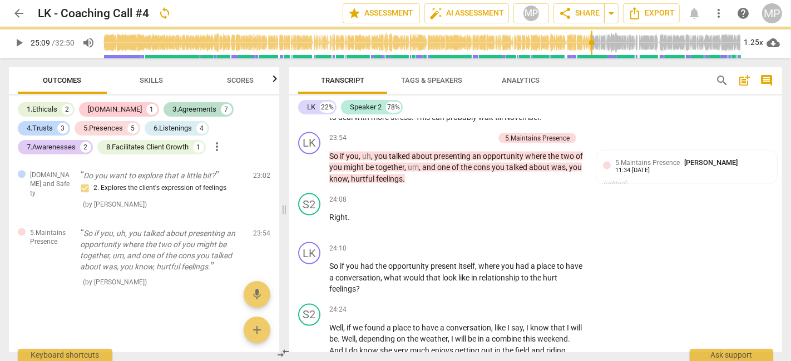
type input "1509"
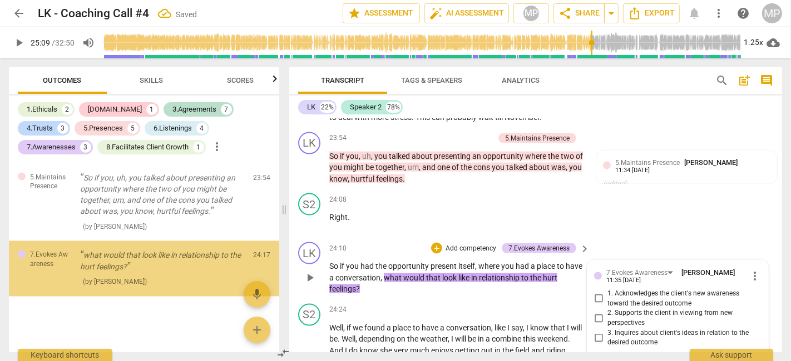
scroll to position [1765, 0]
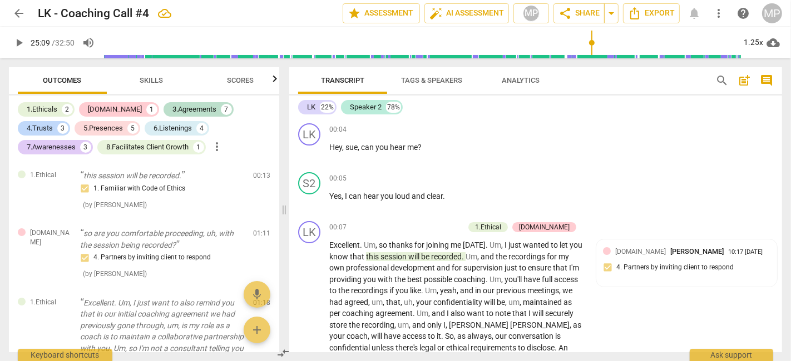
drag, startPoint x: 0, startPoint y: 0, endPoint x: 597, endPoint y: 311, distance: 672.9
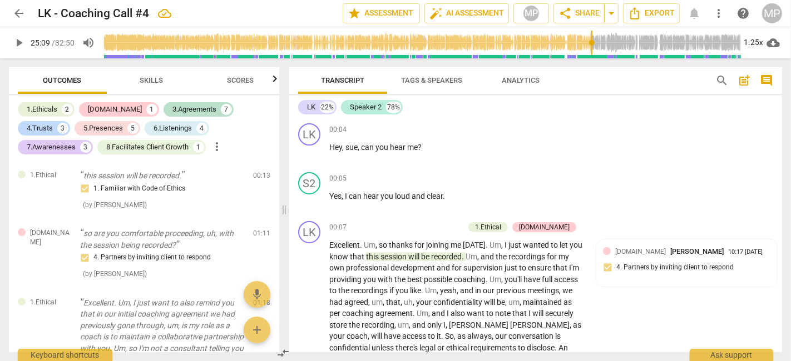
checkbox input "true"
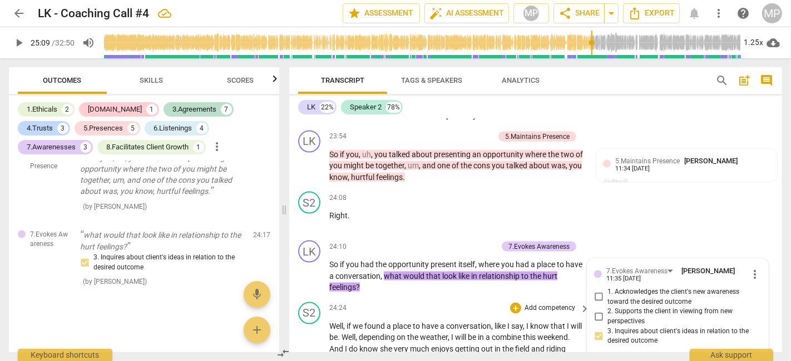
scroll to position [5065, 0]
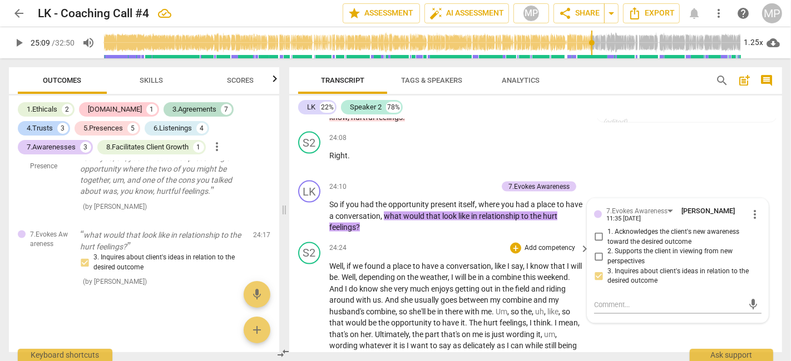
click at [350, 262] on span "if" at bounding box center [349, 266] width 6 height 9
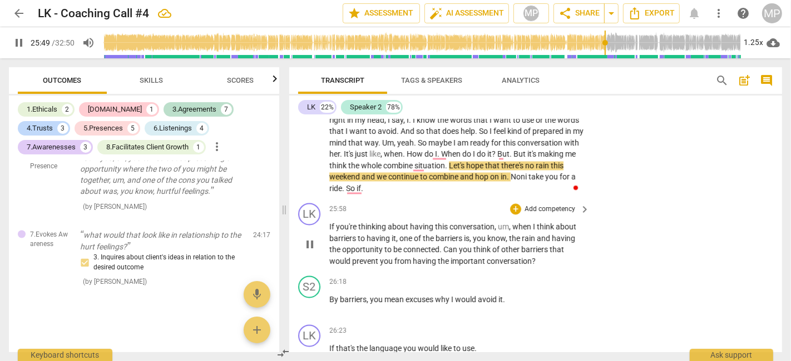
scroll to position [5373, 0]
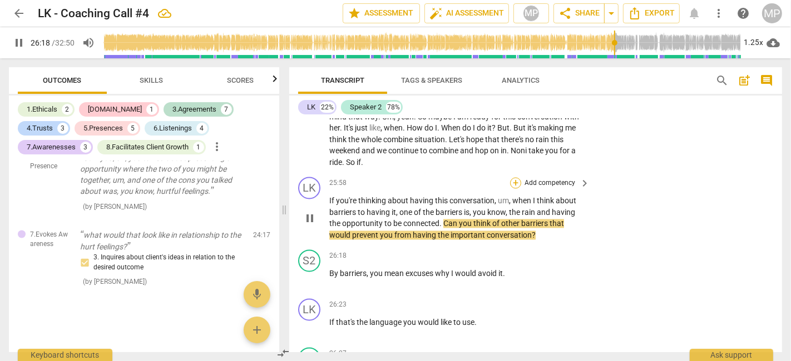
click at [516, 178] on div "+" at bounding box center [515, 183] width 11 height 11
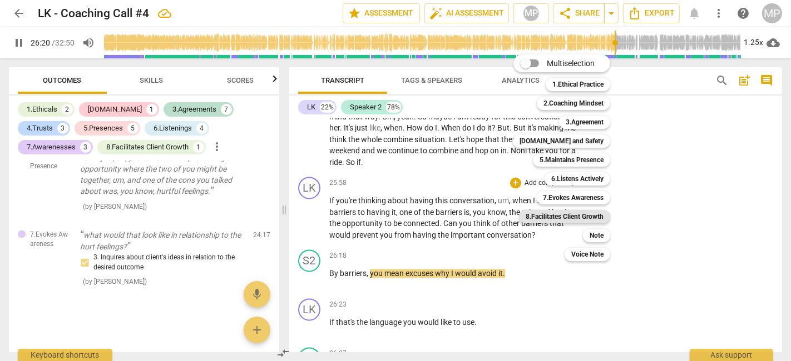
click at [592, 216] on b "8.Facilitates Client Growth" at bounding box center [565, 216] width 78 height 13
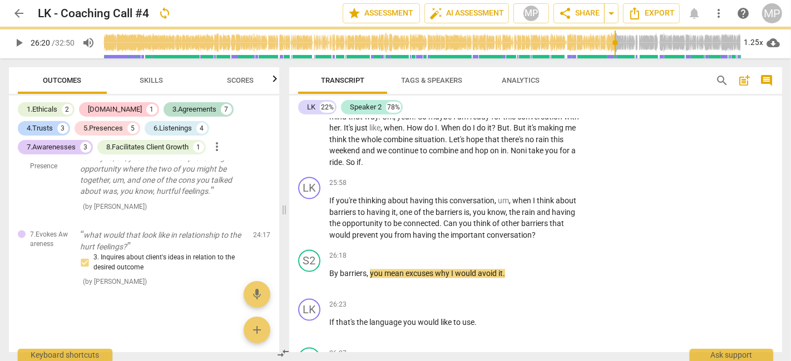
type input "1581"
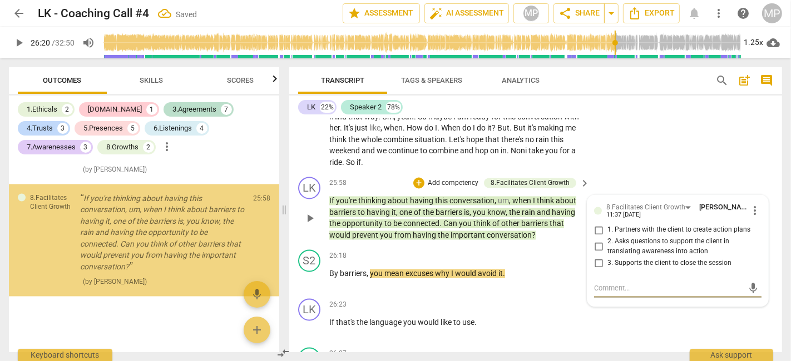
scroll to position [1881, 0]
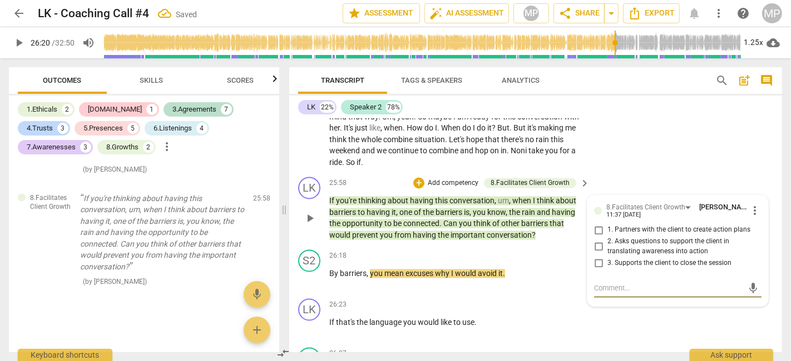
click at [642, 226] on span "1. Partners with the client to create action plans" at bounding box center [678, 231] width 143 height 10
click at [607, 224] on input "1. Partners with the client to create action plans" at bounding box center [599, 230] width 18 height 13
checkbox input "true"
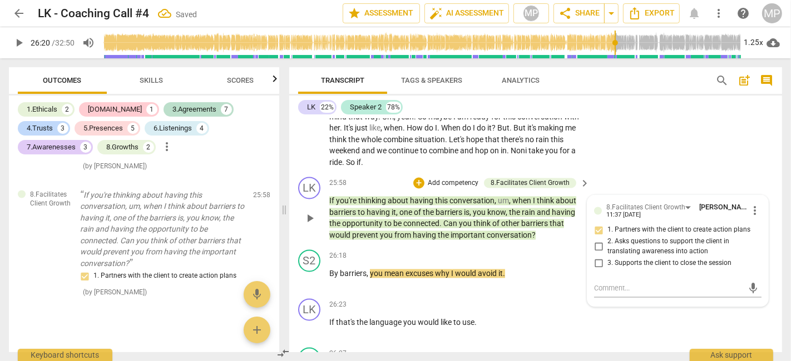
click at [646, 173] on div "LK play_arrow pause 25:58 + Add competency 8.Facilitates Client Growth keyboard…" at bounding box center [535, 209] width 493 height 73
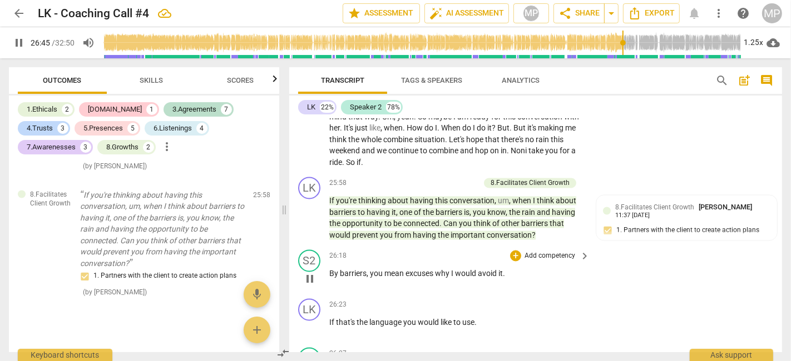
scroll to position [5629, 0]
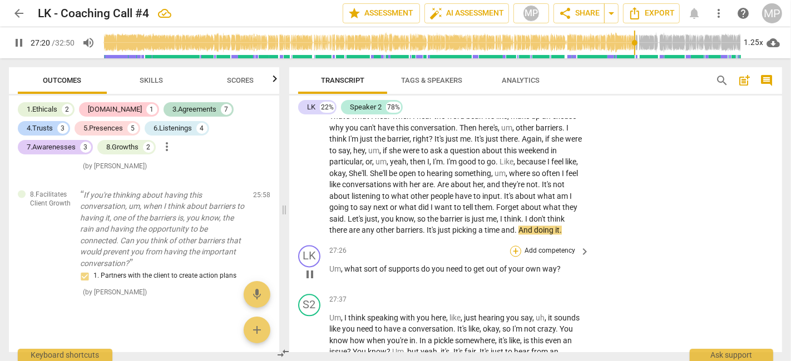
click at [513, 246] on div "+" at bounding box center [515, 251] width 11 height 11
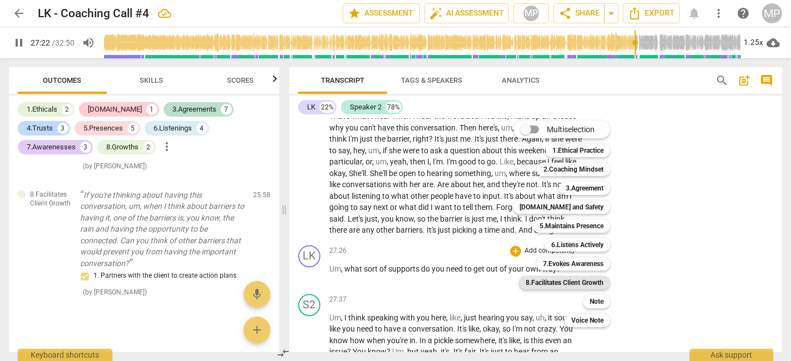
click at [572, 282] on b "8.Facilitates Client Growth" at bounding box center [565, 282] width 78 height 13
type input "1643"
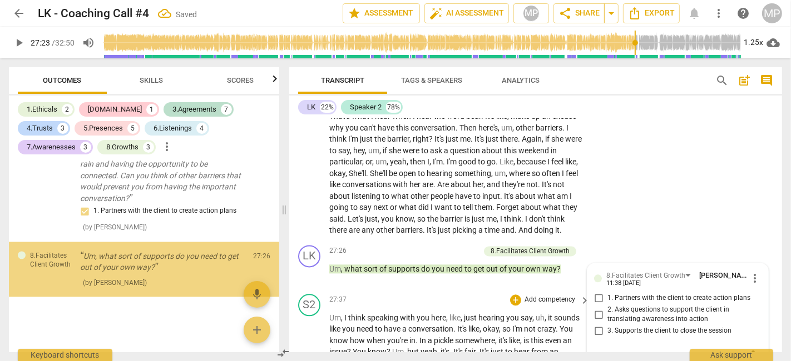
scroll to position [1966, 0]
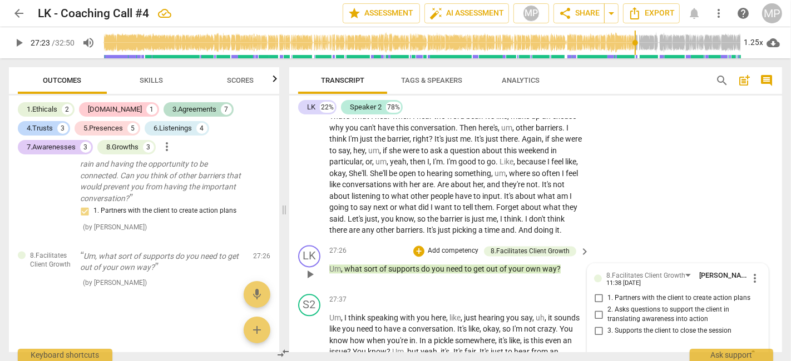
click at [599, 308] on input "2. Asks questions to support the client in translating awareness into action" at bounding box center [599, 314] width 18 height 13
checkbox input "true"
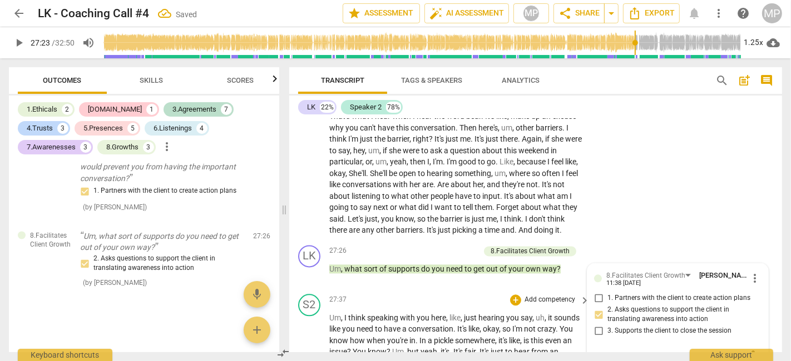
click at [331, 336] on span "know" at bounding box center [339, 340] width 21 height 9
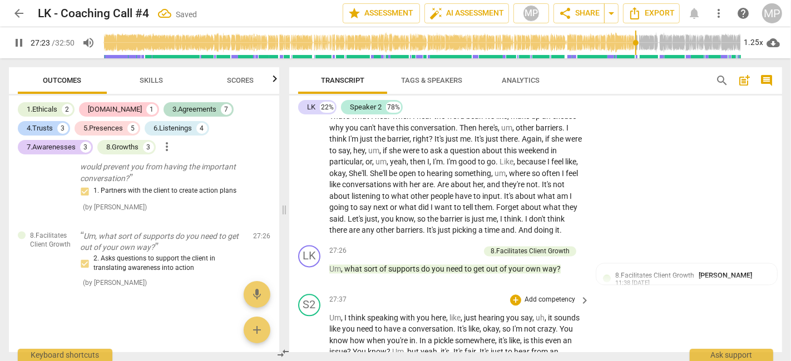
click at [373, 336] on span "when" at bounding box center [376, 340] width 21 height 9
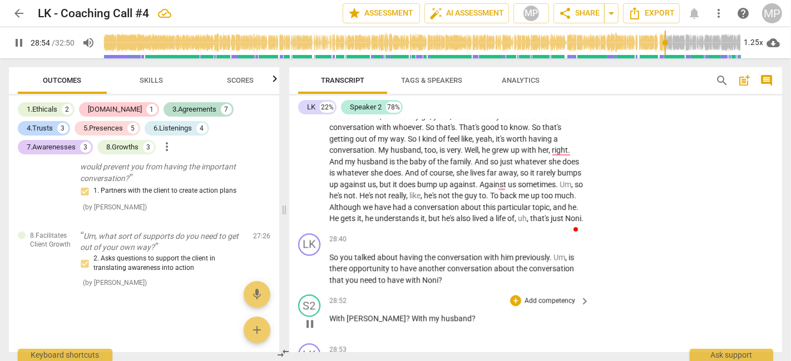
scroll to position [6153, 0]
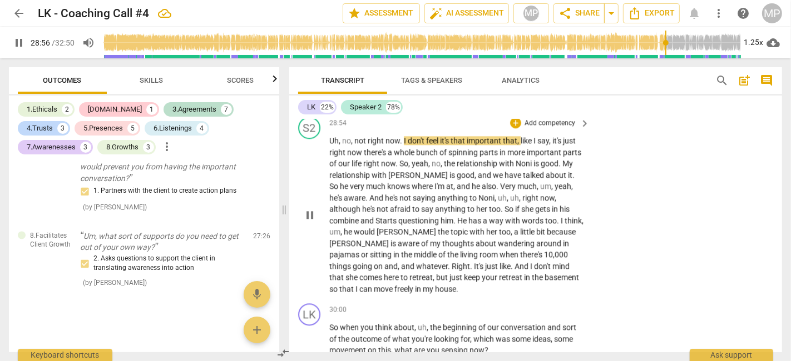
click at [313, 209] on span "pause" at bounding box center [309, 215] width 13 height 13
type input "1738"
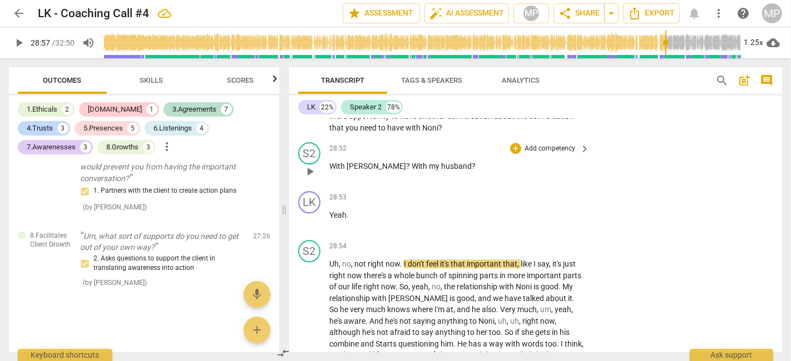
scroll to position [5967, 0]
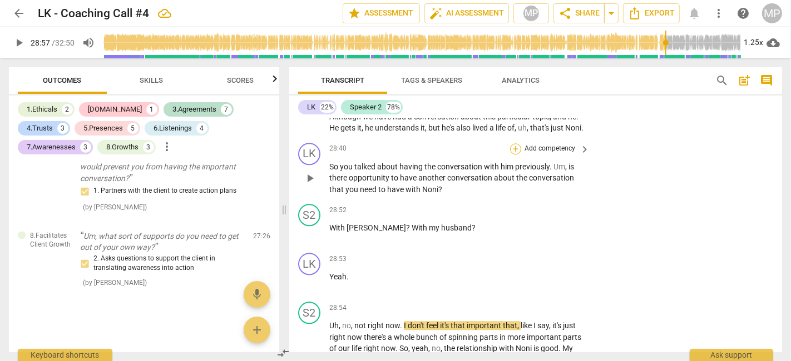
click at [517, 143] on div "+" at bounding box center [515, 148] width 11 height 11
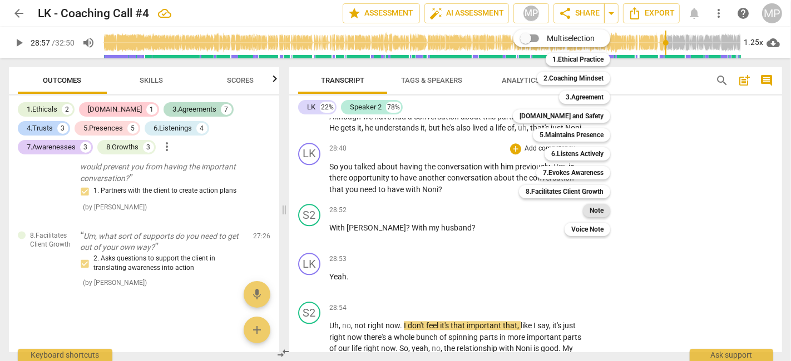
click at [601, 209] on b "Note" at bounding box center [597, 210] width 14 height 13
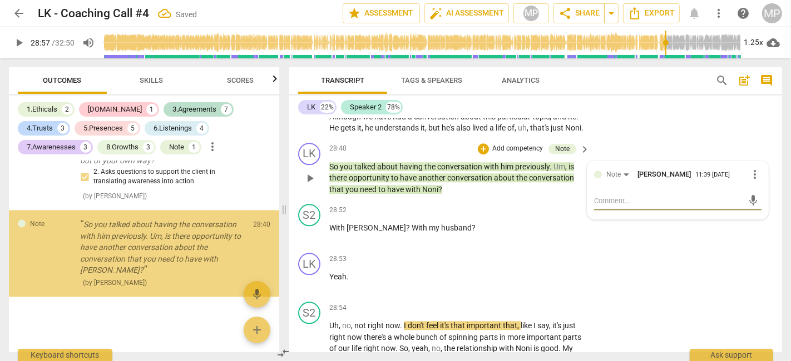
scroll to position [2070, 0]
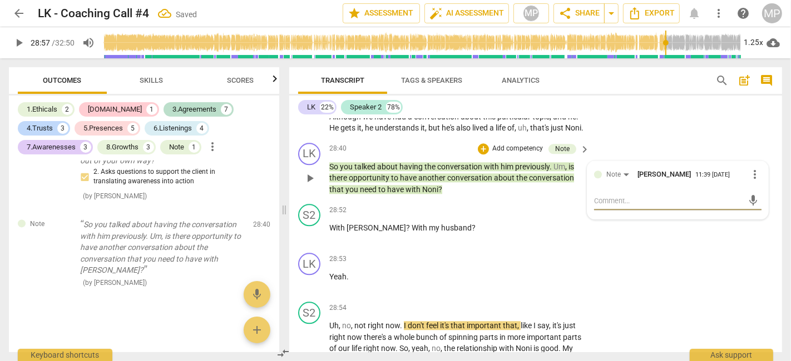
type textarea "T"
type textarea "Th"
type textarea "The"
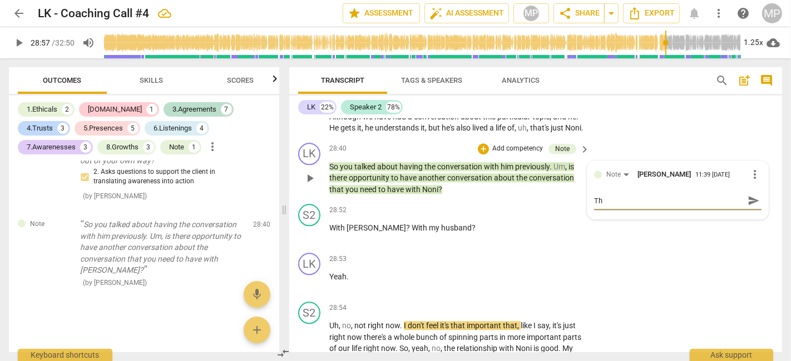
type textarea "The"
type textarea "Ther"
type textarea "There"
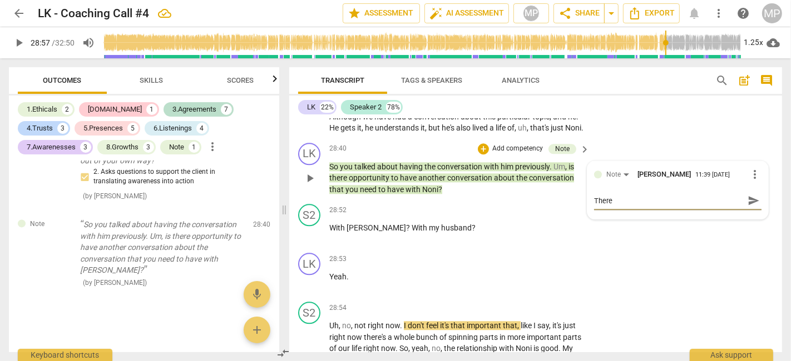
type textarea "There'"
type textarea "There's"
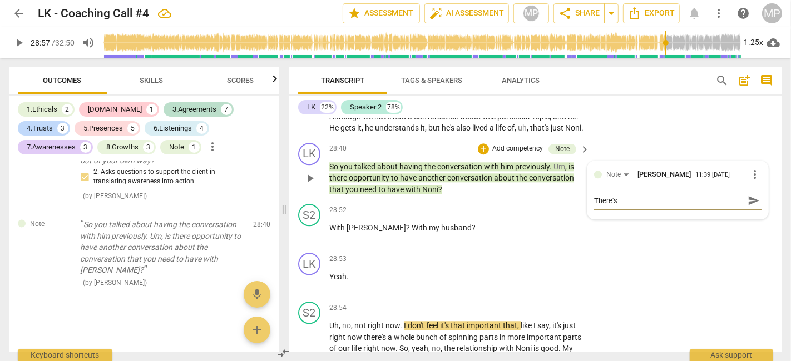
type textarea "There's"
type textarea "There's c"
type textarea "There's ce"
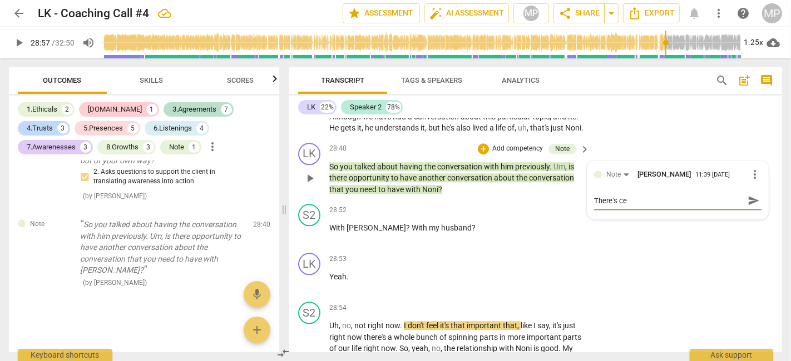
type textarea "There's cer"
type textarea "There's cert"
type textarea "There's certa"
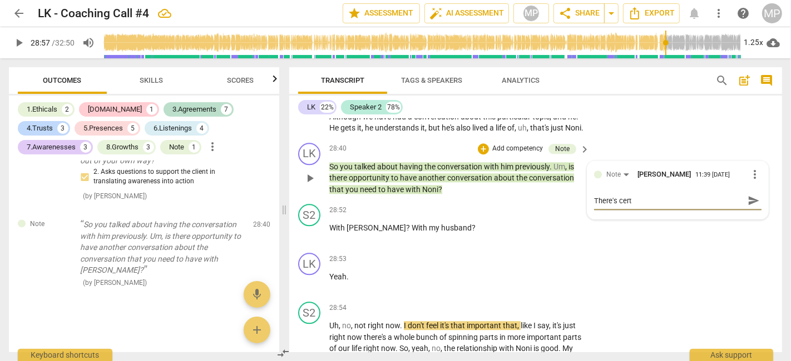
type textarea "There's certa"
type textarea "There's certai"
type textarea "There's certain"
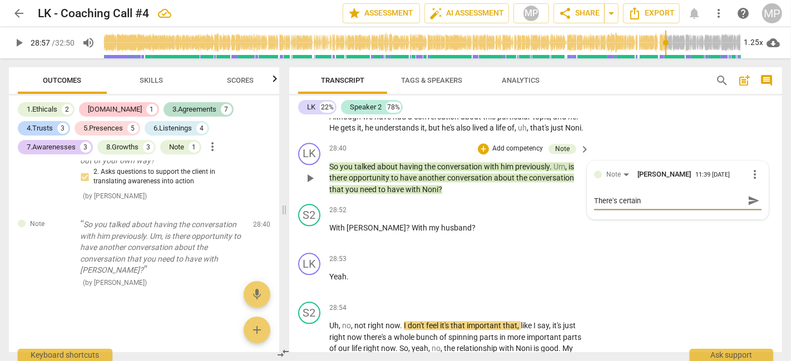
type textarea "There's certainl"
type textarea "There's certainly"
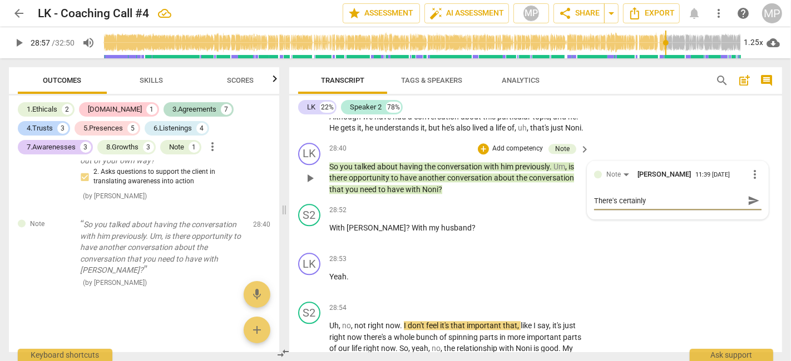
type textarea "There's certainly"
type textarea "There's certainly d"
type textarea "There's certainly do"
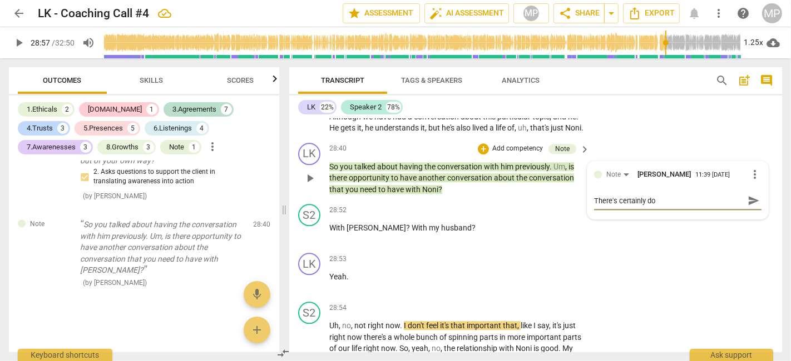
type textarea "There's certainly dom"
type textarea "There's certainly dome"
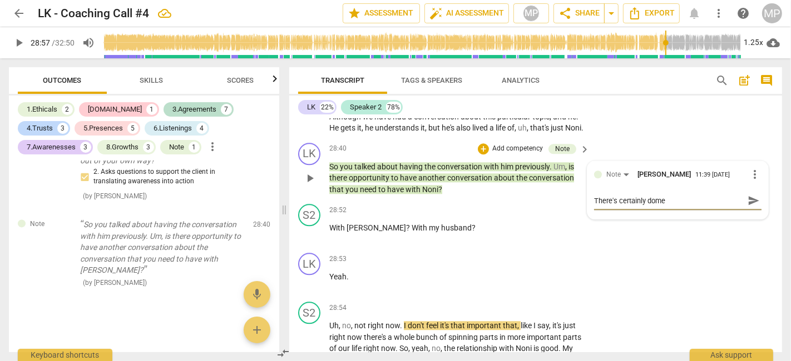
type textarea "There's certainly dome"
type textarea "There's certainly dom"
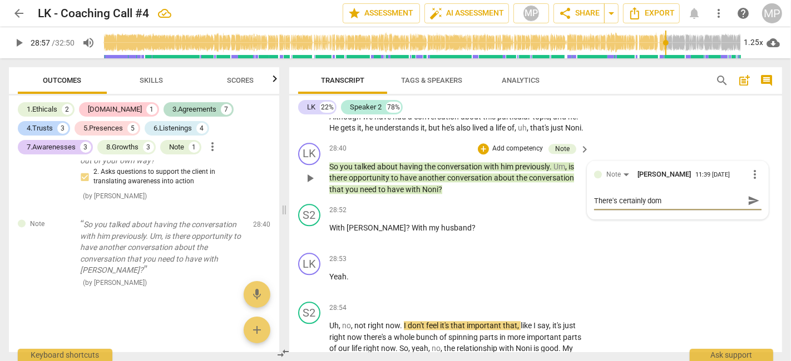
type textarea "There's certainly do"
type textarea "There's certainly d"
type textarea "There's certainly"
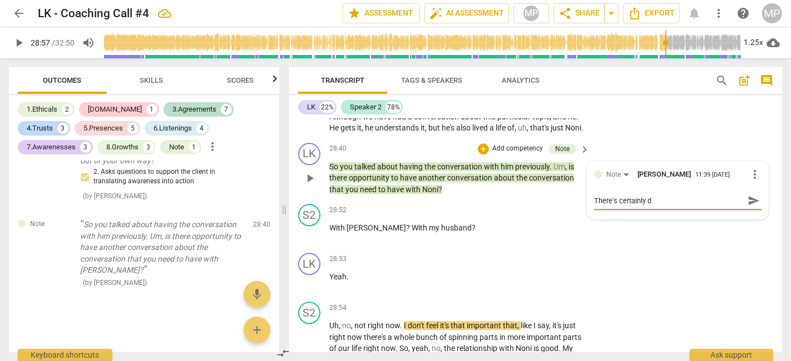
type textarea "There's certainly"
type textarea "There's certainly r"
type textarea "There's certainly ro"
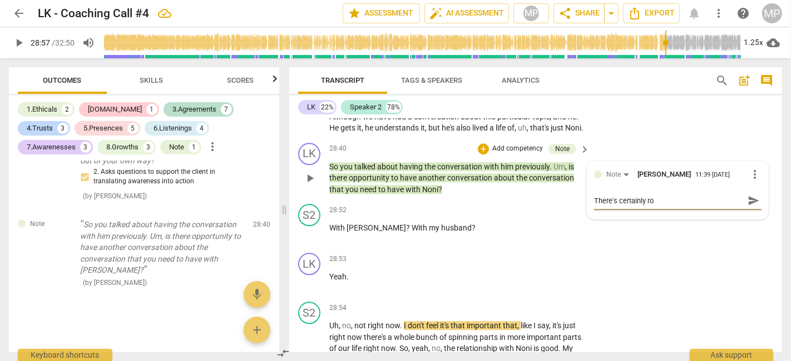
type textarea "There's certainly roo"
type textarea "There's certainly room"
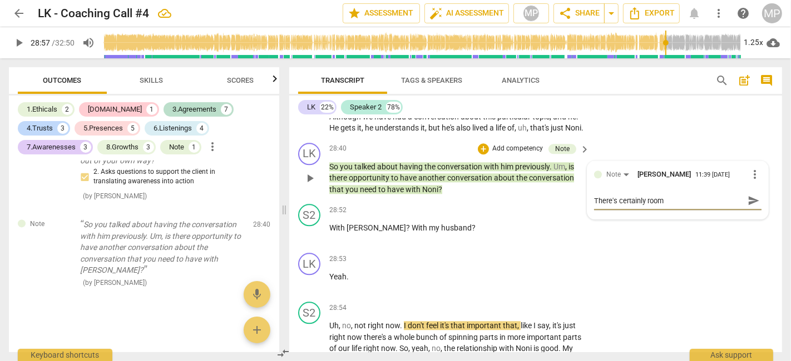
type textarea "There's certainly room"
type textarea "There's certainly room f"
type textarea "There's certainly room fo"
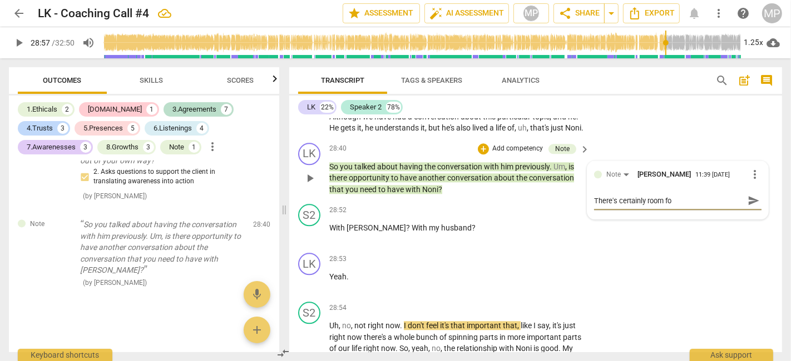
type textarea "There's certainly room for"
type textarea "There's certainly room for e"
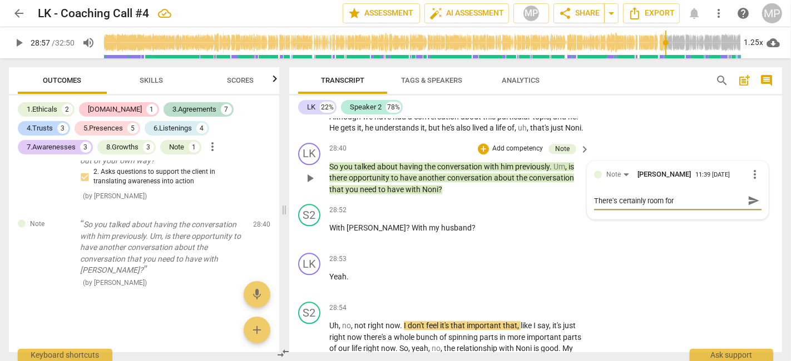
type textarea "There's certainly room for e"
type textarea "There's certainly room for ex"
type textarea "There's certainly room for exp"
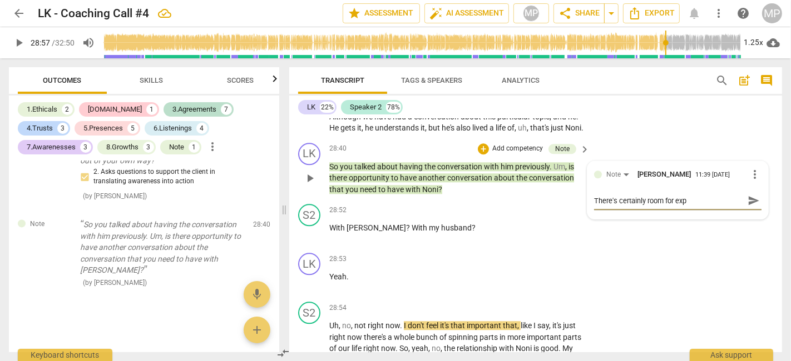
type textarea "There's certainly room for expl"
type textarea "There's certainly room for explo"
type textarea "There's certainly room for explor"
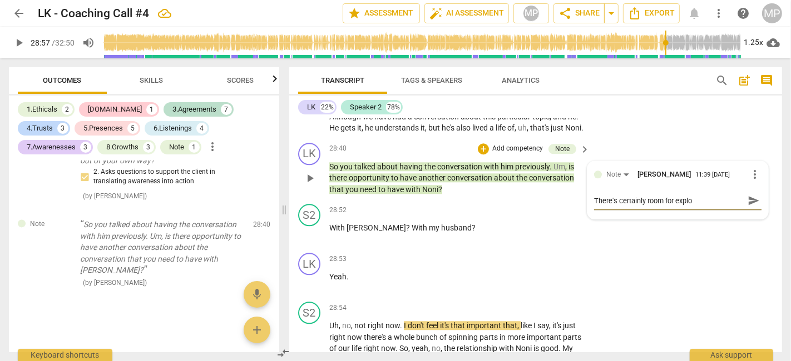
type textarea "There's certainly room for explor"
type textarea "There's certainly room for explora"
type textarea "There's certainly room for explorat"
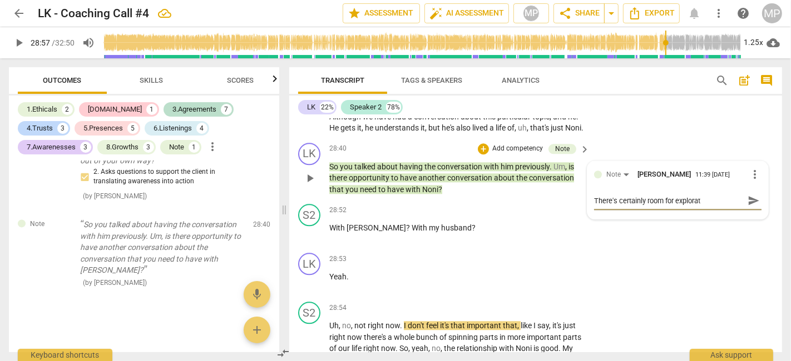
type textarea "There's certainly room for explorati"
type textarea "There's certainly room for exploratio"
type textarea "There's certainly room for exploration"
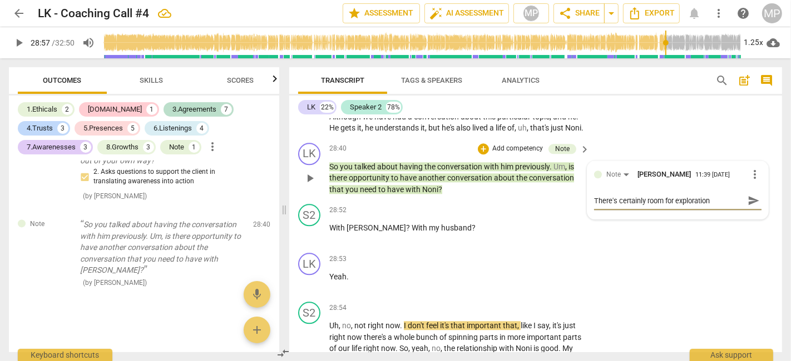
type textarea "There's certainly room for exploration"
type textarea "There's certainly room for exploration e"
type textarea "There's certainly room for exploration eh"
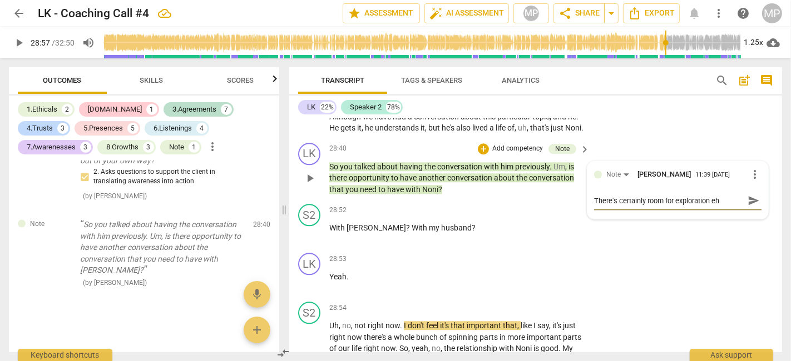
type textarea "There's certainly room for exploration ehr"
type textarea "There's certainly room for exploration ehre"
type textarea "There's certainly room for exploration ehr"
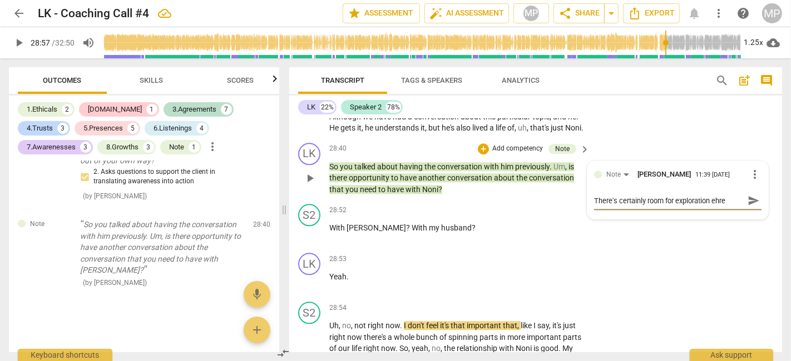
type textarea "There's certainly room for exploration ehr"
type textarea "There's certainly room for exploration eh"
type textarea "There's certainly room for exploration e"
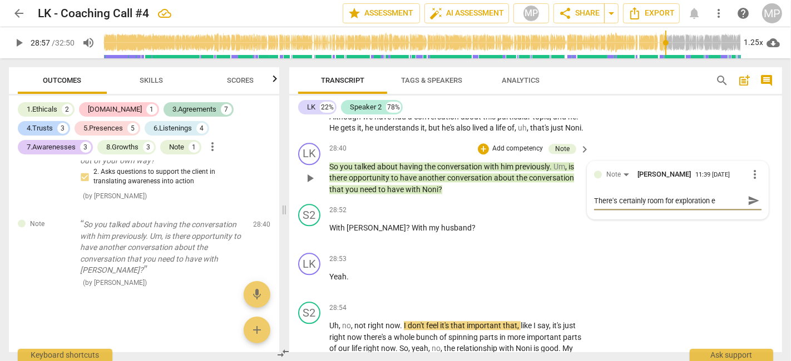
type textarea "There's certainly room for exploration"
type textarea "There's certainly room for exploration h"
type textarea "There's certainly room for exploration he"
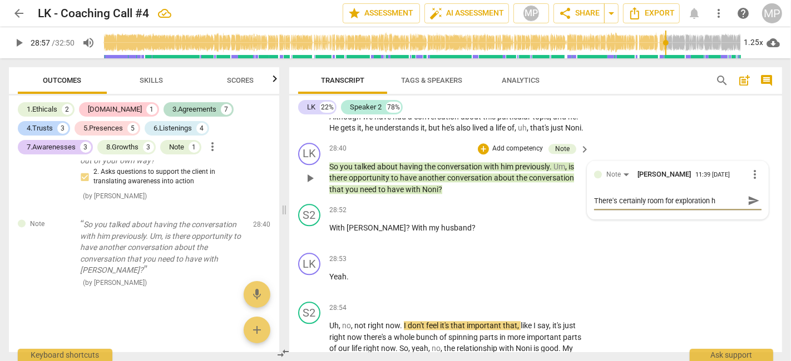
type textarea "There's certainly room for exploration he"
type textarea "There's certainly room for exploration her"
type textarea "There's certainly room for exploration here"
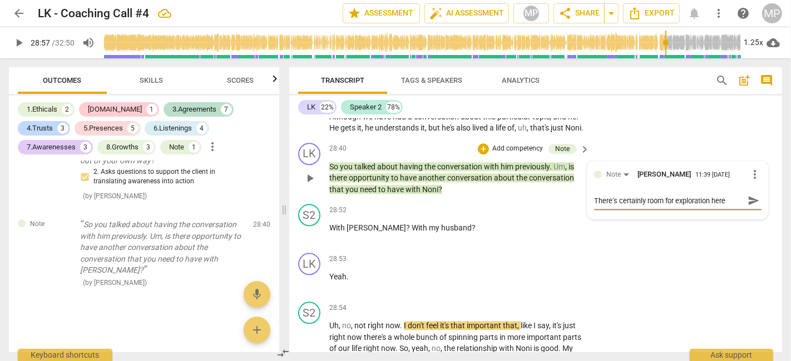
type textarea "There's certainly room for exploration here,"
type textarea "There's certainly room for exploration here, a"
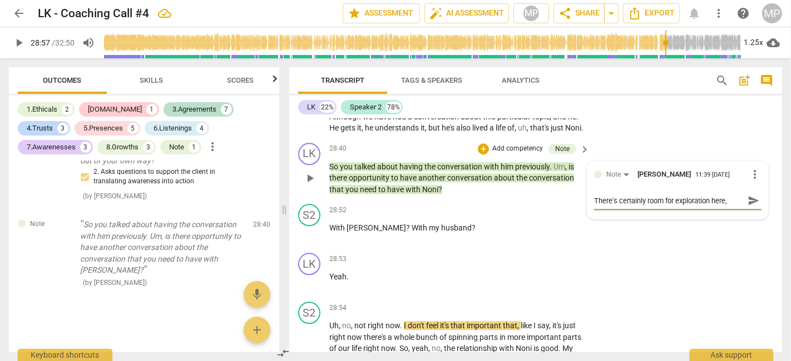
type textarea "There's certainly room for exploration here, a"
type textarea "There's certainly room for exploration here, an"
type textarea "There's certainly room for exploration here, and"
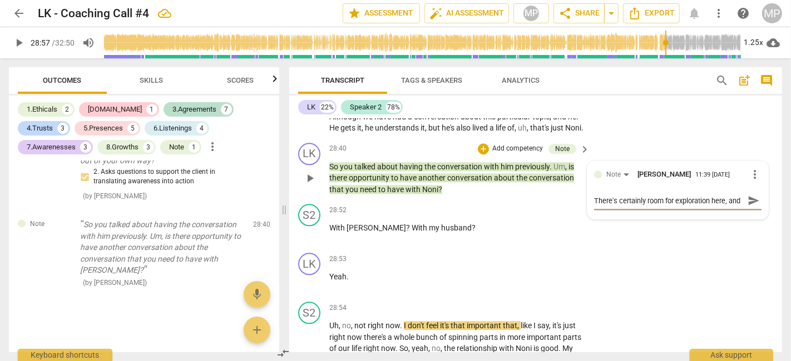
scroll to position [9, 0]
type textarea "There's certainly room for exploration here, and w"
type textarea "There's certainly room for exploration here, and"
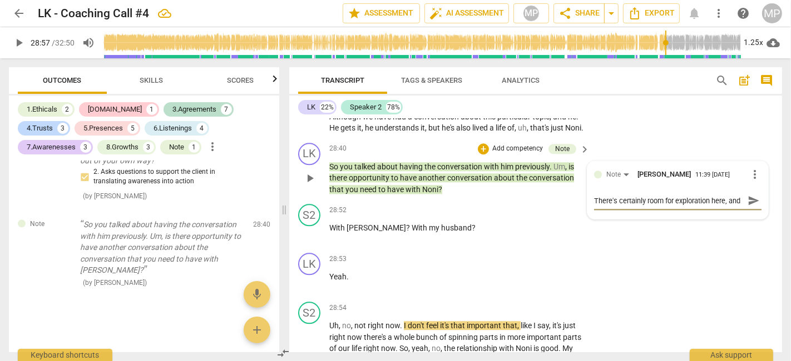
type textarea "There's certainly room for exploration here, and I"
type textarea "There's certainly room for exploration here, and I a"
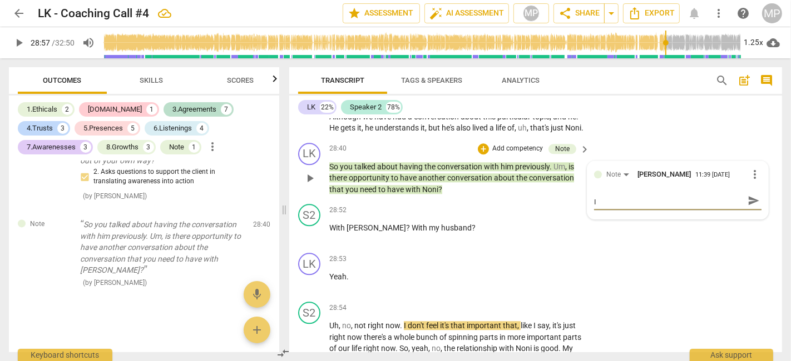
type textarea "There's certainly room for exploration here, and I a"
type textarea "There's certainly room for exploration here, and I al"
type textarea "There's certainly room for exploration here, and I als"
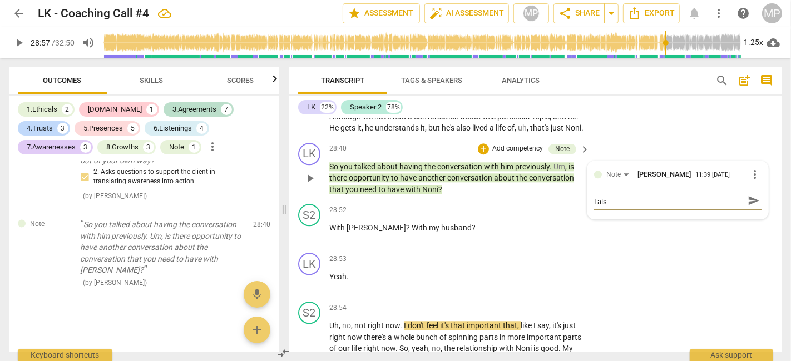
type textarea "There's certainly room for exploration here, and I also"
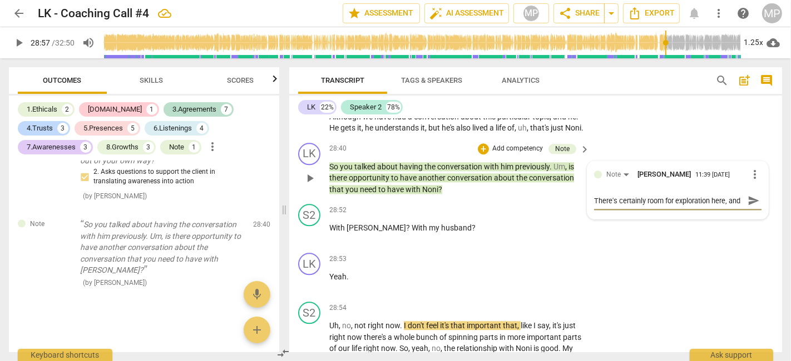
type textarea "There's certainly room for exploration here, and I also w"
type textarea "There's certainly room for exploration here, and I also wo"
type textarea "There's certainly room for exploration here, and I also won"
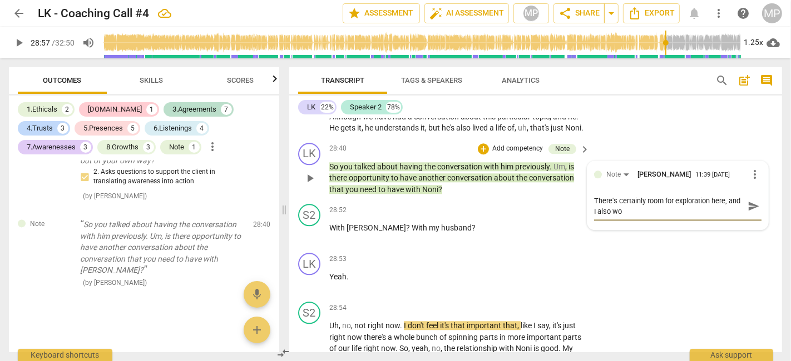
type textarea "There's certainly room for exploration here, and I also won"
type textarea "There's certainly room for exploration here, and I also wond"
type textarea "There's certainly room for exploration here, and I also wonde"
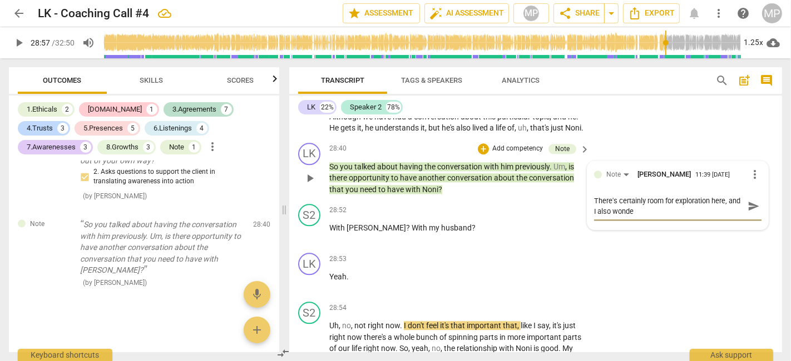
type textarea "There's certainly room for exploration here, and I also wonder"
type textarea "There's certainly room for exploration here, and I also wonder i"
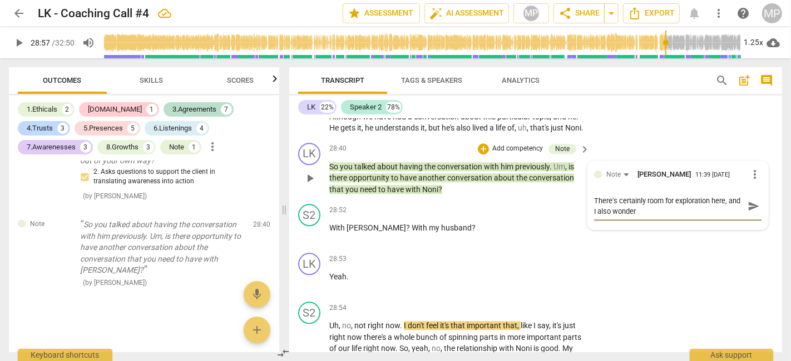
type textarea "There's certainly room for exploration here, and I also wonder i"
type textarea "There's certainly room for exploration here, and I also wonder if"
type textarea "There's certainly room for exploration here, and I also wonder if t"
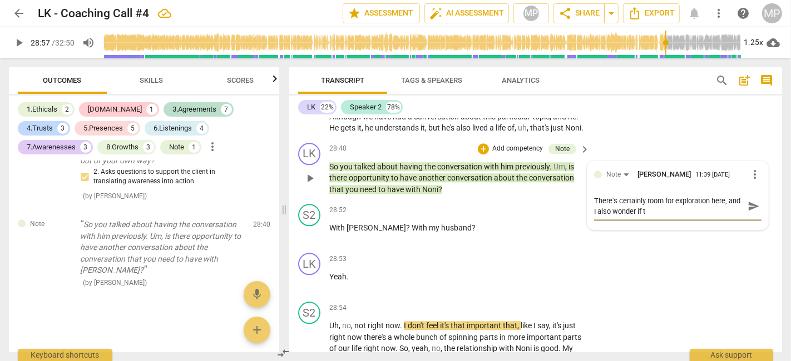
type textarea "There's certainly room for exploration here, and I also wonder if th"
type textarea "There's certainly room for exploration here, and I also wonder if the"
type textarea "There's certainly room for exploration here, and I also wonder if the w"
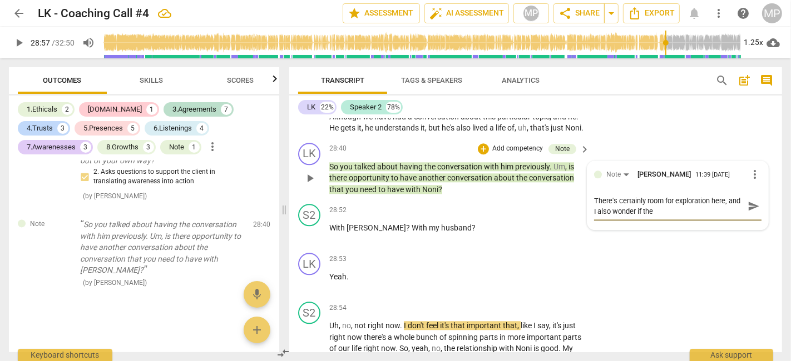
type textarea "There's certainly room for exploration here, and I also wonder if the w"
type textarea "There's certainly room for exploration here, and I also wonder if the wa"
type textarea "There's certainly room for exploration here, and I also wonder if the way"
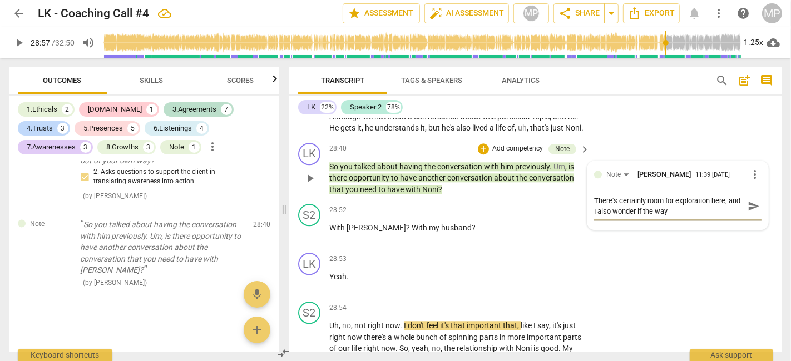
type textarea "There's certainly room for exploration here, and I also wonder if the way"
type textarea "There's certainly room for exploration here, and I also wonder if the way t"
type textarea "There's certainly room for exploration here, and I also wonder if the way th"
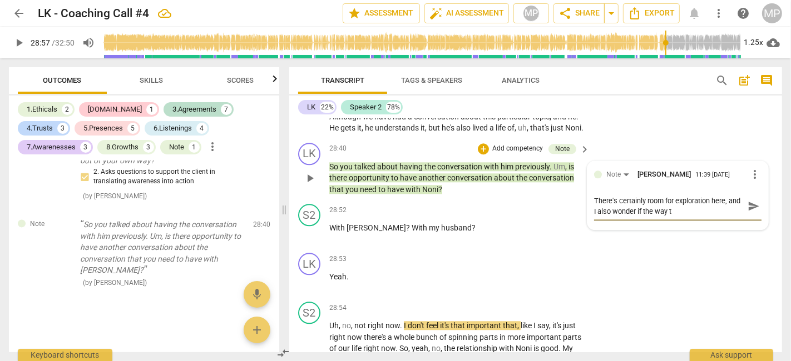
type textarea "There's certainly room for exploration here, and I also wonder if the way th"
type textarea "There's certainly room for exploration here, and I also wonder if the way the"
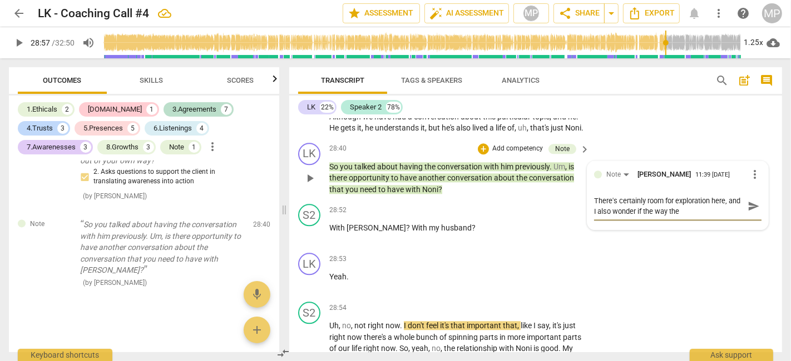
type textarea "There's certainly room for exploration here, and I also wonder if the way the q"
type textarea "There's certainly room for exploration here, and I also wonder if the way the qu"
type textarea "There's certainly room for exploration here, and I also wonder if the way the q…"
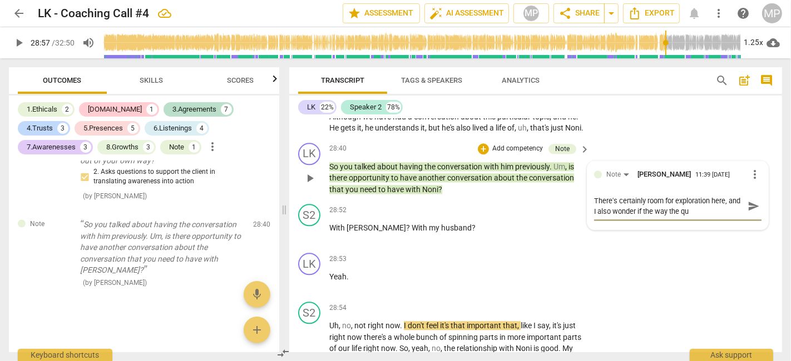
type textarea "There's certainly room for exploration here, and I also wonder if the way the q…"
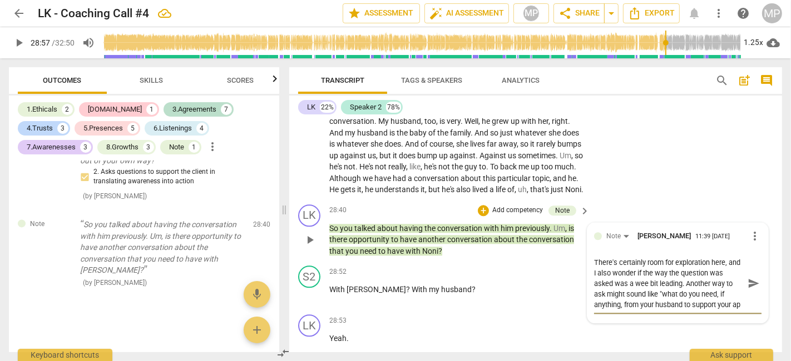
scroll to position [9, 0]
click at [751, 278] on span "send" at bounding box center [753, 284] width 12 height 12
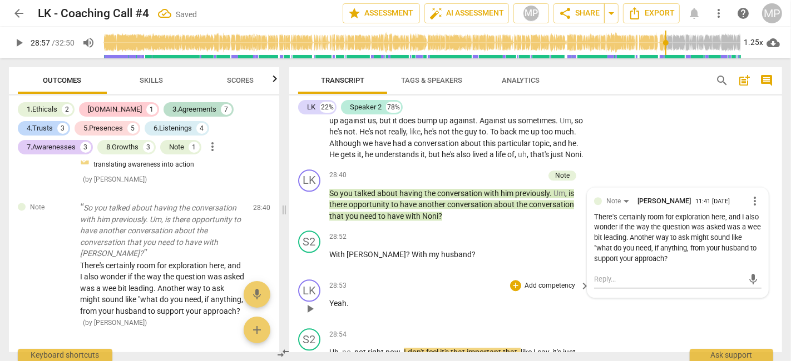
scroll to position [5967, 0]
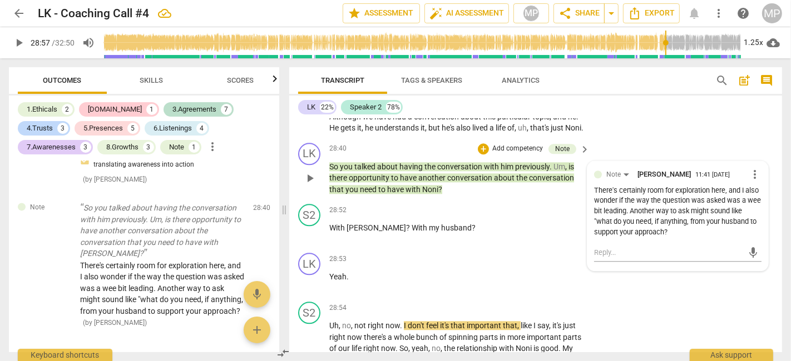
click at [712, 217] on div "There's certainly room for exploration here, and I also wonder if the way the q…" at bounding box center [677, 212] width 167 height 52
click at [705, 219] on div "There's certainly room for exploration here, and I also wonder if the way the q…" at bounding box center [677, 212] width 167 height 52
click at [702, 221] on div "There's certainly room for exploration here, and I also wonder if the way the q…" at bounding box center [677, 212] width 167 height 52
click at [710, 218] on div "There's certainly room for exploration here, and I also wonder if the way the q…" at bounding box center [677, 212] width 167 height 52
click at [703, 221] on div "There's certainly room for exploration here, and I also wonder if the way the q…" at bounding box center [677, 212] width 167 height 52
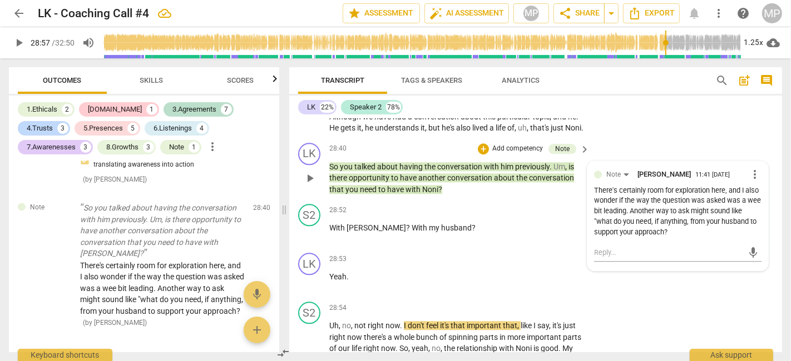
click at [703, 221] on div "There's certainly room for exploration here, and I also wonder if the way the q…" at bounding box center [677, 212] width 167 height 52
click at [748, 168] on span "more_vert" at bounding box center [754, 174] width 13 height 13
click at [757, 155] on li "Edit" at bounding box center [762, 160] width 38 height 21
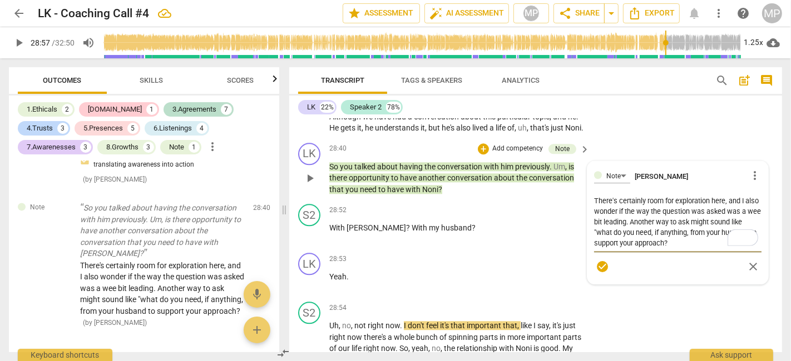
click at [709, 226] on textarea "There's certainly room for exploration here, and I also wonder if the way the q…" at bounding box center [677, 222] width 167 height 53
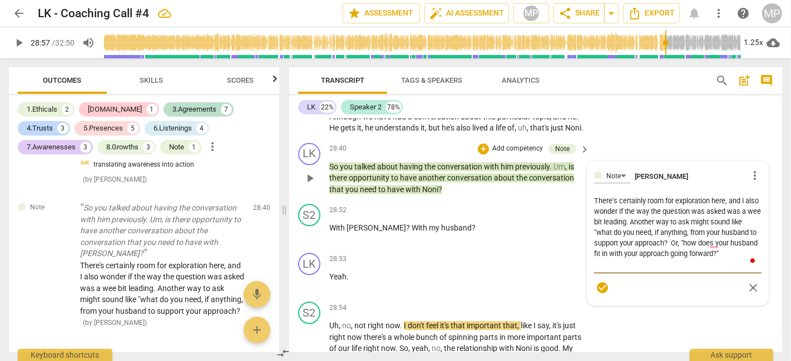
click at [734, 227] on textarea "There's certainly room for exploration here, and I also wonder if the way the q…" at bounding box center [677, 233] width 167 height 74
drag, startPoint x: 681, startPoint y: 238, endPoint x: 670, endPoint y: 237, distance: 10.6
click at [670, 237] on textarea "There's certainly room for exploration here, and I also wonder if the way the q…" at bounding box center [677, 233] width 167 height 74
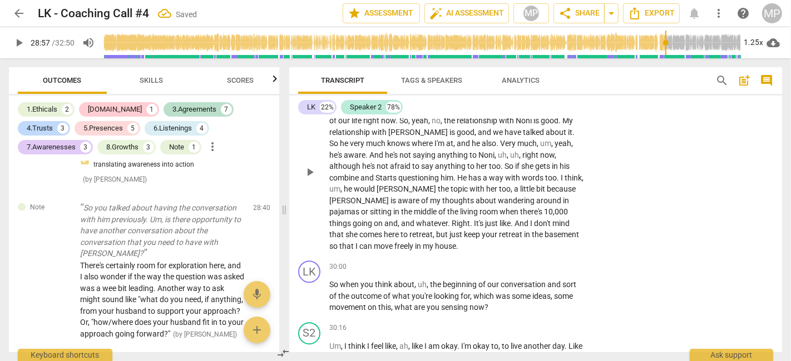
scroll to position [6214, 0]
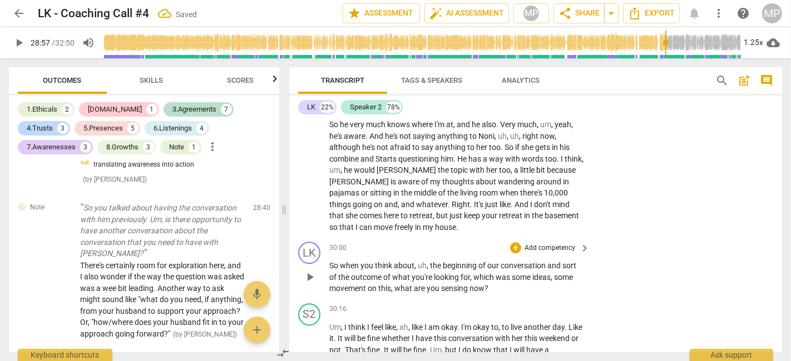
click at [309, 271] on span "play_arrow" at bounding box center [309, 277] width 13 height 13
click at [516, 242] on div "+" at bounding box center [515, 247] width 11 height 11
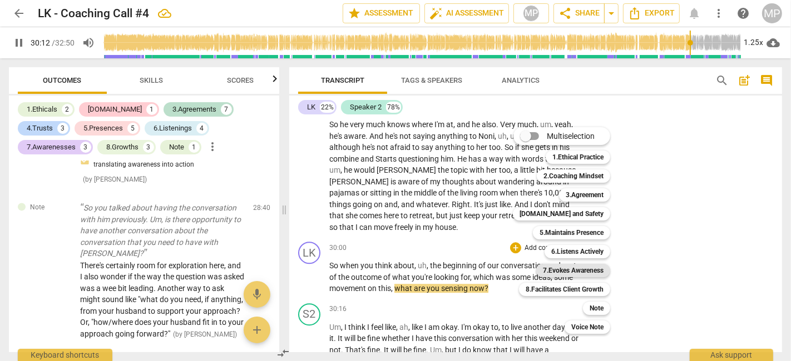
click at [576, 274] on b "7.Evokes Awareness" at bounding box center [573, 270] width 61 height 13
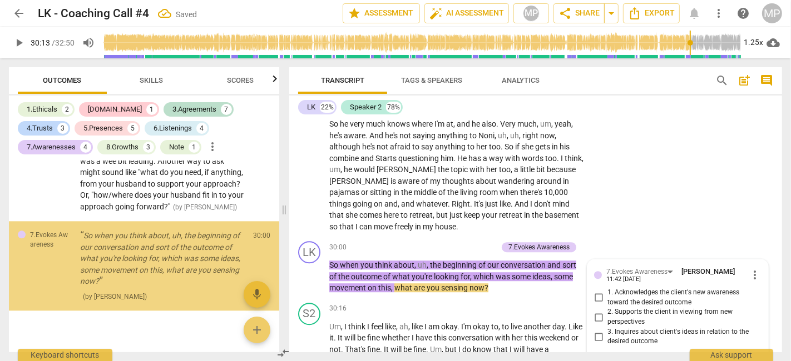
scroll to position [2238, 0]
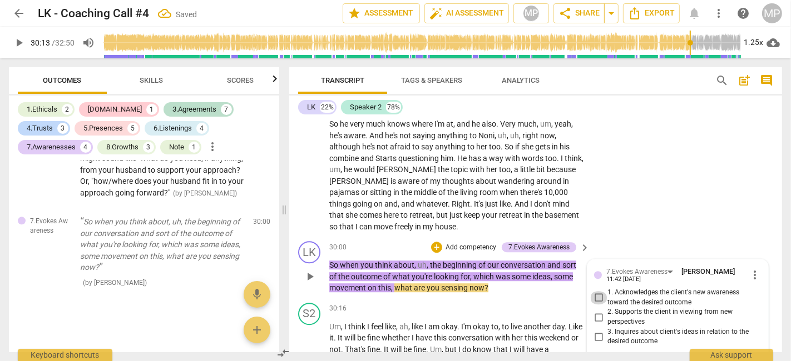
click at [597, 291] on input "1. Acknowledges the client's new awareness toward the desired outcome" at bounding box center [599, 297] width 18 height 13
click at [667, 267] on div "7.Evokes Awareness" at bounding box center [641, 271] width 71 height 9
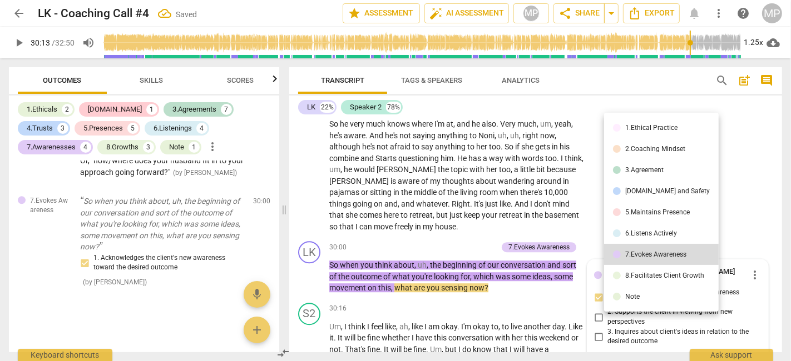
drag, startPoint x: 655, startPoint y: 192, endPoint x: 652, endPoint y: 171, distance: 21.2
click at [652, 171] on ul "1.Ethical Practice 2.Coaching Mindset 3.Agreement 4.Trust and Safety 5.Maintain…" at bounding box center [661, 212] width 115 height 199
click at [650, 169] on div "3.Agreement" at bounding box center [644, 170] width 38 height 7
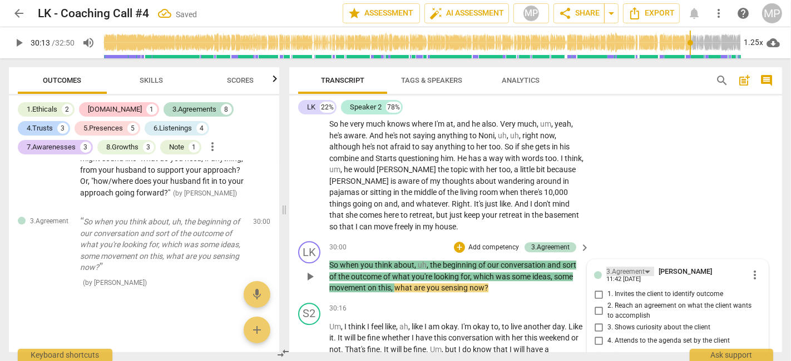
click at [637, 267] on div "3.Agreement" at bounding box center [625, 272] width 38 height 11
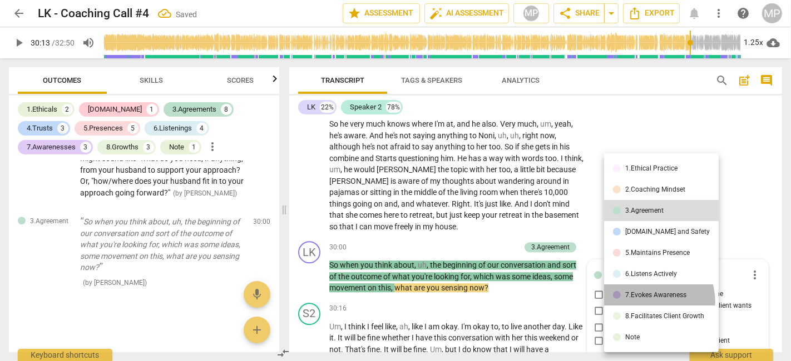
click at [650, 302] on li "7.Evokes Awareness" at bounding box center [661, 295] width 115 height 21
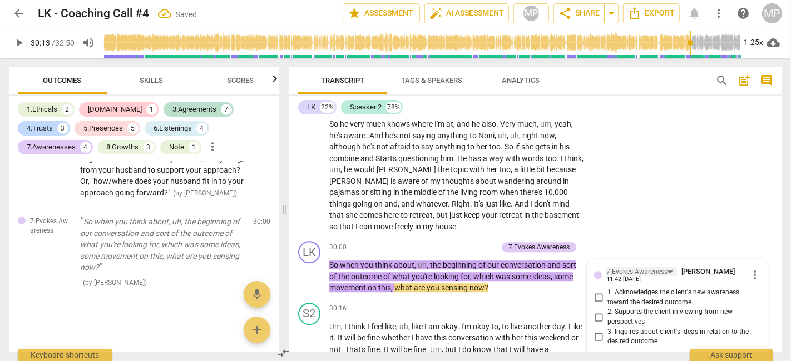
scroll to position [6338, 0]
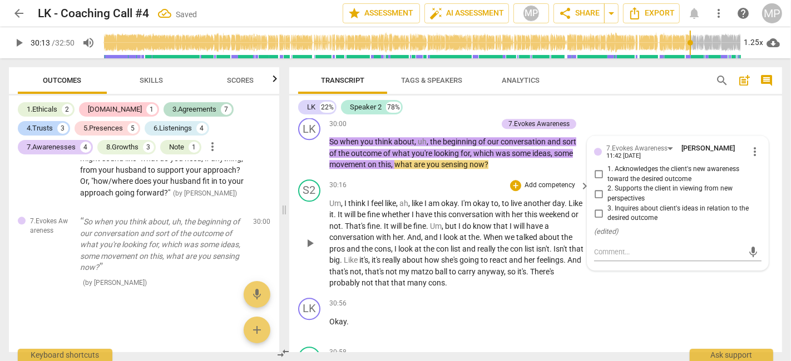
click at [666, 254] on div "S2 play_arrow pause 30:16 + Add competency keyboard_arrow_right Um , I think I …" at bounding box center [535, 234] width 493 height 118
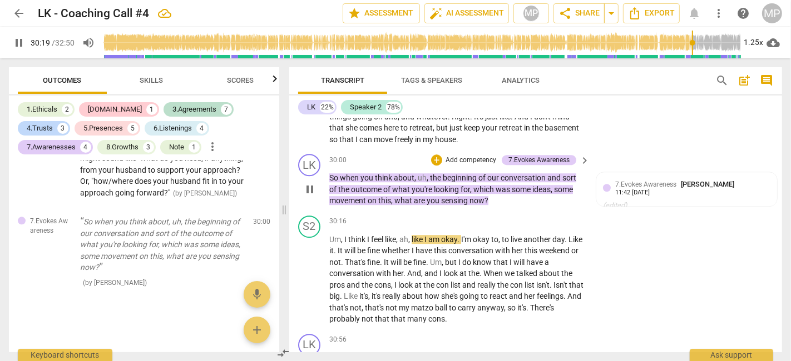
scroll to position [6277, 0]
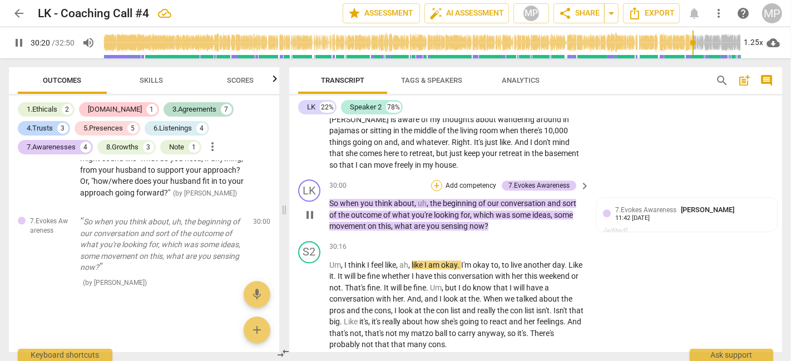
click at [432, 180] on div "+" at bounding box center [436, 185] width 11 height 11
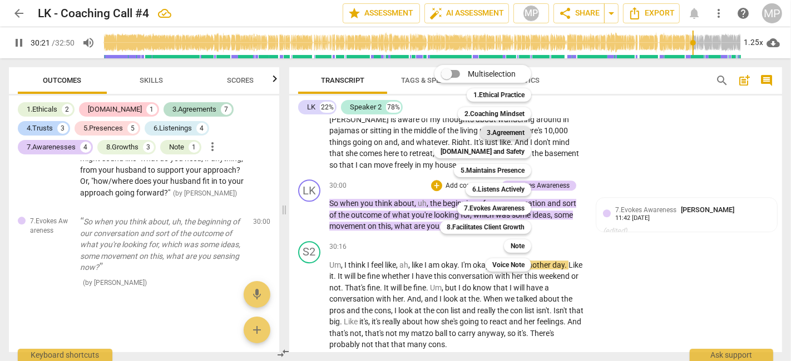
click at [503, 131] on b "3.Agreement" at bounding box center [506, 132] width 38 height 13
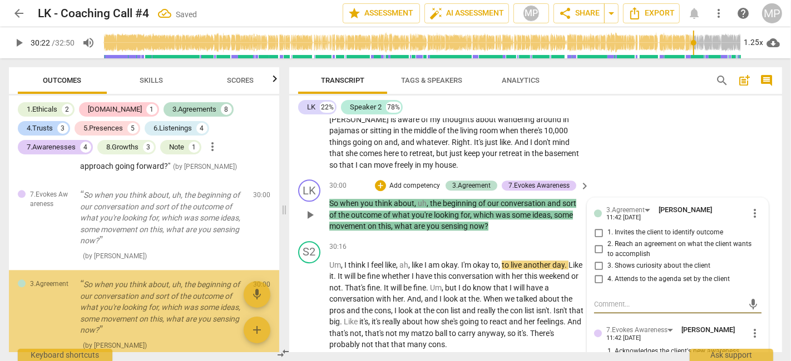
scroll to position [2327, 0]
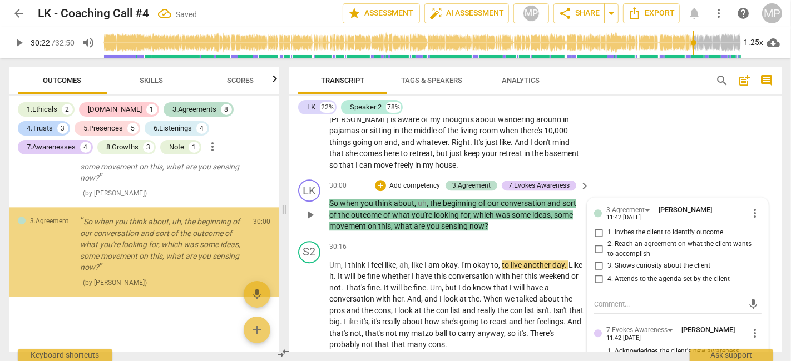
click at [627, 275] on span "4. Attends to the agenda set by the client" at bounding box center [668, 280] width 122 height 10
click at [607, 273] on input "4. Attends to the agenda set by the client" at bounding box center [599, 279] width 18 height 13
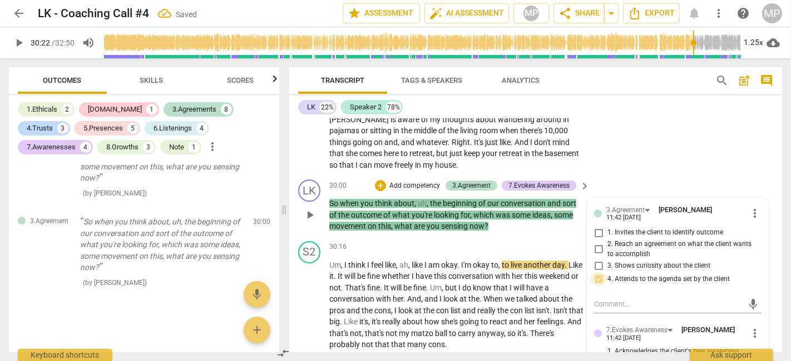
click at [599, 273] on input "4. Attends to the agenda set by the client" at bounding box center [599, 279] width 18 height 13
click at [596, 273] on input "4. Attends to the agenda set by the client" at bounding box center [599, 279] width 18 height 13
click at [597, 273] on input "4. Attends to the agenda set by the client" at bounding box center [599, 279] width 18 height 13
click at [646, 149] on div "S2 play_arrow pause 28:54 + Add competency keyboard_arrow_right Uh , no , not r…" at bounding box center [535, 81] width 493 height 187
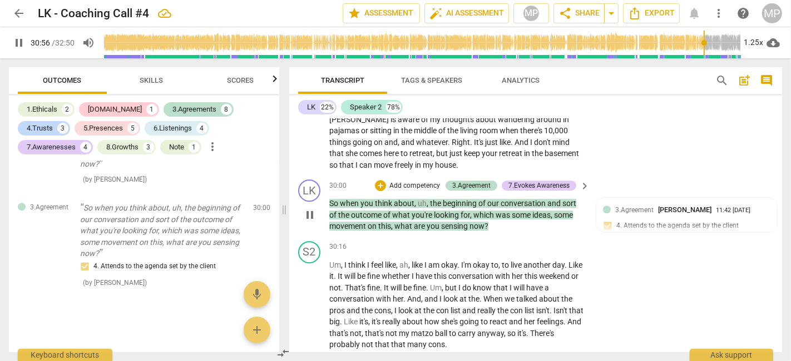
scroll to position [6519, 0]
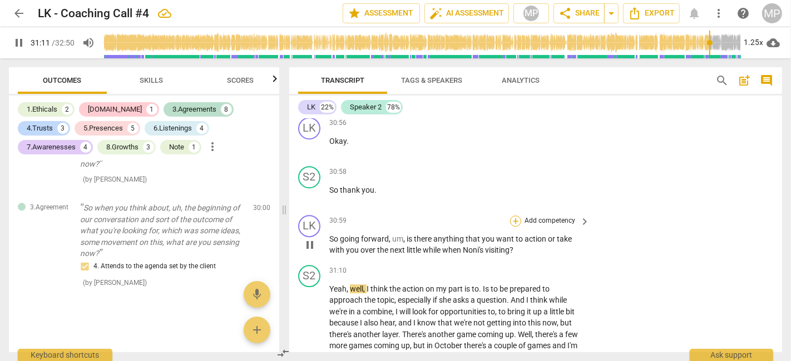
click at [514, 216] on div "+" at bounding box center [515, 221] width 11 height 11
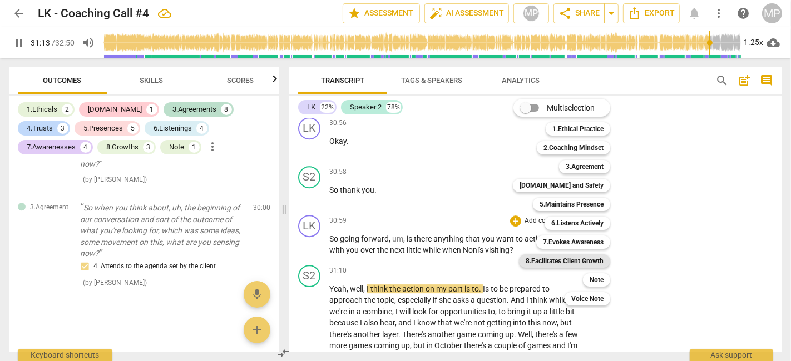
click at [575, 264] on b "8.Facilitates Client Growth" at bounding box center [565, 261] width 78 height 13
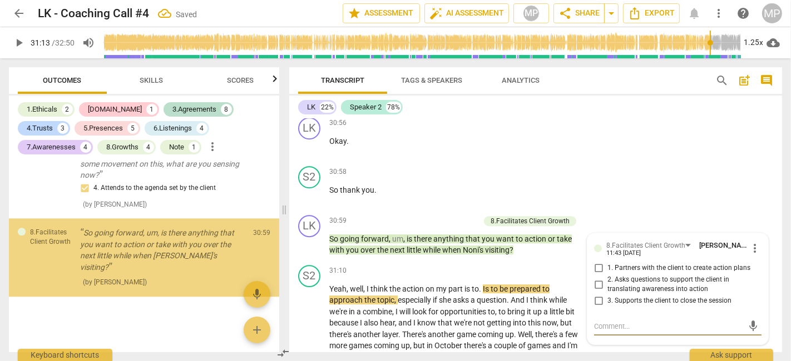
scroll to position [2413, 0]
click at [655, 264] on span "1. Partners with the client to create action plans" at bounding box center [678, 269] width 143 height 10
click at [607, 262] on input "1. Partners with the client to create action plans" at bounding box center [599, 268] width 18 height 13
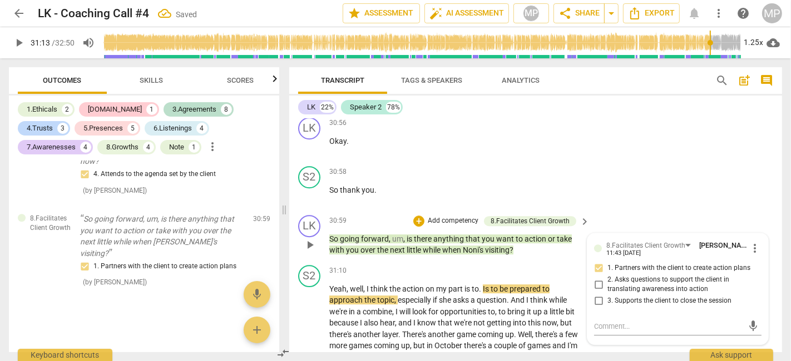
click at [600, 278] on input "2. Asks questions to support the client in translating awareness into action" at bounding box center [599, 284] width 18 height 13
click at [598, 262] on input "1. Partners with the client to create action plans" at bounding box center [599, 268] width 18 height 13
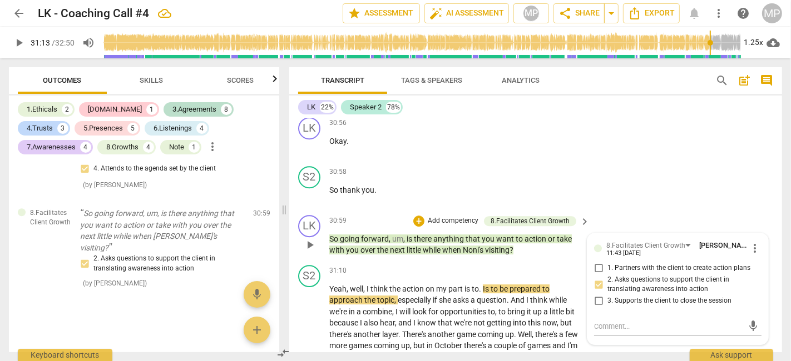
click at [682, 211] on div "LK play_arrow pause 30:59 + Add competency 8.Facilitates Client Growth keyboard…" at bounding box center [535, 236] width 493 height 50
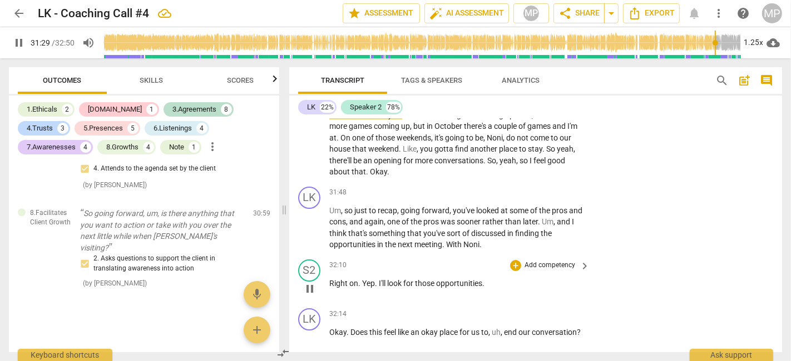
scroll to position [6766, 0]
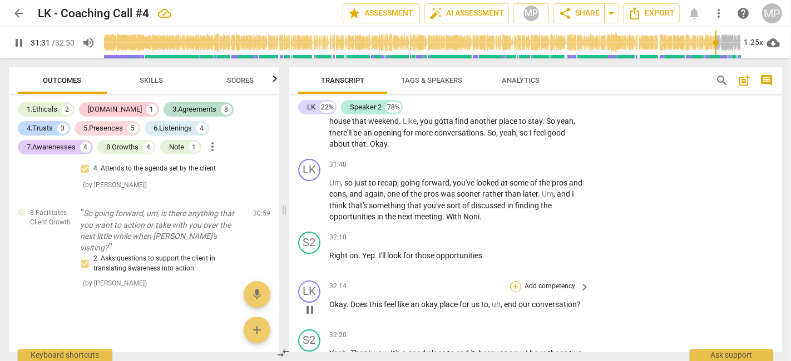
click at [512, 281] on div "+" at bounding box center [515, 286] width 11 height 11
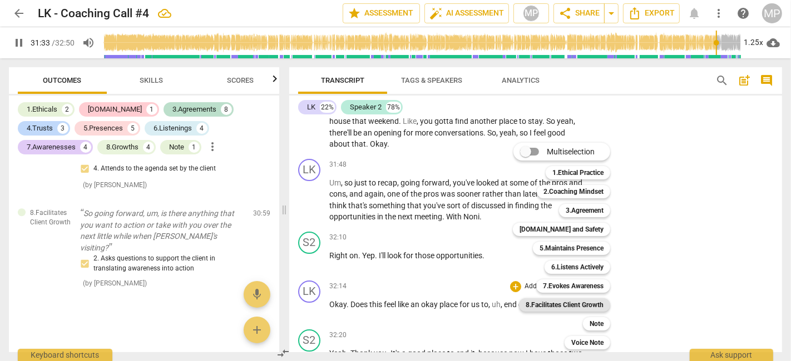
click at [552, 306] on b "8.Facilitates Client Growth" at bounding box center [565, 305] width 78 height 13
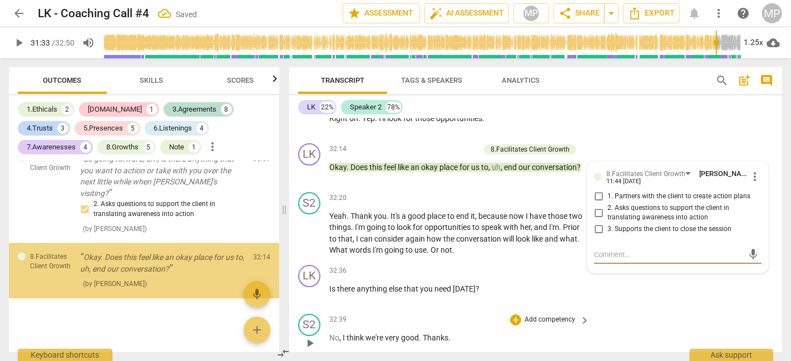
scroll to position [2488, 0]
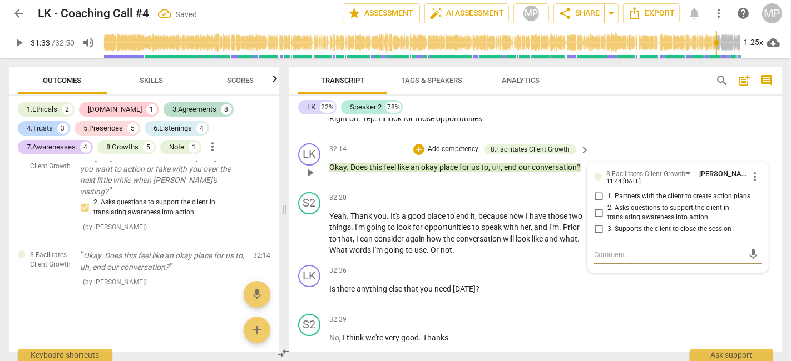
click at [597, 223] on input "3. Supports the client to close the session" at bounding box center [599, 229] width 18 height 13
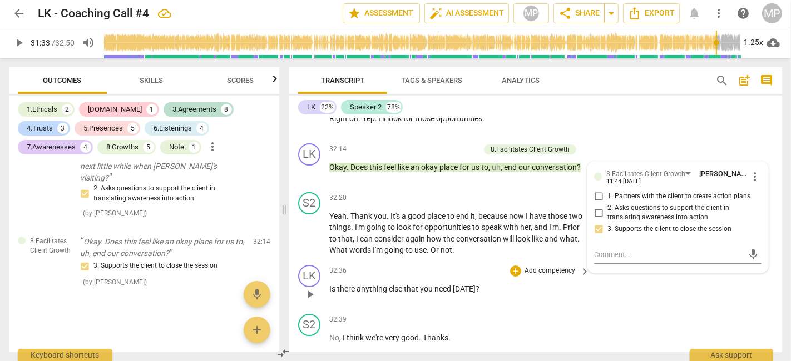
click at [650, 284] on div "LK play_arrow pause 32:36 + Add competency keyboard_arrow_right Is there anythi…" at bounding box center [535, 285] width 493 height 49
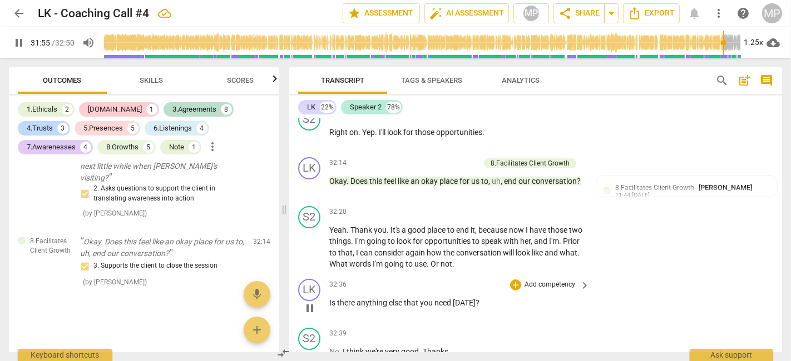
scroll to position [6908, 0]
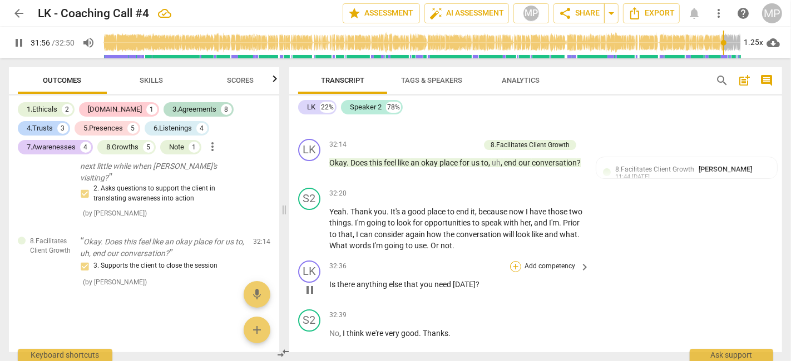
click at [511, 261] on div "+" at bounding box center [515, 266] width 11 height 11
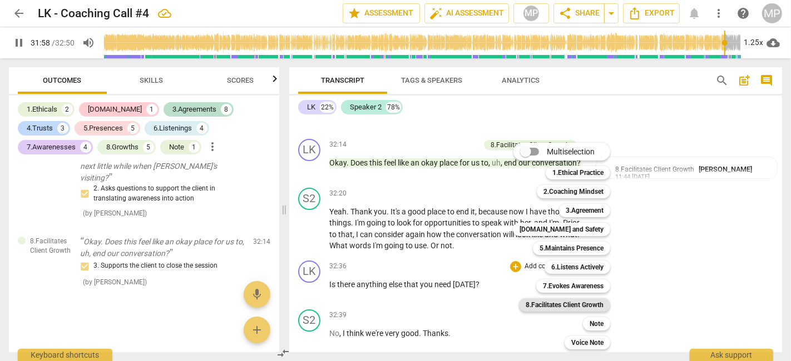
click at [579, 309] on b "8.Facilitates Client Growth" at bounding box center [565, 305] width 78 height 13
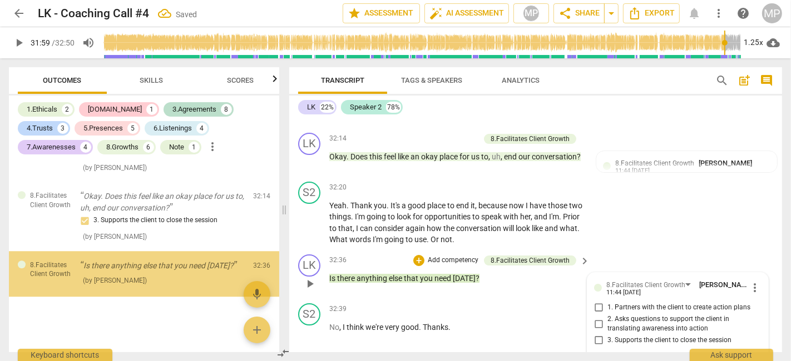
scroll to position [2548, 0]
drag, startPoint x: 601, startPoint y: 317, endPoint x: 627, endPoint y: 318, distance: 26.1
click at [601, 334] on input "3. Supports the client to close the session" at bounding box center [599, 340] width 18 height 13
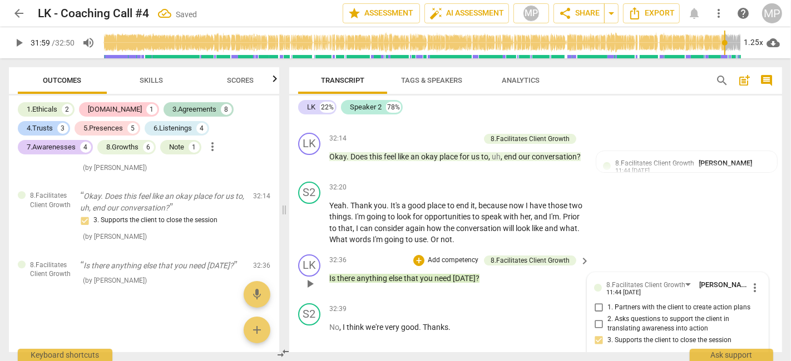
click at [666, 250] on div "LK play_arrow pause 32:36 + Add competency 8.Facilitates Client Growth keyboard…" at bounding box center [535, 274] width 493 height 49
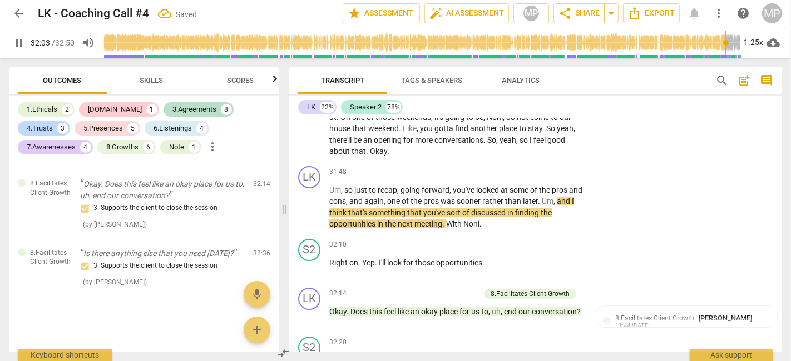
scroll to position [6754, 0]
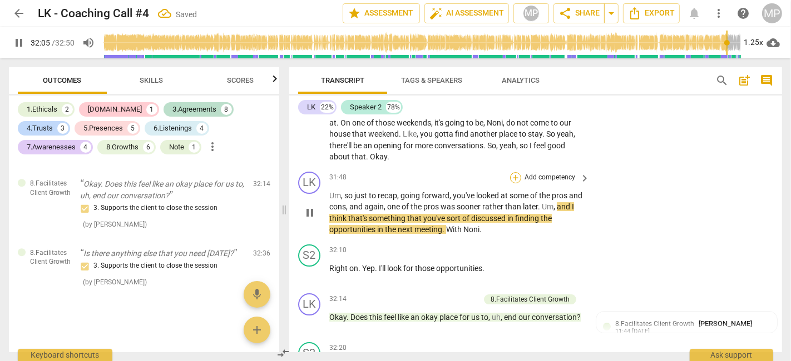
click at [514, 172] on div "+" at bounding box center [515, 177] width 11 height 11
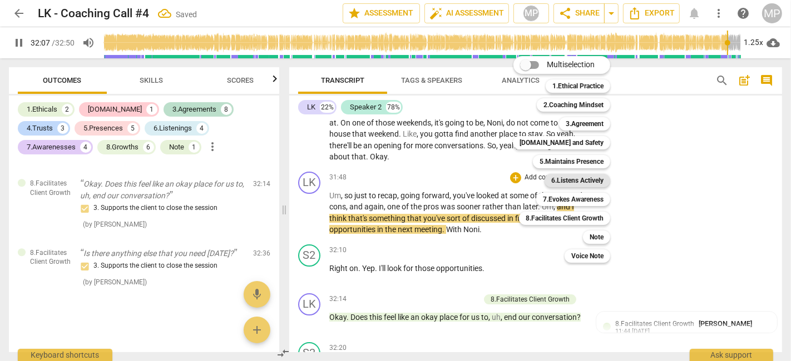
click at [578, 175] on b "6.Listens Actively" at bounding box center [577, 180] width 52 height 13
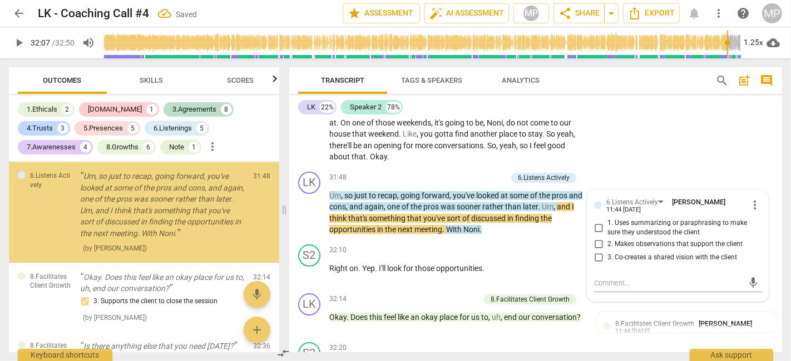
scroll to position [2523, 0]
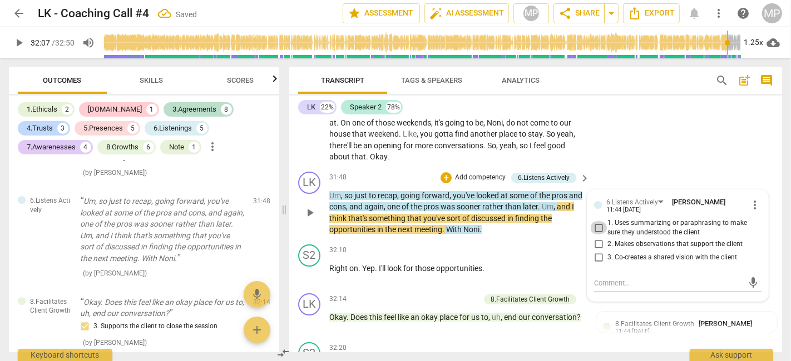
click at [598, 221] on input "1. Uses summarizing or paraphrasing to make sure they understood the client" at bounding box center [599, 227] width 18 height 13
click at [675, 167] on div "LK play_arrow pause 31:48 + Add competency 6.Listens Actively keyboard_arrow_ri…" at bounding box center [535, 203] width 493 height 73
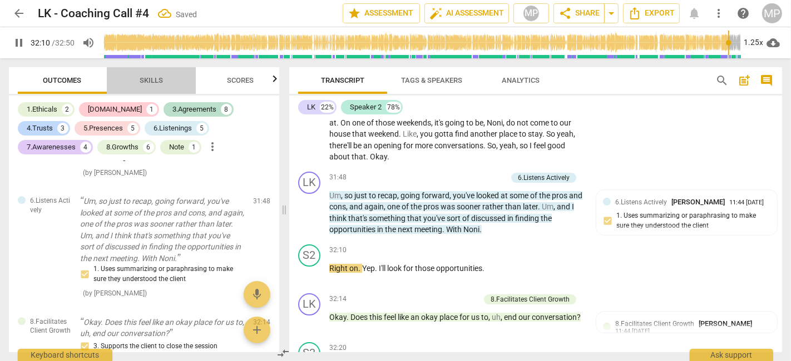
click at [151, 77] on span "Skills" at bounding box center [151, 80] width 23 height 8
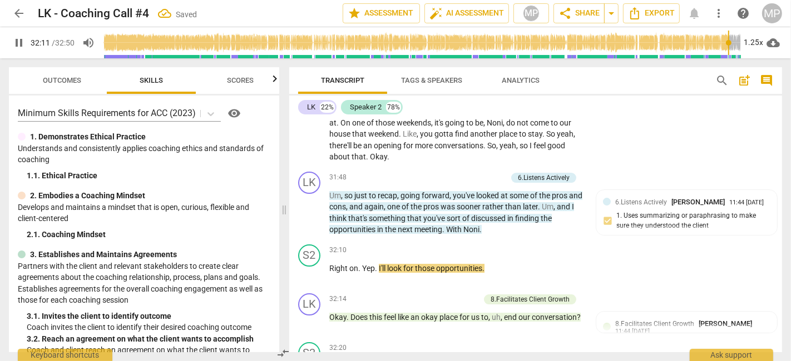
click at [235, 76] on span "Scores" at bounding box center [240, 80] width 27 height 8
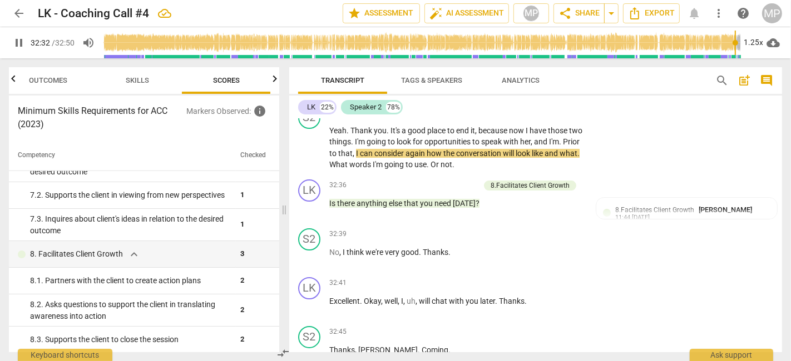
scroll to position [0, 0]
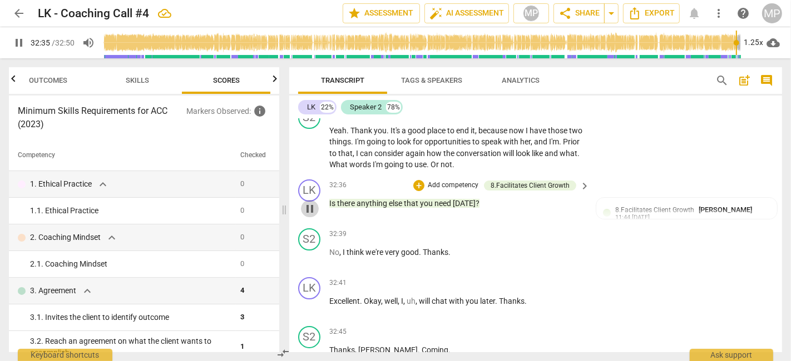
click at [313, 202] on span "pause" at bounding box center [309, 208] width 13 height 13
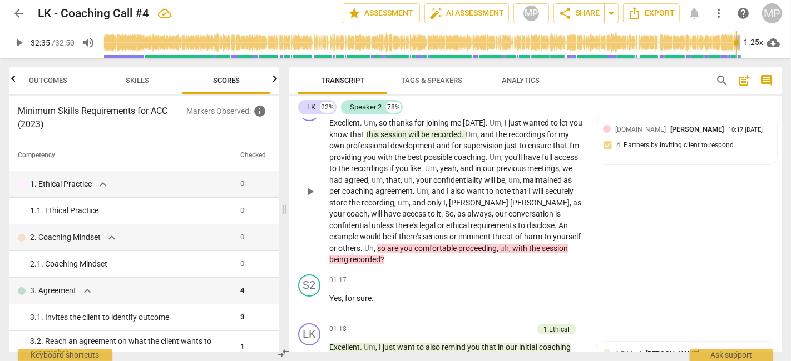
scroll to position [123, 0]
click at [546, 246] on p "Excellent . Um , so thanks for joining me [DATE] . Um , I just wanted to let yo…" at bounding box center [456, 190] width 255 height 148
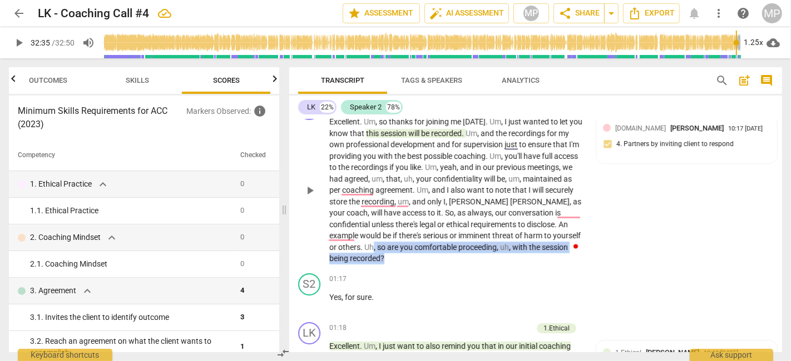
drag, startPoint x: 545, startPoint y: 236, endPoint x: 534, endPoint y: 234, distance: 11.5
click at [534, 234] on p "Excellent . Um , so thanks for joining me [DATE] . Um , I just wanted to let yo…" at bounding box center [456, 190] width 255 height 148
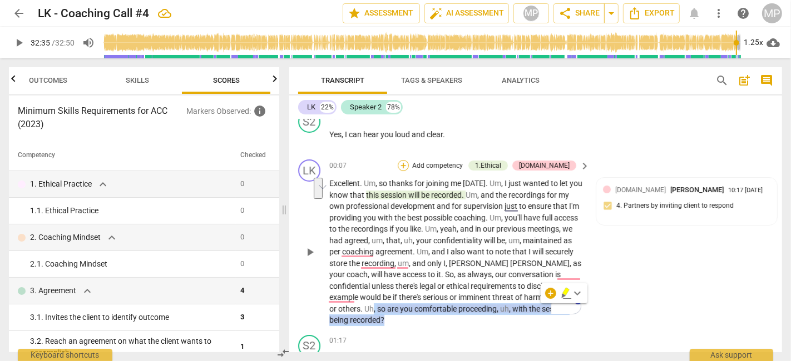
click at [409, 161] on div "+" at bounding box center [403, 165] width 11 height 11
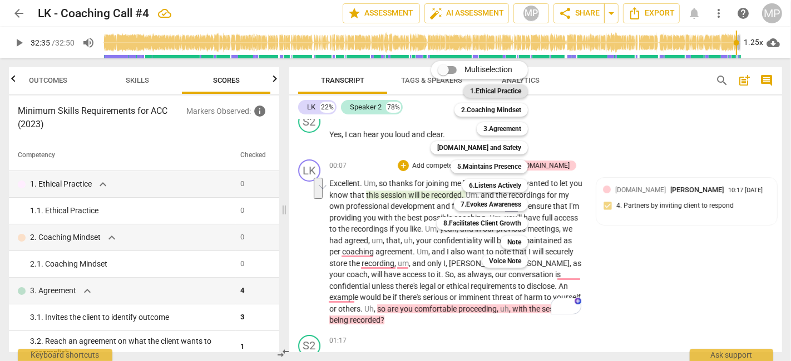
click at [505, 90] on b "1.Ethical Practice" at bounding box center [495, 91] width 51 height 13
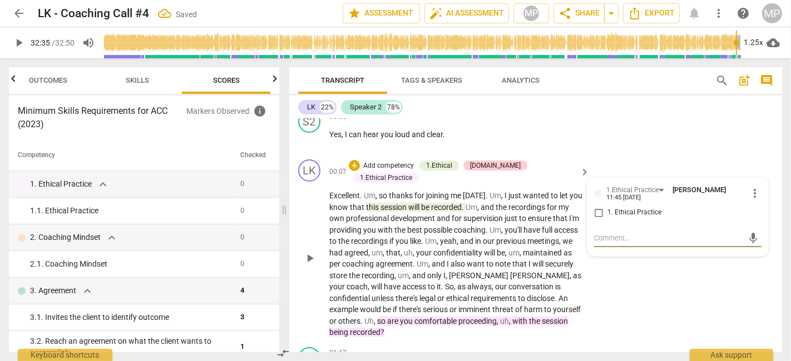
click at [600, 211] on input "1. Ethical Practice" at bounding box center [599, 212] width 18 height 13
click at [623, 284] on div "LK play_arrow pause 00:07 + Add competency 1.Ethical 4.Trust 1.Ethical Practice…" at bounding box center [535, 249] width 493 height 188
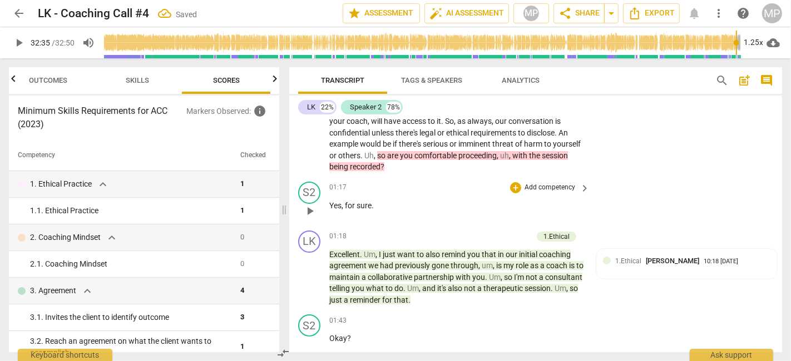
scroll to position [247, 0]
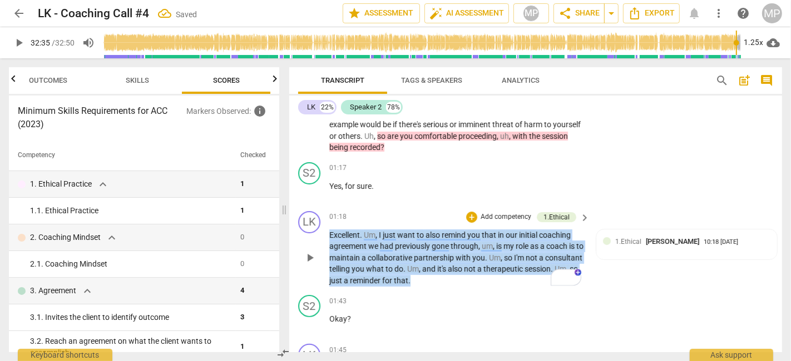
drag, startPoint x: 475, startPoint y: 252, endPoint x: 321, endPoint y: 203, distance: 161.6
click at [321, 207] on div "LK play_arrow pause 01:18 + Add competency 1.Ethical keyboard_arrow_right Excel…" at bounding box center [535, 249] width 493 height 85
click at [476, 212] on div "+ Add competency" at bounding box center [499, 217] width 66 height 11
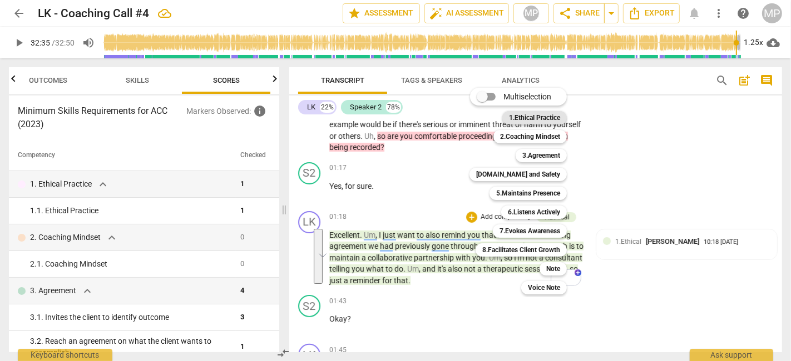
drag, startPoint x: 533, startPoint y: 113, endPoint x: 545, endPoint y: 116, distance: 11.9
click at [534, 113] on b "1.Ethical Practice" at bounding box center [534, 117] width 51 height 13
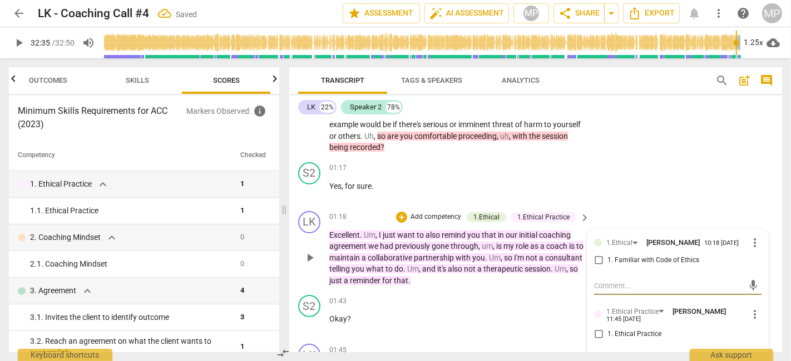
click at [597, 254] on input "1. Familiar with Code of Ethics" at bounding box center [599, 260] width 18 height 13
click at [634, 179] on div "S2 play_arrow pause 01:17 + Add competency keyboard_arrow_right Yes , for sure ." at bounding box center [535, 182] width 493 height 49
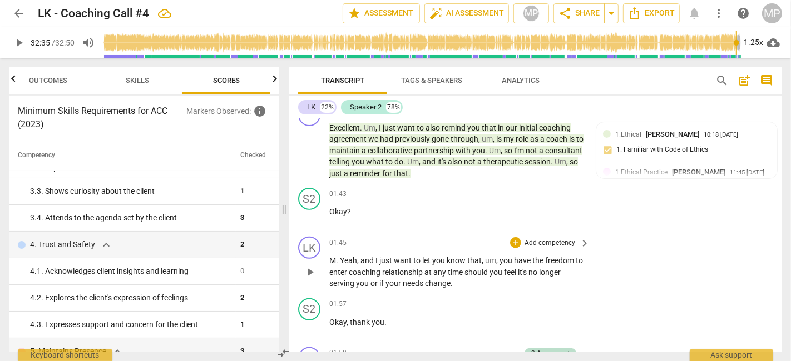
scroll to position [370, 0]
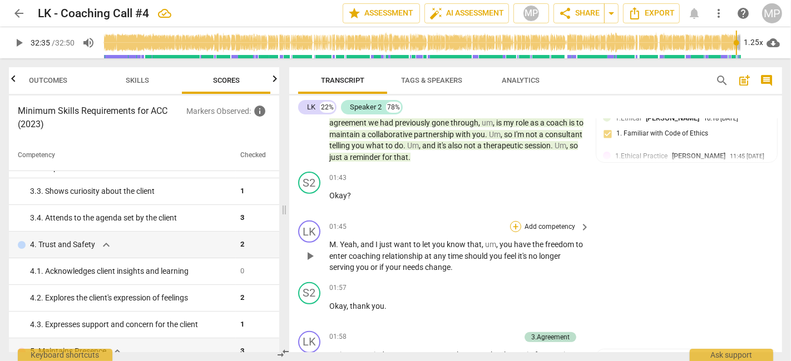
click at [516, 221] on div "+" at bounding box center [515, 226] width 11 height 11
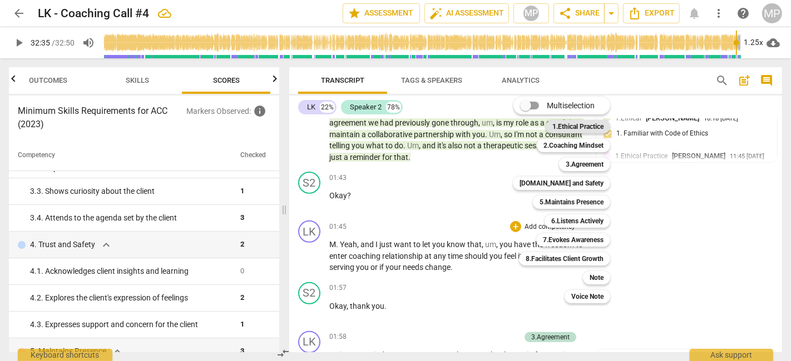
click at [579, 122] on b "1.Ethical Practice" at bounding box center [577, 126] width 51 height 13
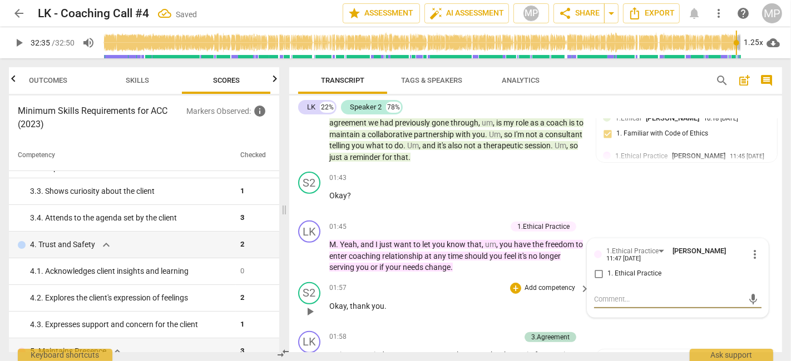
click at [597, 268] on input "1. Ethical Practice" at bounding box center [599, 274] width 18 height 13
click at [642, 182] on div "S2 play_arrow pause 01:43 + Add competency keyboard_arrow_right Okay ?" at bounding box center [535, 191] width 493 height 49
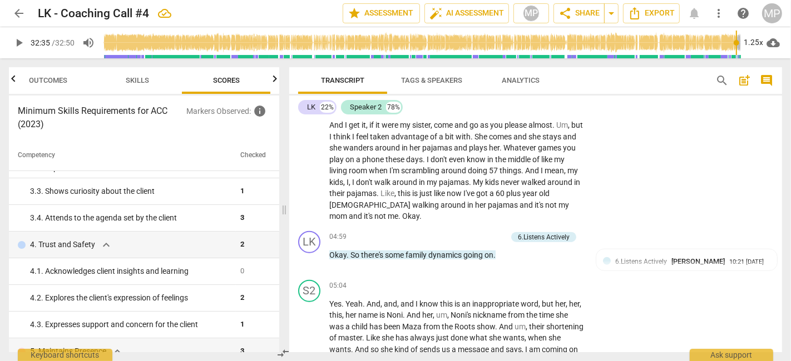
scroll to position [1050, 0]
